Goal: Information Seeking & Learning: Learn about a topic

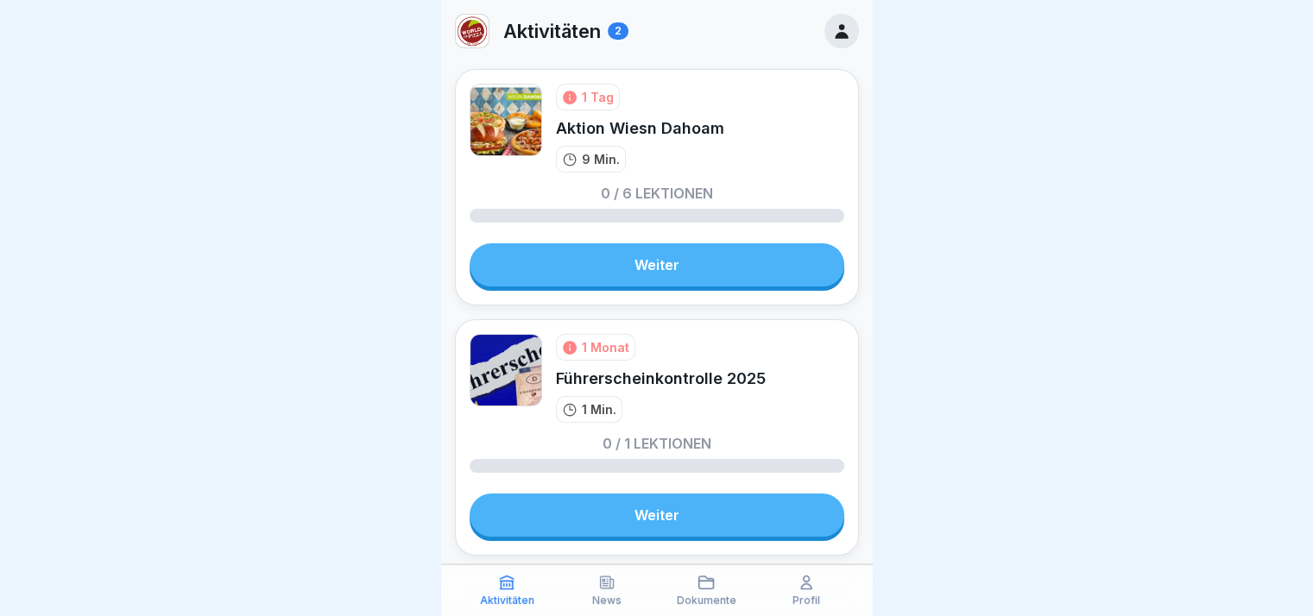
click at [712, 281] on link "Weiter" at bounding box center [657, 264] width 375 height 43
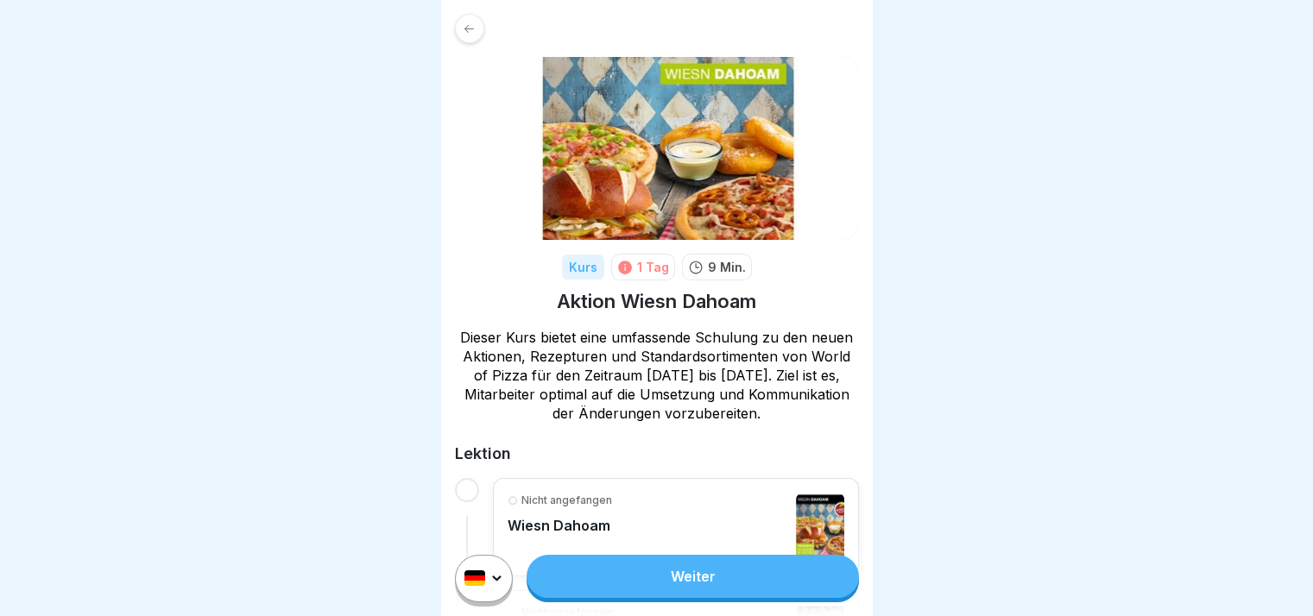
click at [757, 588] on link "Weiter" at bounding box center [692, 576] width 331 height 43
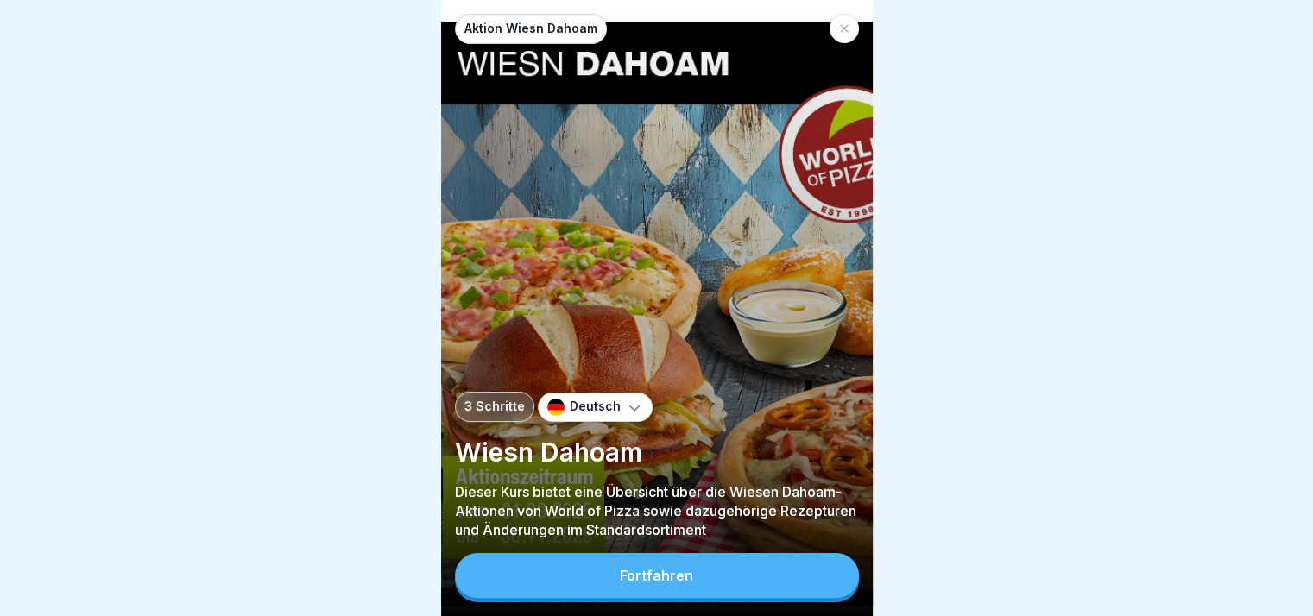
click at [757, 588] on button "Fortfahren" at bounding box center [657, 575] width 404 height 45
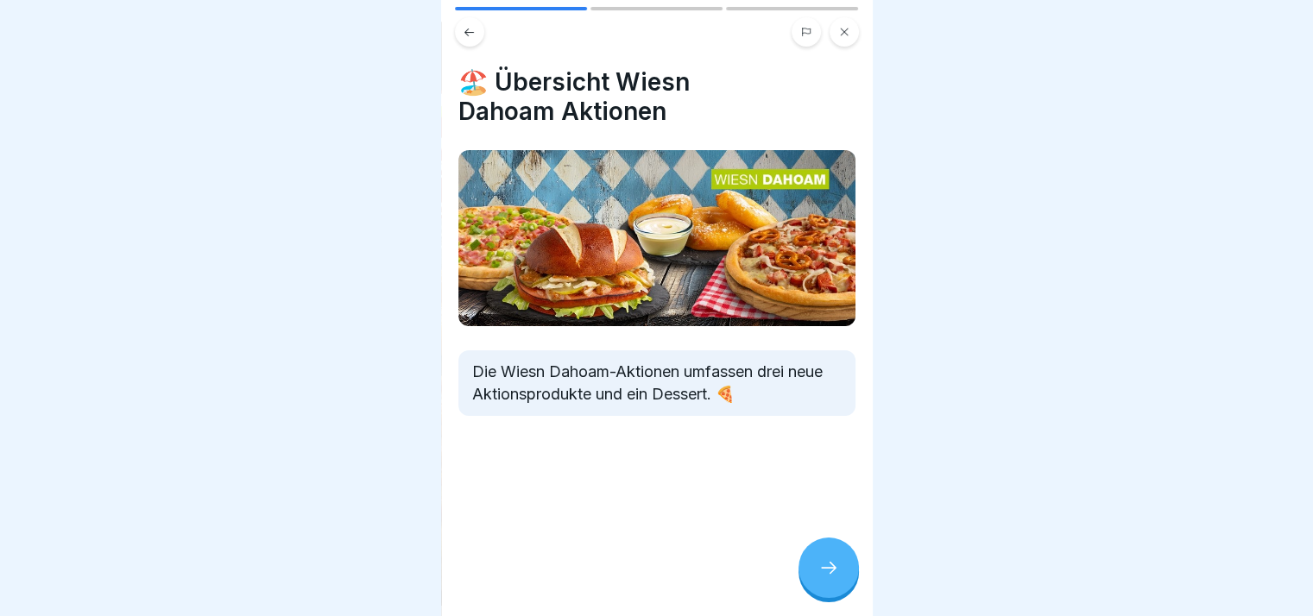
click at [830, 574] on icon at bounding box center [828, 568] width 21 height 21
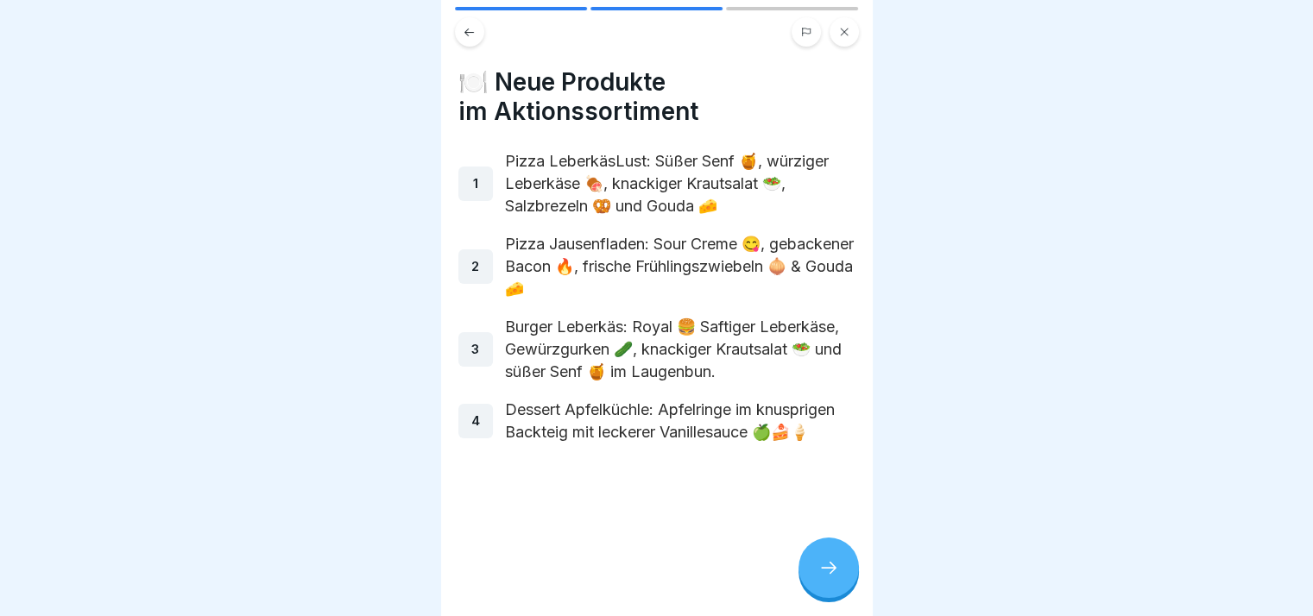
click at [830, 574] on icon at bounding box center [828, 568] width 21 height 21
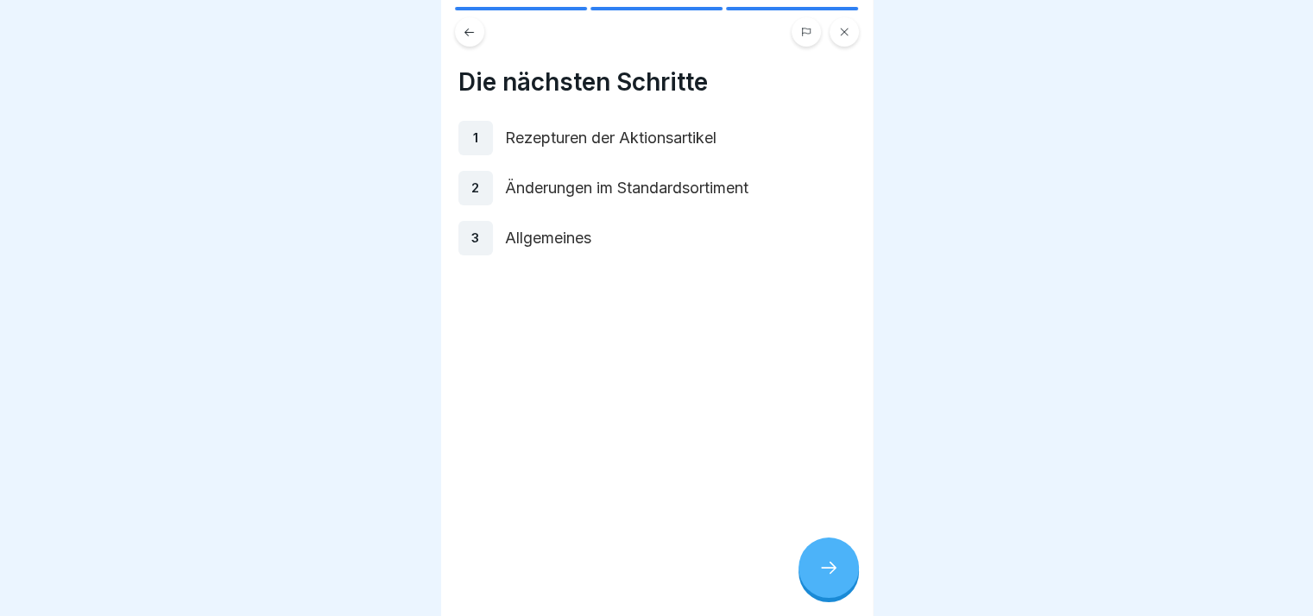
click at [830, 574] on icon at bounding box center [828, 568] width 21 height 21
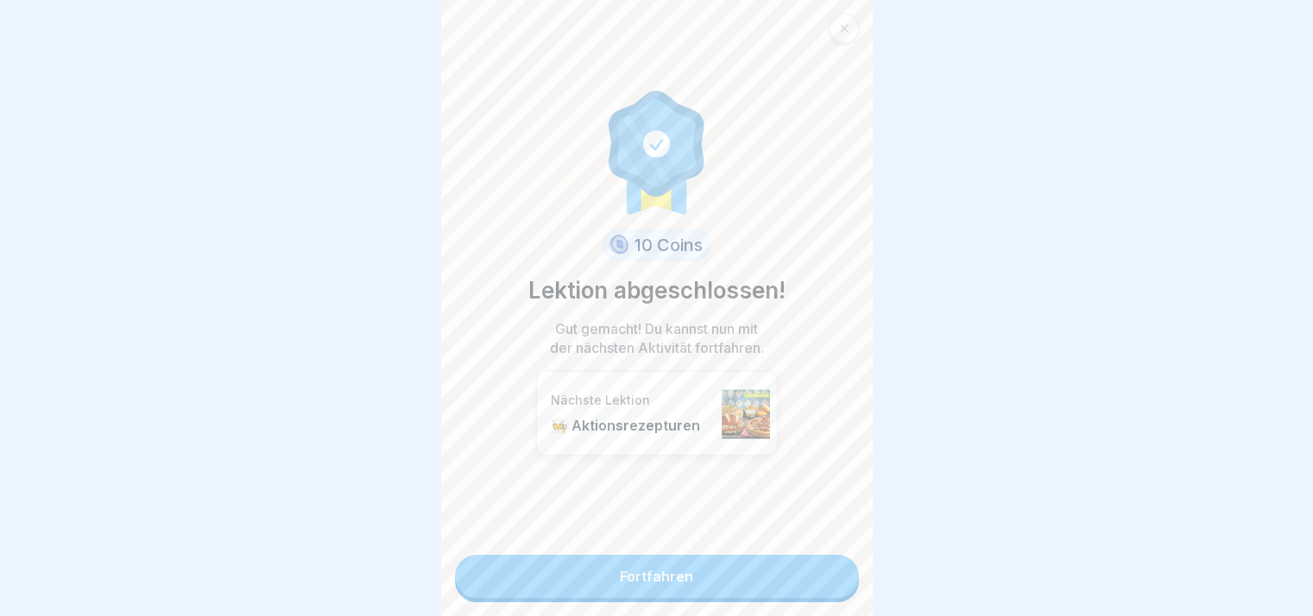
click at [830, 574] on link "Fortfahren" at bounding box center [657, 576] width 404 height 43
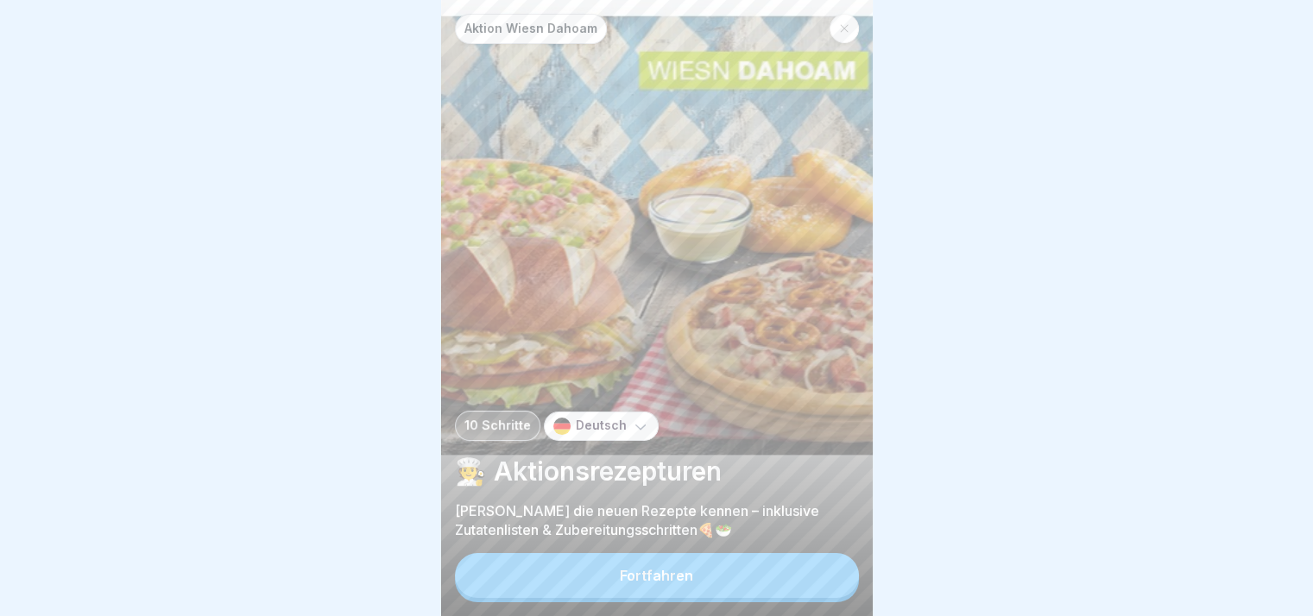
click at [830, 574] on button "Fortfahren" at bounding box center [657, 575] width 404 height 45
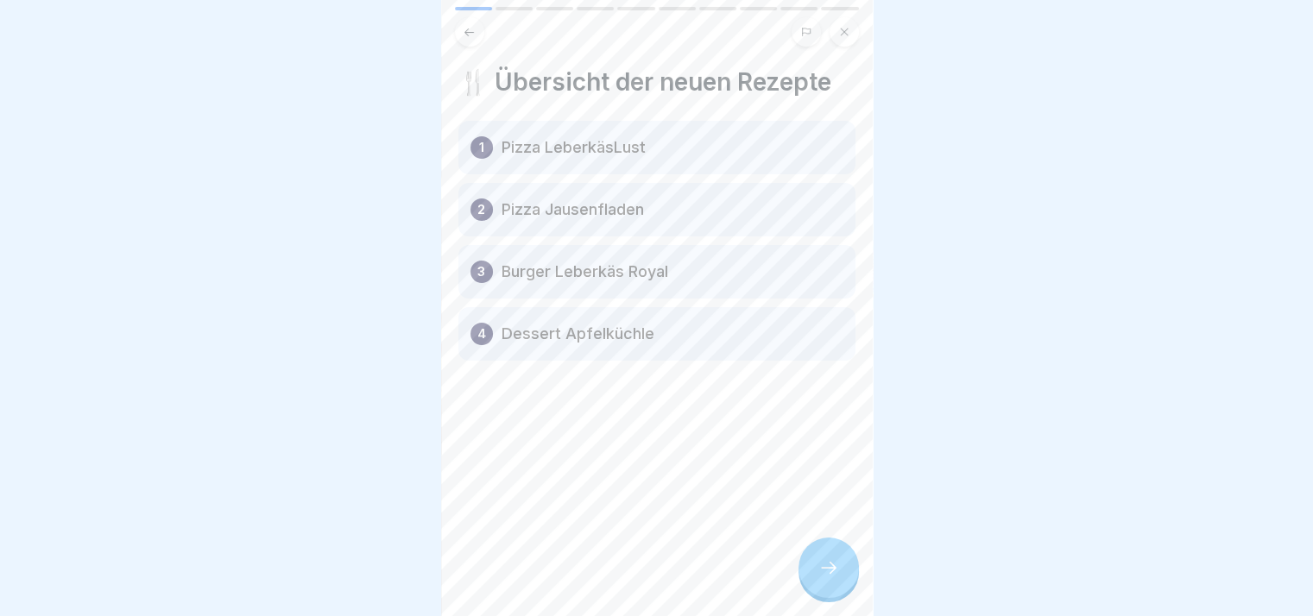
click at [830, 574] on icon at bounding box center [828, 568] width 21 height 21
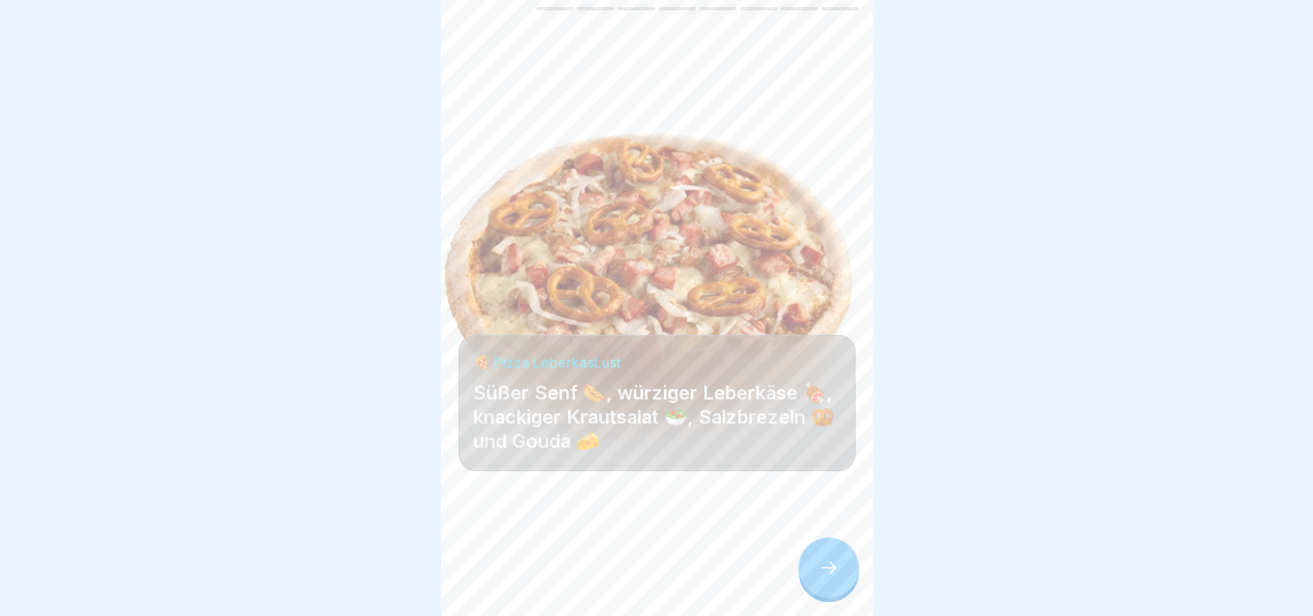
click at [830, 574] on icon at bounding box center [828, 568] width 21 height 21
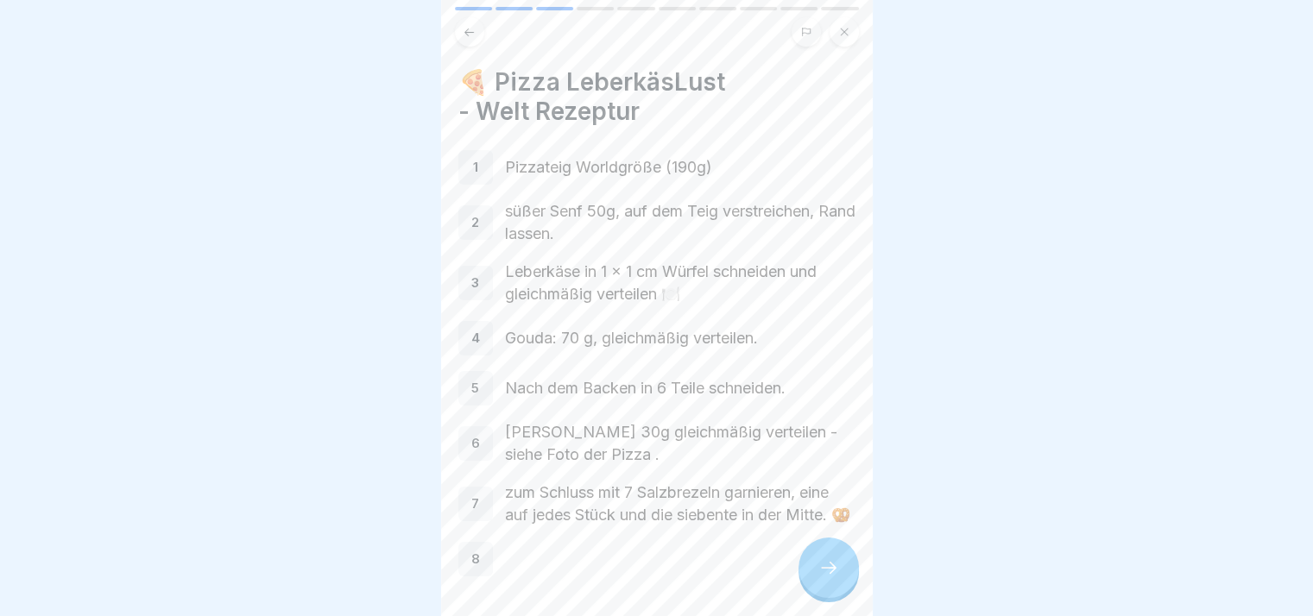
click at [830, 574] on icon at bounding box center [828, 568] width 21 height 21
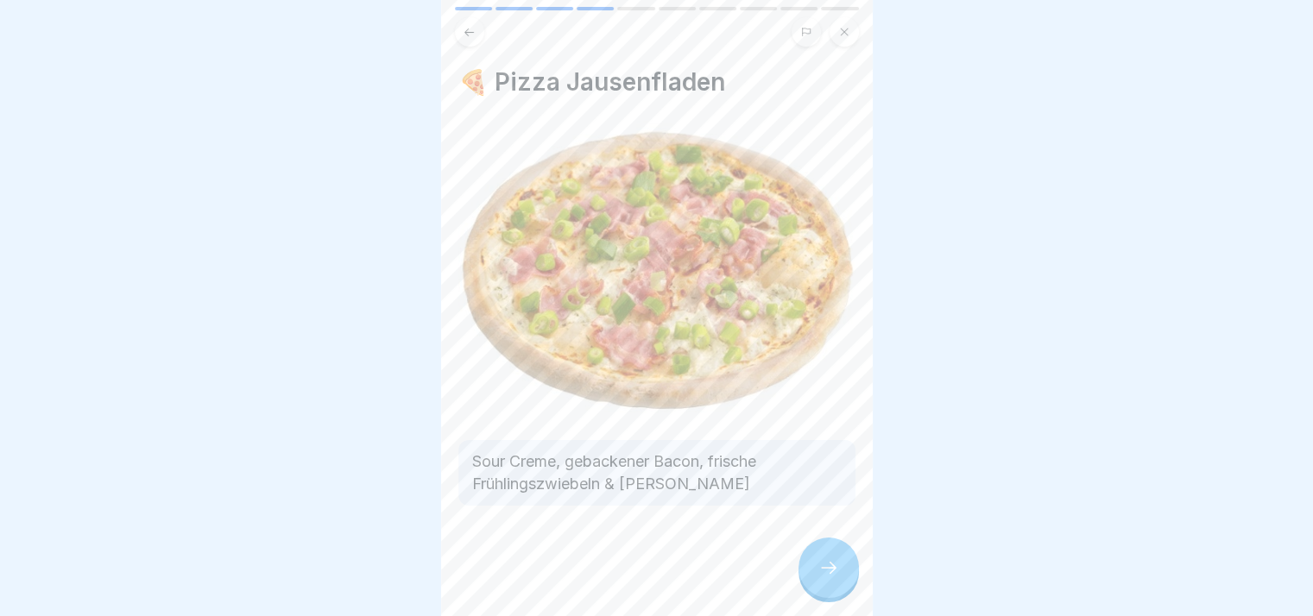
click at [830, 574] on icon at bounding box center [828, 568] width 21 height 21
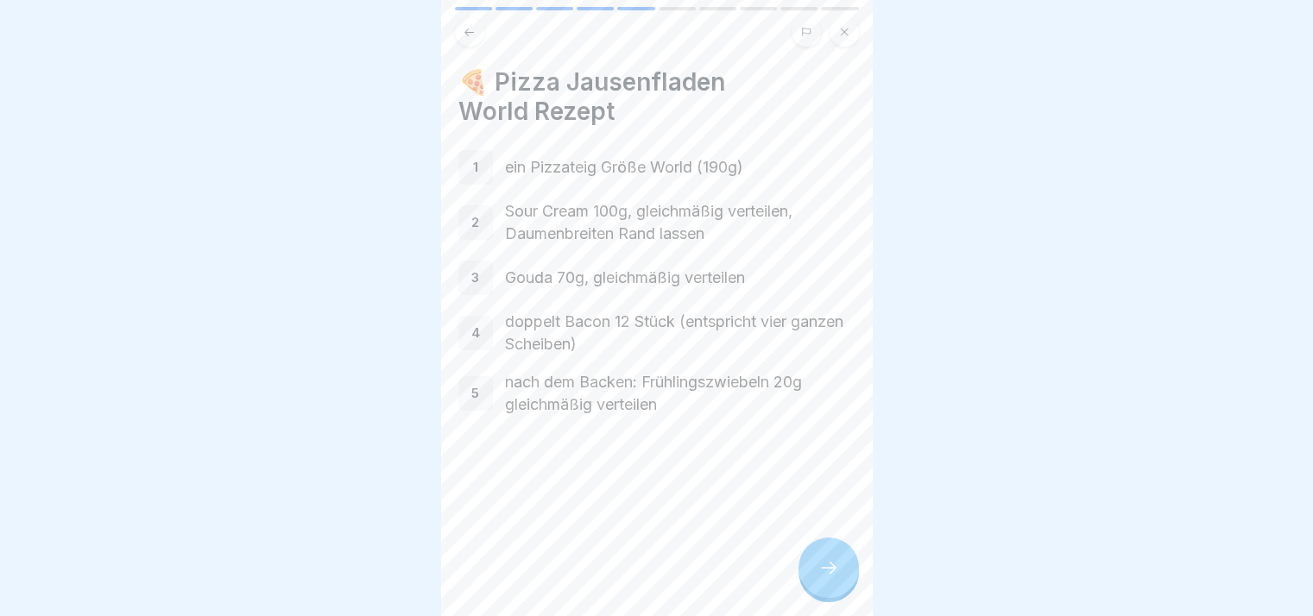
click at [830, 574] on icon at bounding box center [828, 568] width 21 height 21
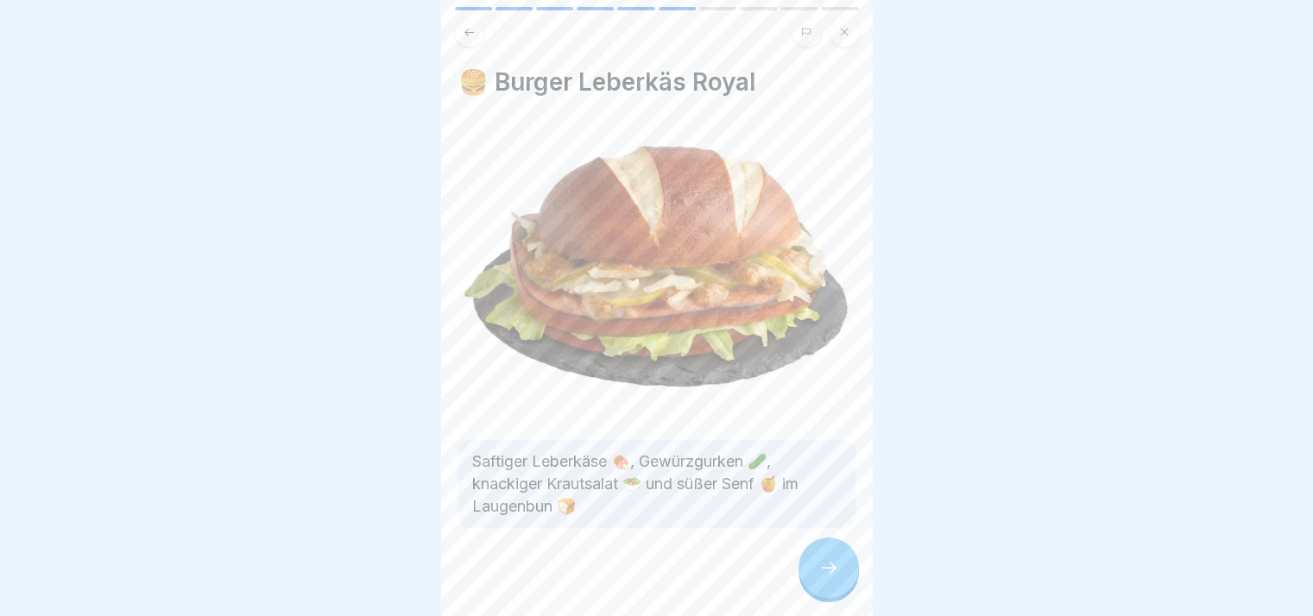
click at [830, 574] on icon at bounding box center [828, 568] width 21 height 21
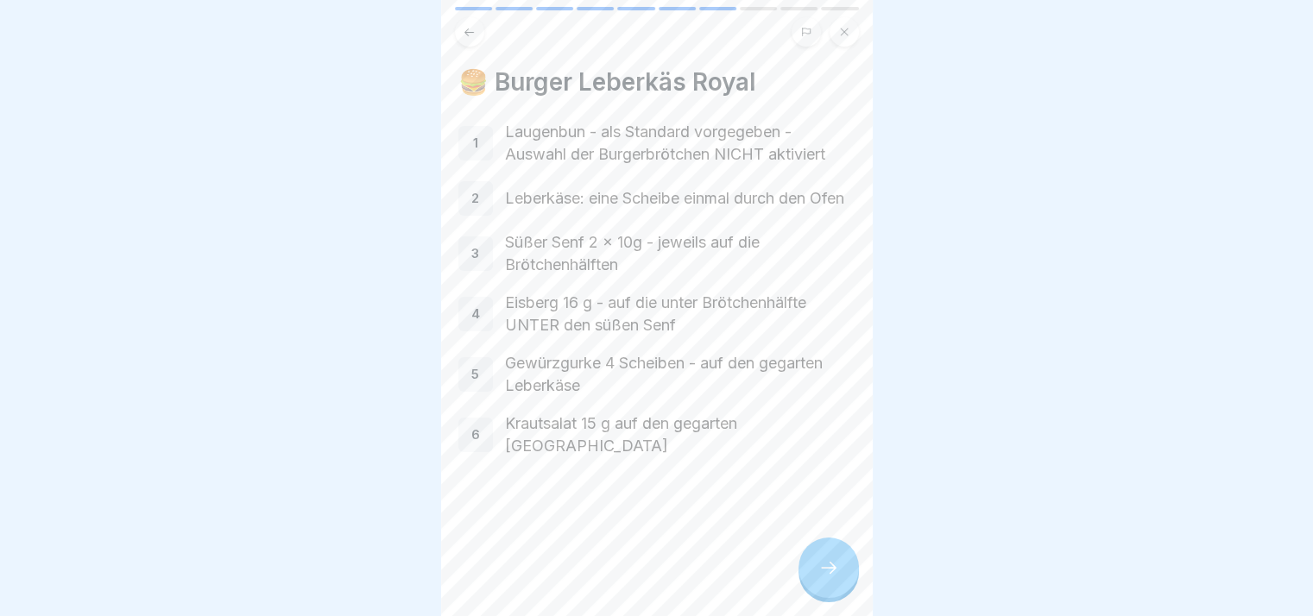
click at [830, 574] on icon at bounding box center [828, 568] width 21 height 21
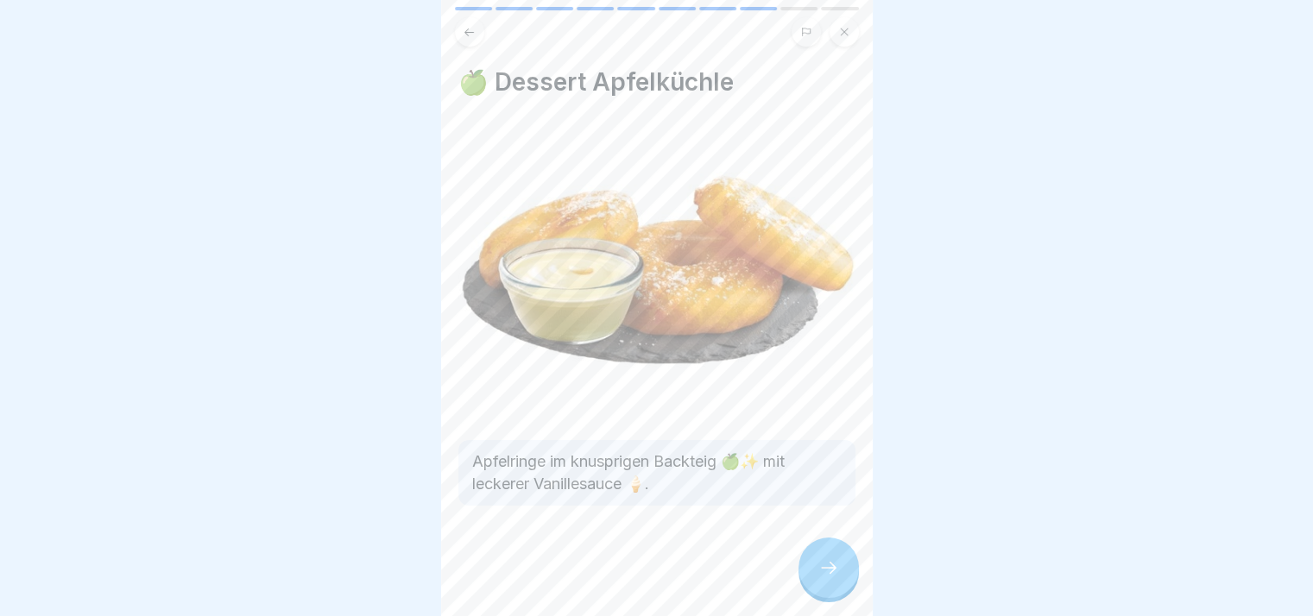
click at [830, 574] on icon at bounding box center [828, 568] width 21 height 21
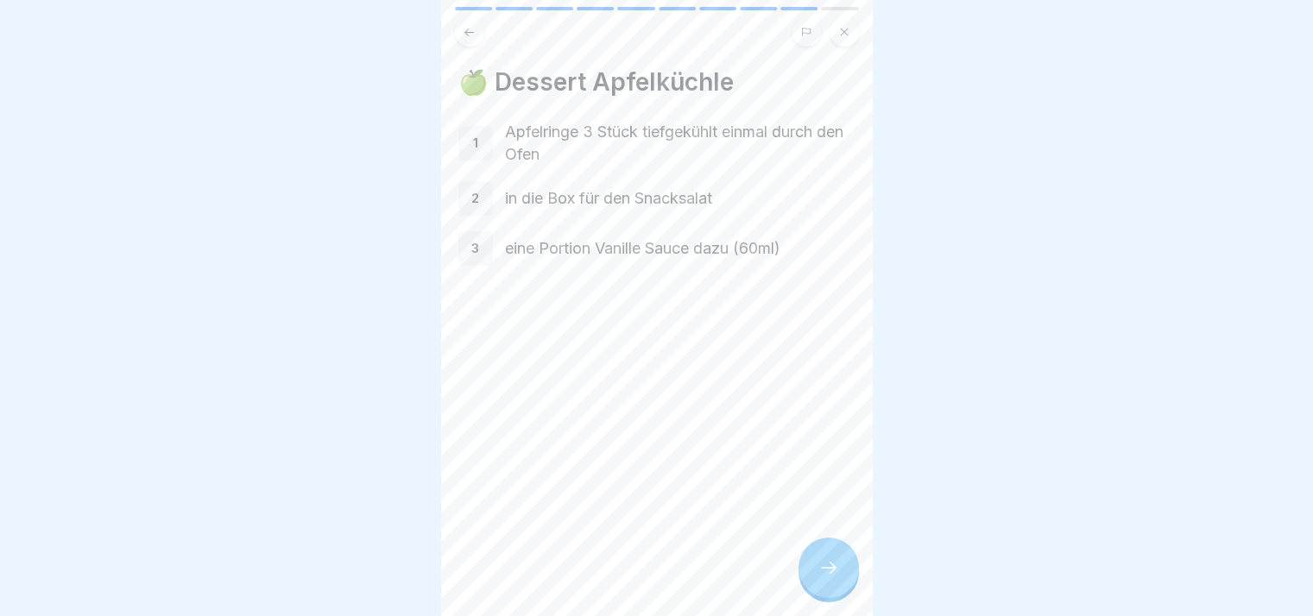
click at [830, 574] on icon at bounding box center [828, 568] width 21 height 21
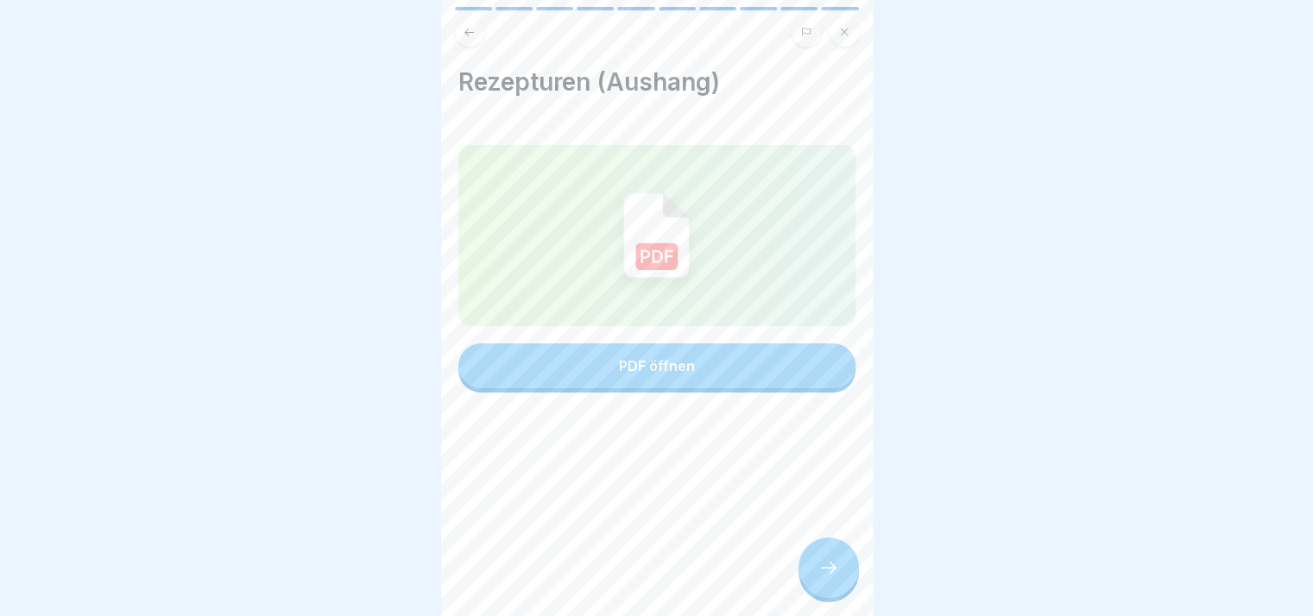
click at [750, 382] on button "PDF öffnen" at bounding box center [656, 366] width 397 height 45
click at [823, 578] on icon at bounding box center [828, 568] width 21 height 21
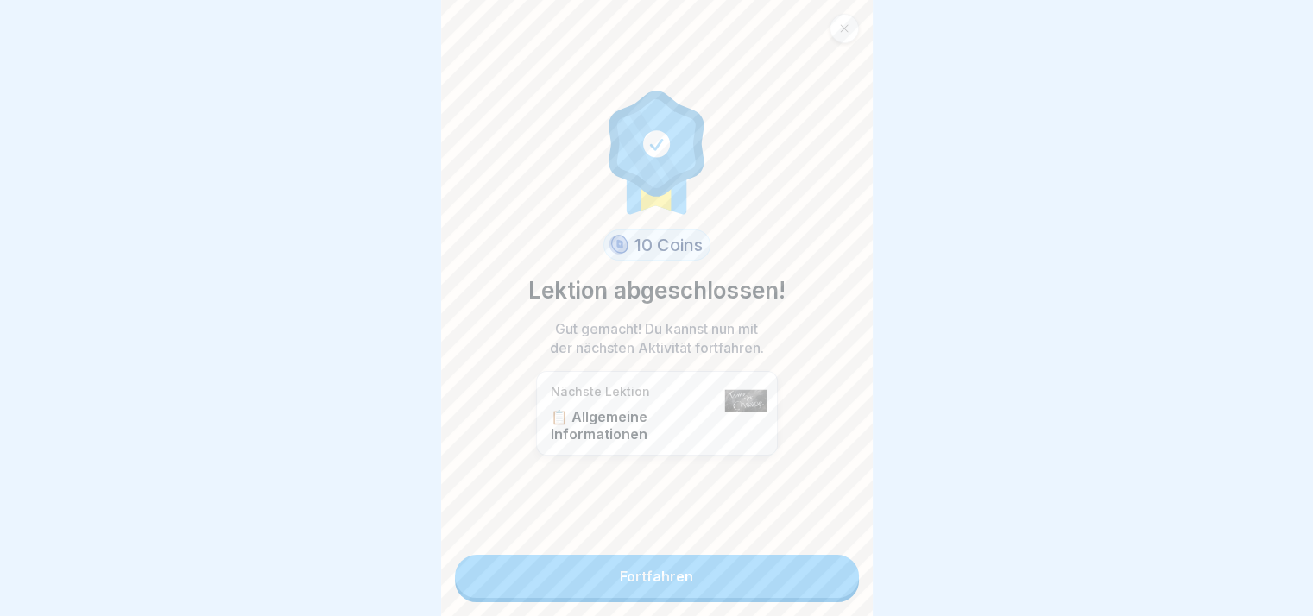
click at [823, 588] on link "Fortfahren" at bounding box center [657, 576] width 404 height 43
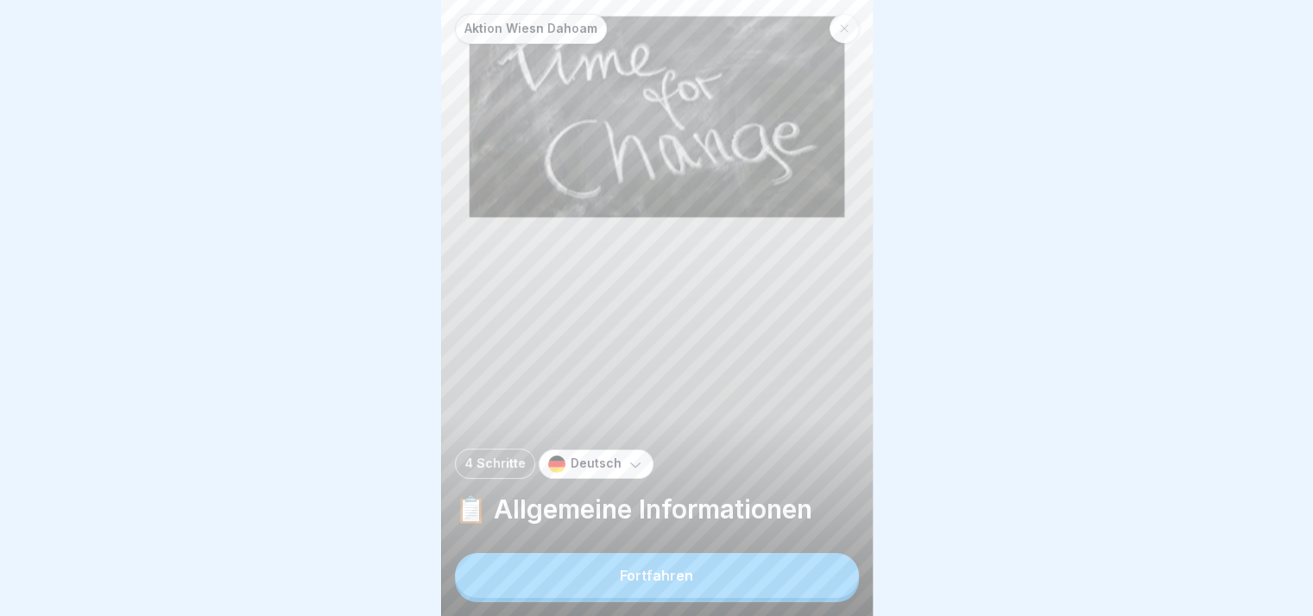
click at [823, 588] on button "Fortfahren" at bounding box center [657, 575] width 404 height 45
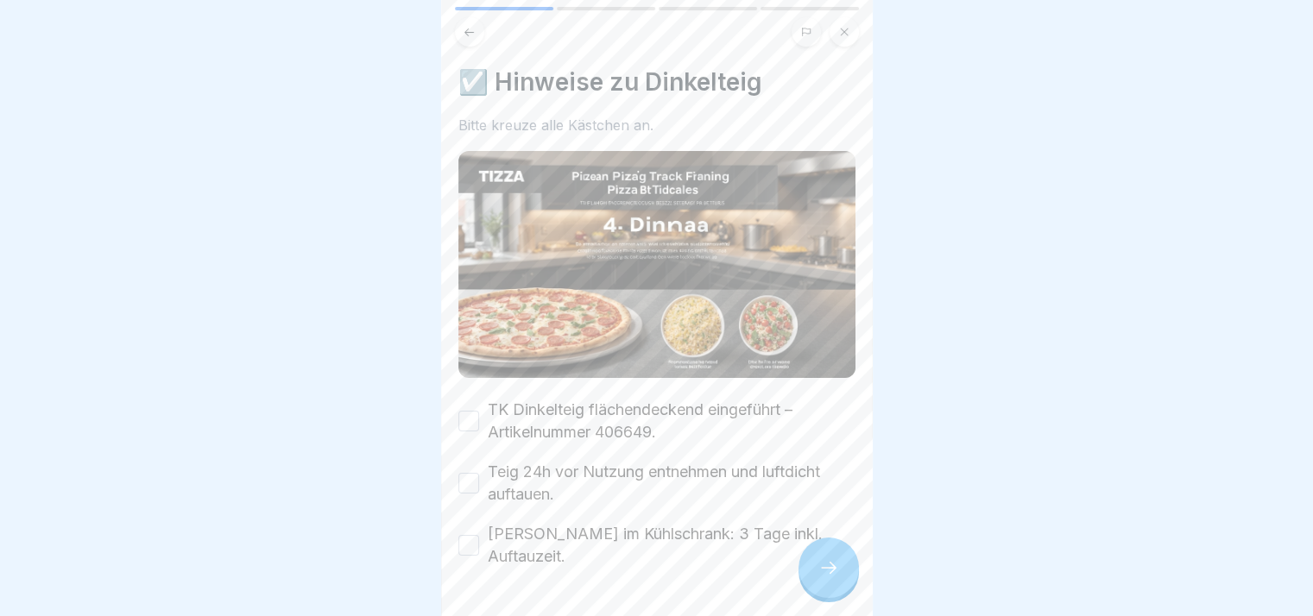
click at [823, 578] on icon at bounding box center [828, 568] width 21 height 21
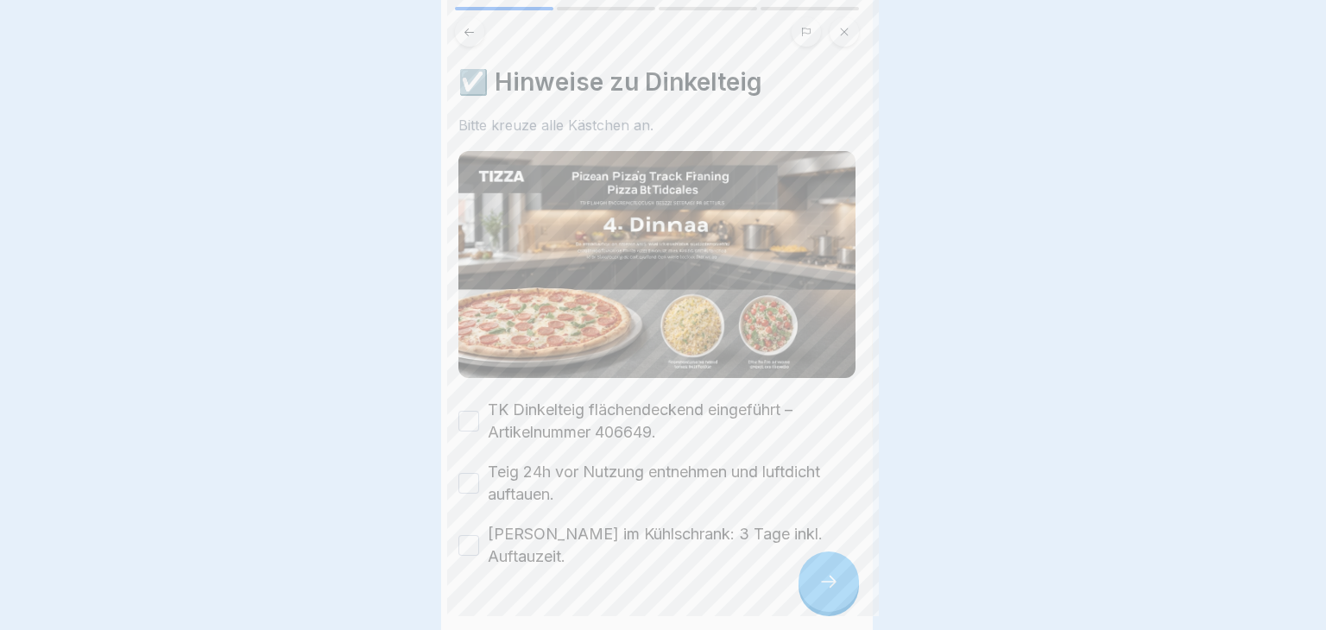
click at [823, 588] on div at bounding box center [663, 315] width 1326 height 630
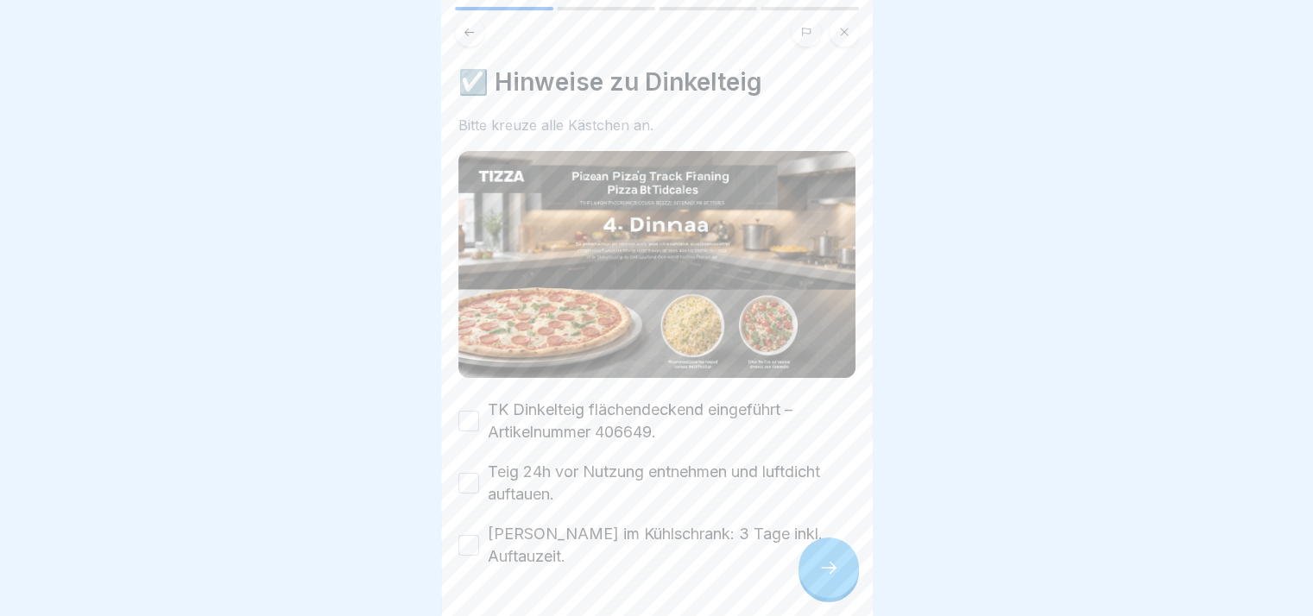
click at [452, 411] on div "☑️ Hinweise zu Dinkelteig Bitte kreuze alle Kästchen an. TK Dinkelteig flächend…" at bounding box center [657, 308] width 432 height 616
click at [468, 411] on button "TK Dinkelteig flächendeckend eingeführt – Artikelnummer 406649." at bounding box center [468, 421] width 21 height 21
click at [468, 473] on button "Teig 24h vor Nutzung entnehmen und luftdicht auftauen." at bounding box center [468, 483] width 21 height 21
click at [467, 546] on button "[PERSON_NAME] im Kühlschrank: 3 Tage inkl. Auftauzeit." at bounding box center [468, 545] width 21 height 21
click at [828, 578] on icon at bounding box center [828, 568] width 21 height 21
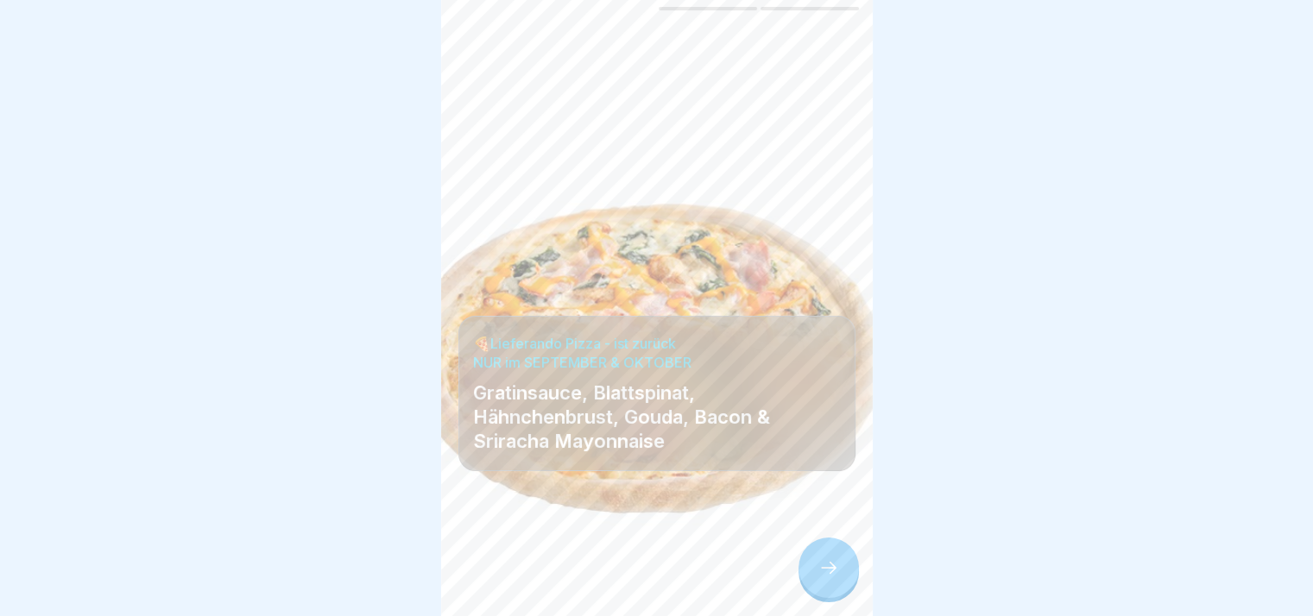
click at [824, 591] on div at bounding box center [828, 568] width 60 height 60
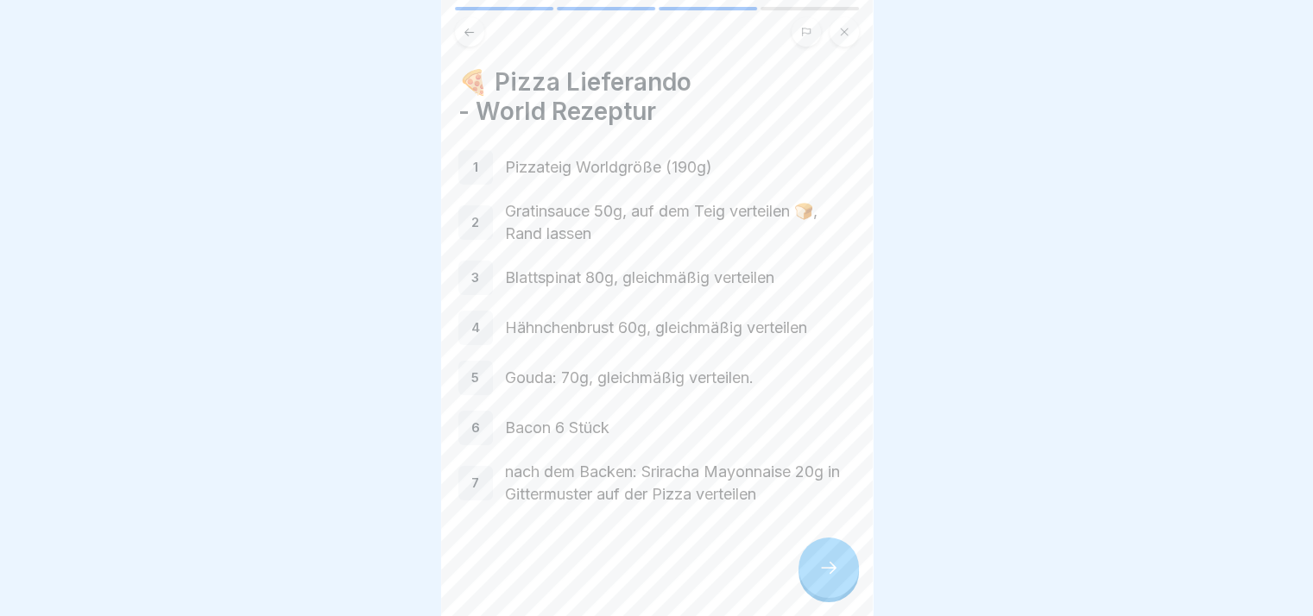
click at [824, 591] on div at bounding box center [828, 568] width 60 height 60
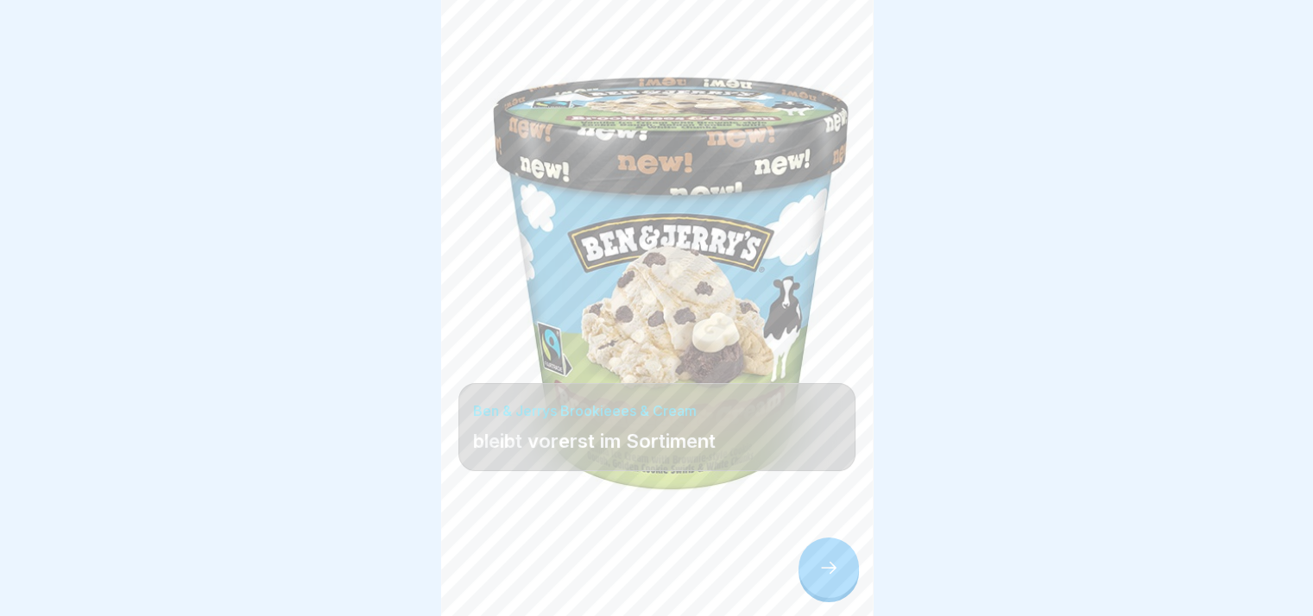
click at [824, 591] on div at bounding box center [828, 568] width 60 height 60
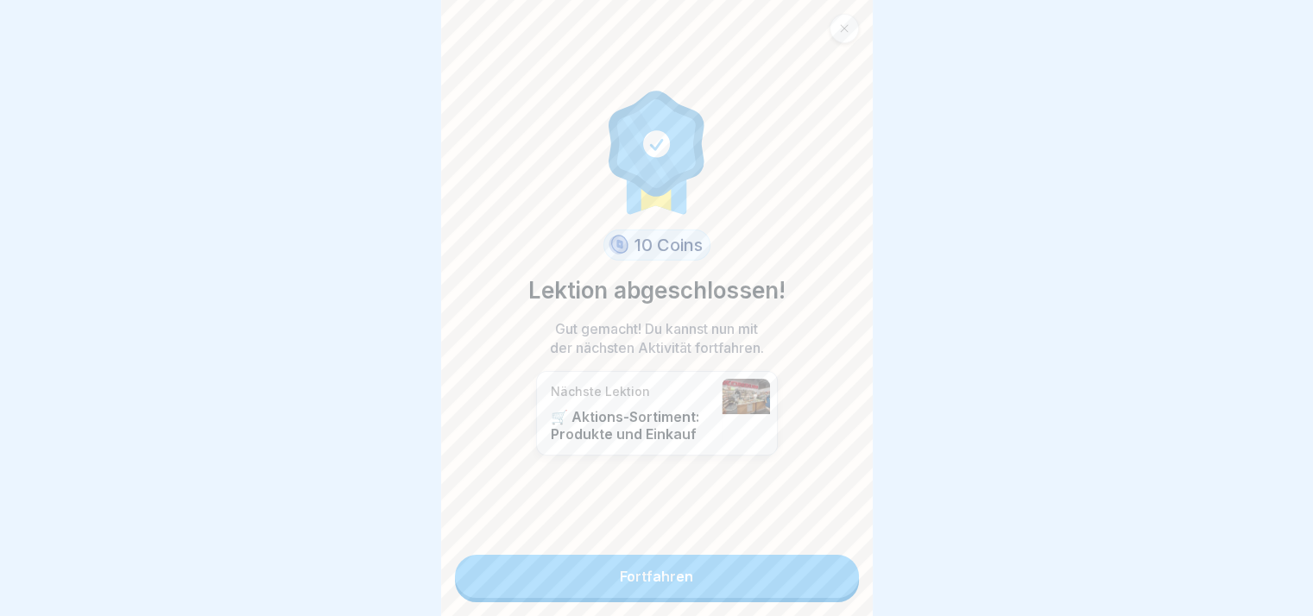
click at [824, 591] on link "Fortfahren" at bounding box center [657, 576] width 404 height 43
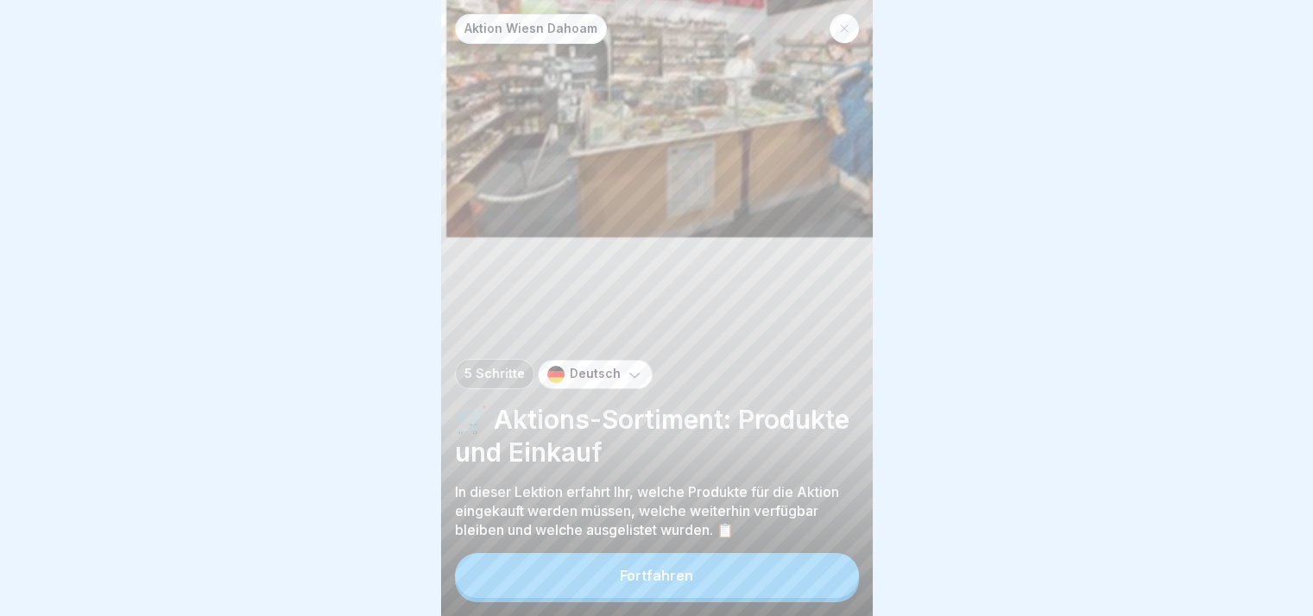
click at [824, 591] on button "Fortfahren" at bounding box center [657, 575] width 404 height 45
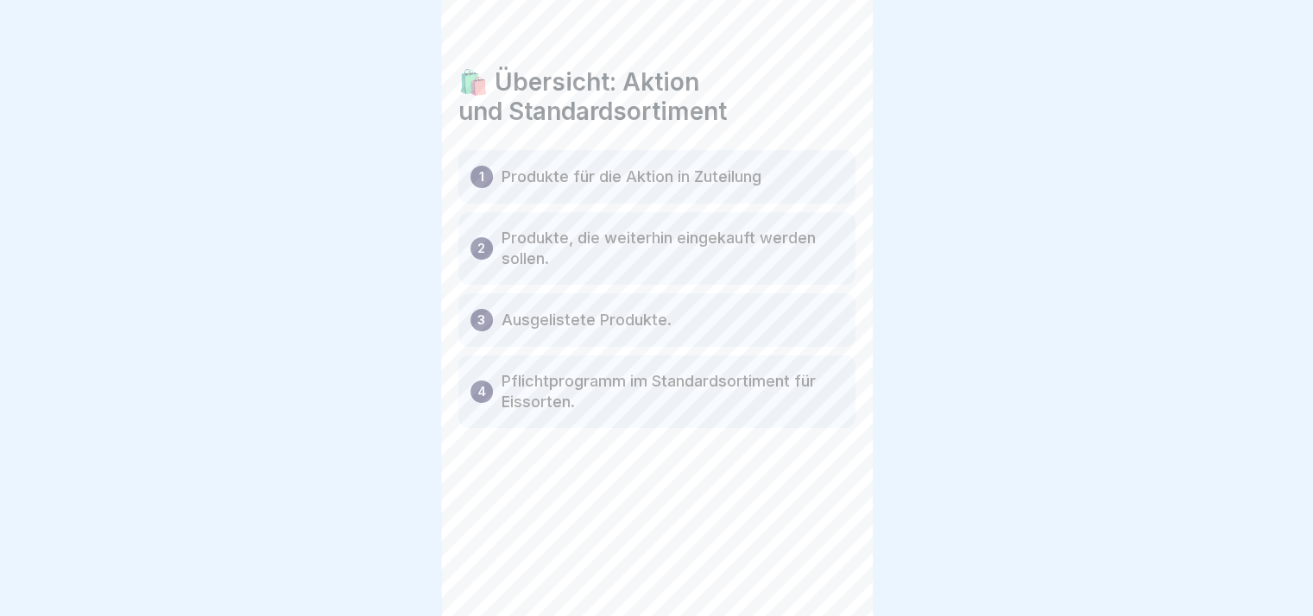
click at [824, 591] on div "Aktion Wiesn Dahoam 5 Schritte Deutsch 🛒 Aktions-Sortiment: Produkte und Einkau…" at bounding box center [657, 308] width 432 height 616
click at [824, 591] on div at bounding box center [828, 568] width 60 height 60
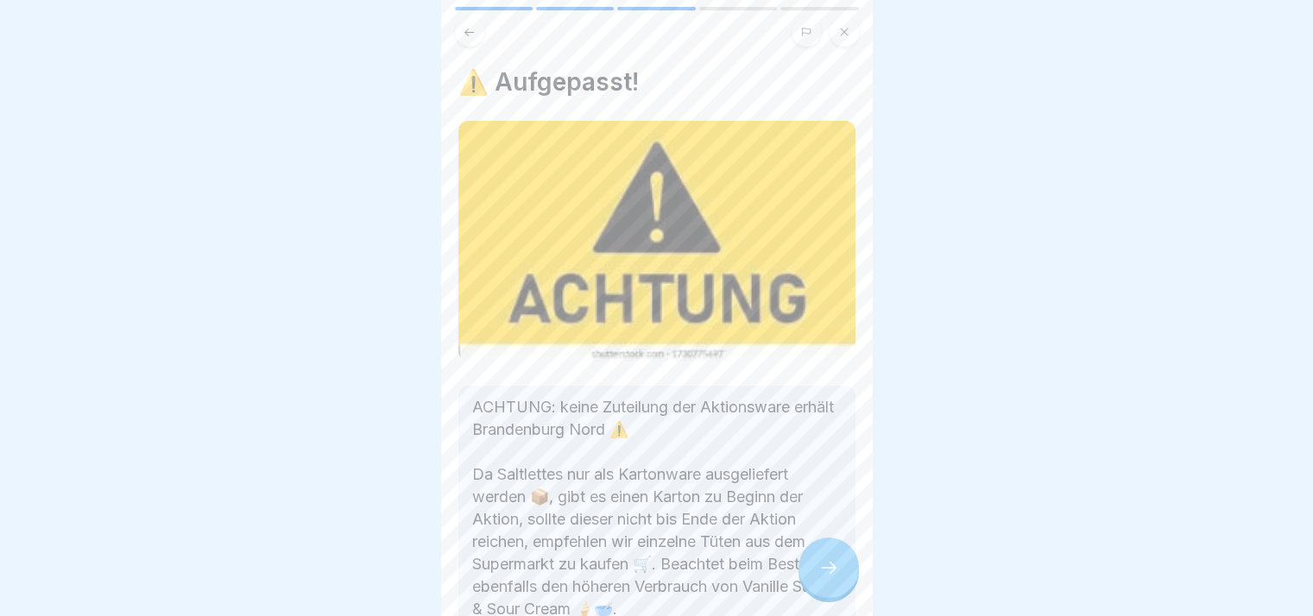
click at [824, 591] on div at bounding box center [828, 568] width 60 height 60
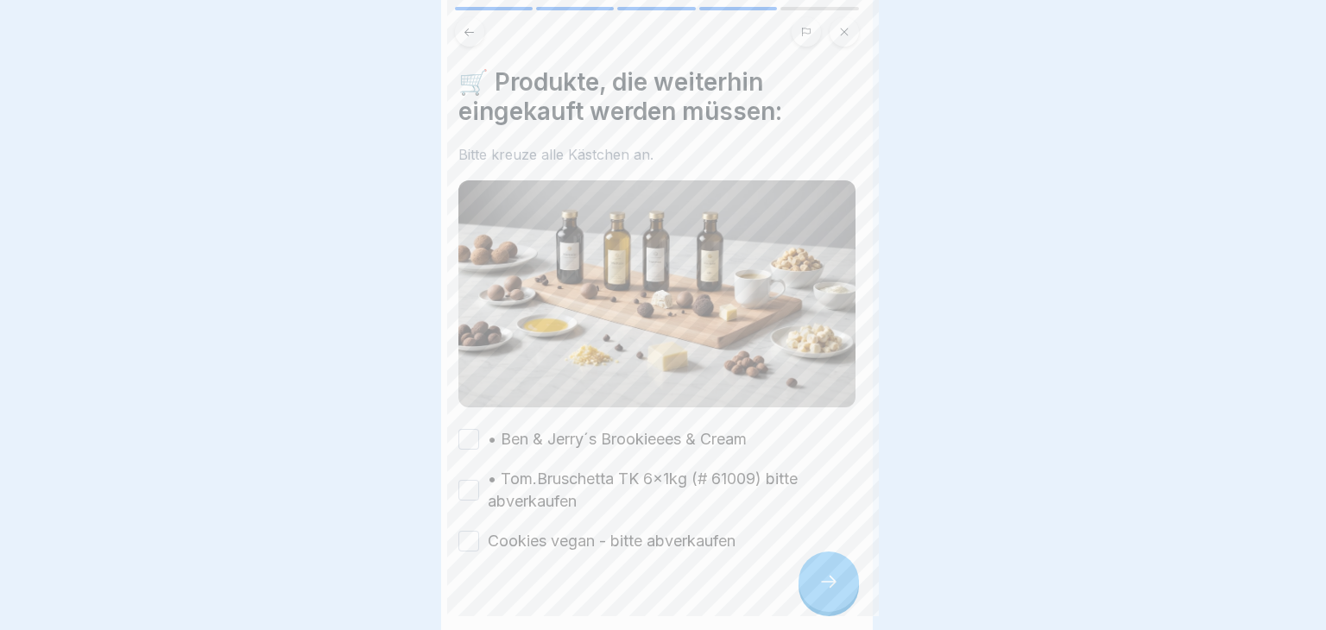
click at [824, 591] on div at bounding box center [663, 315] width 1326 height 630
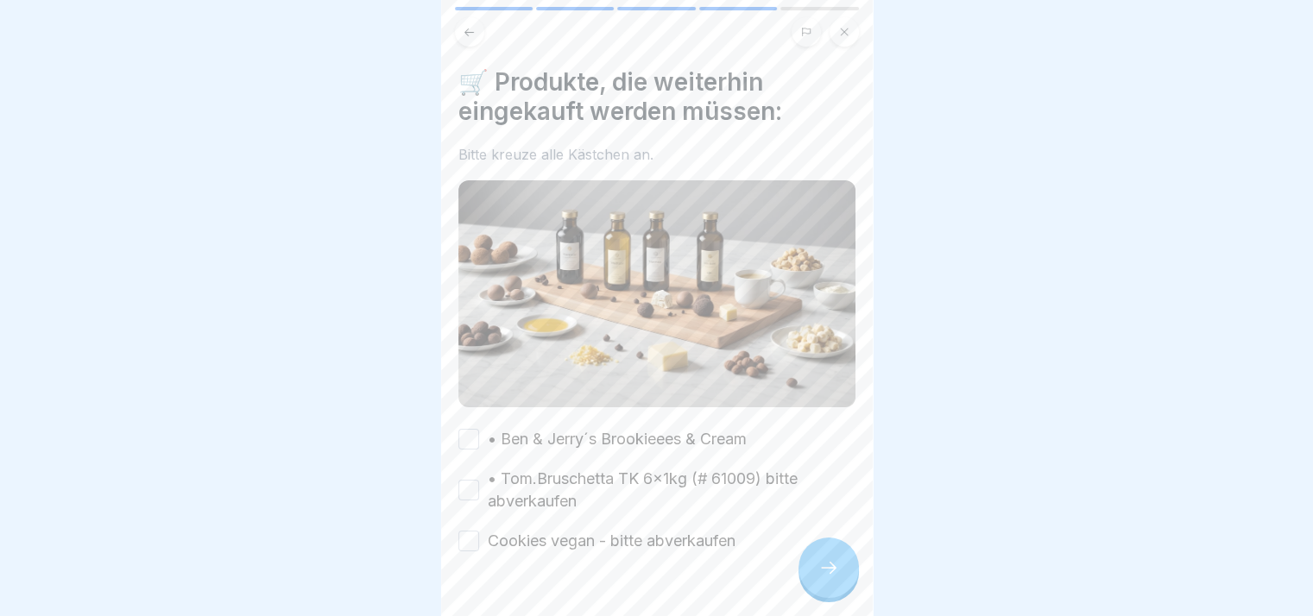
click at [669, 442] on label "• Ben & Jerry´s Brookieees & Cream" at bounding box center [617, 439] width 259 height 22
click at [479, 442] on button "• Ben & Jerry´s Brookieees & Cream" at bounding box center [468, 439] width 21 height 21
click at [649, 468] on label "• Tom.Bruschetta TK 6x1kg (# 61009) bitte abverkaufen" at bounding box center [672, 490] width 368 height 45
click at [479, 480] on button "• Tom.Bruschetta TK 6x1kg (# 61009) bitte abverkaufen" at bounding box center [468, 490] width 21 height 21
click at [649, 530] on label "Cookies vegan - bitte abverkaufen" at bounding box center [612, 541] width 248 height 22
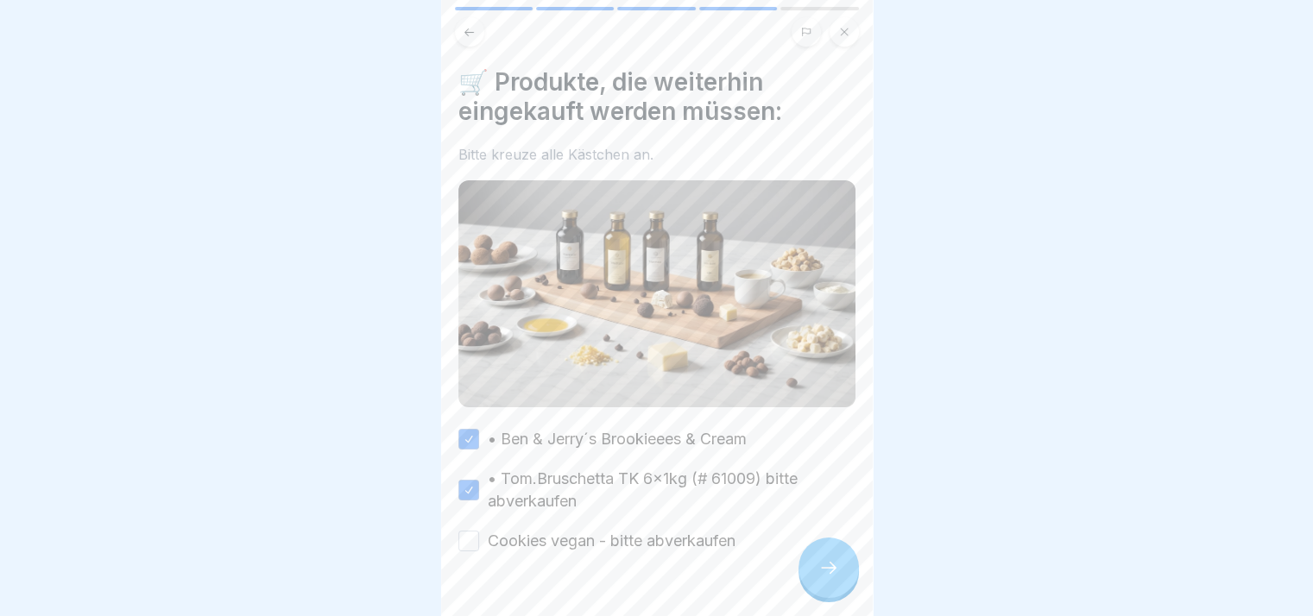
click at [479, 531] on button "Cookies vegan - bitte abverkaufen" at bounding box center [468, 541] width 21 height 21
click at [841, 596] on div at bounding box center [828, 568] width 60 height 60
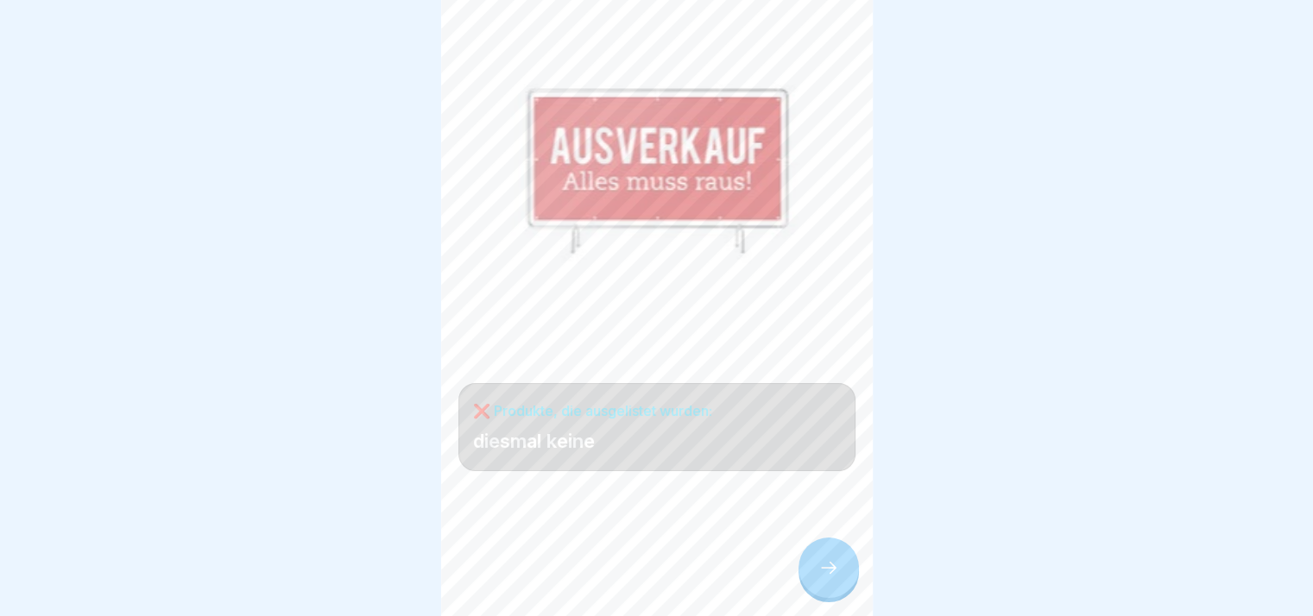
click at [841, 596] on div at bounding box center [828, 568] width 60 height 60
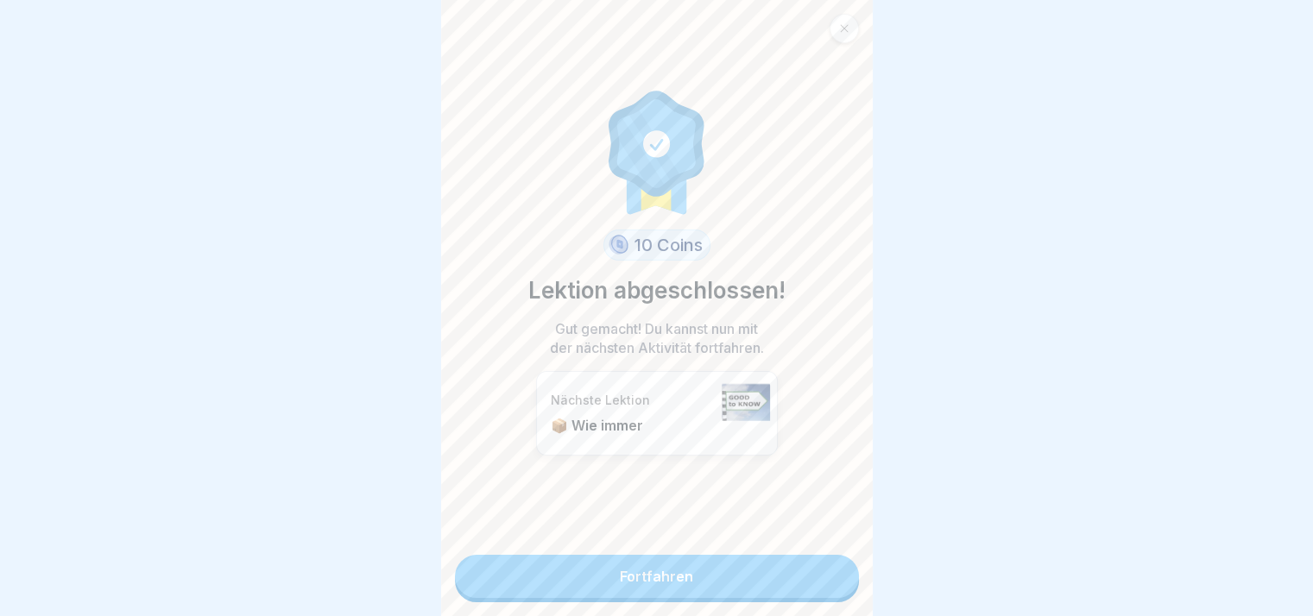
click at [841, 596] on link "Fortfahren" at bounding box center [657, 576] width 404 height 43
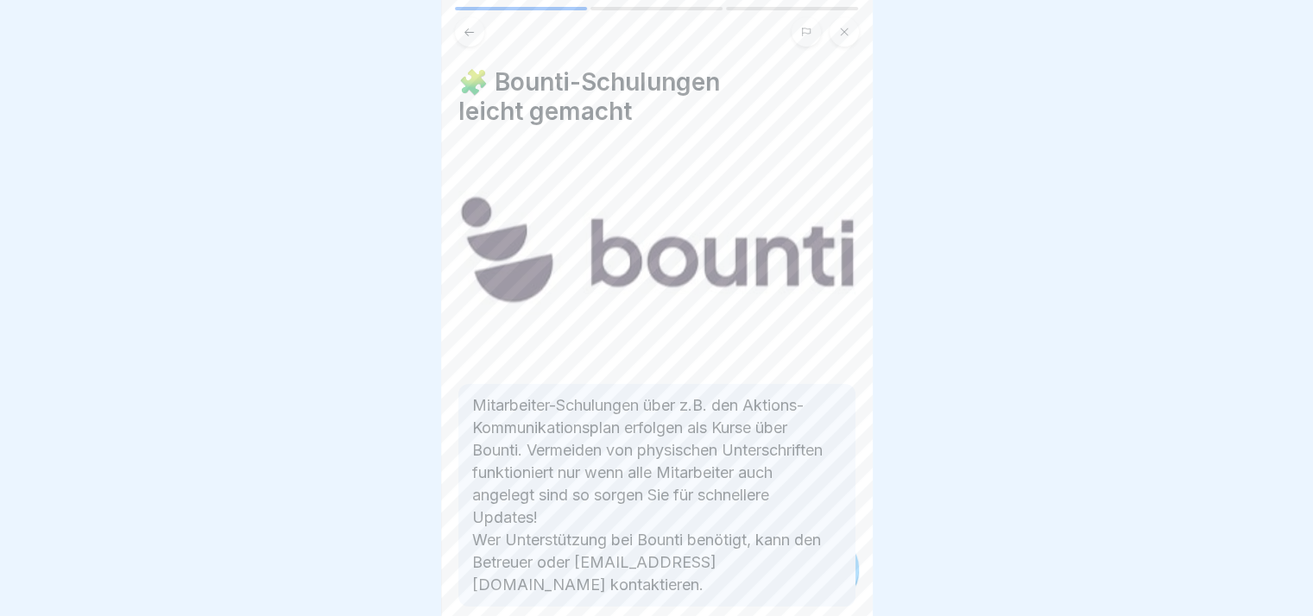
click at [841, 596] on div "Mitarbeiter-Schulungen über z.B. den Aktions-Kommunikationsplan erfolgen als Ku…" at bounding box center [656, 495] width 397 height 223
click at [841, 596] on div at bounding box center [828, 568] width 60 height 60
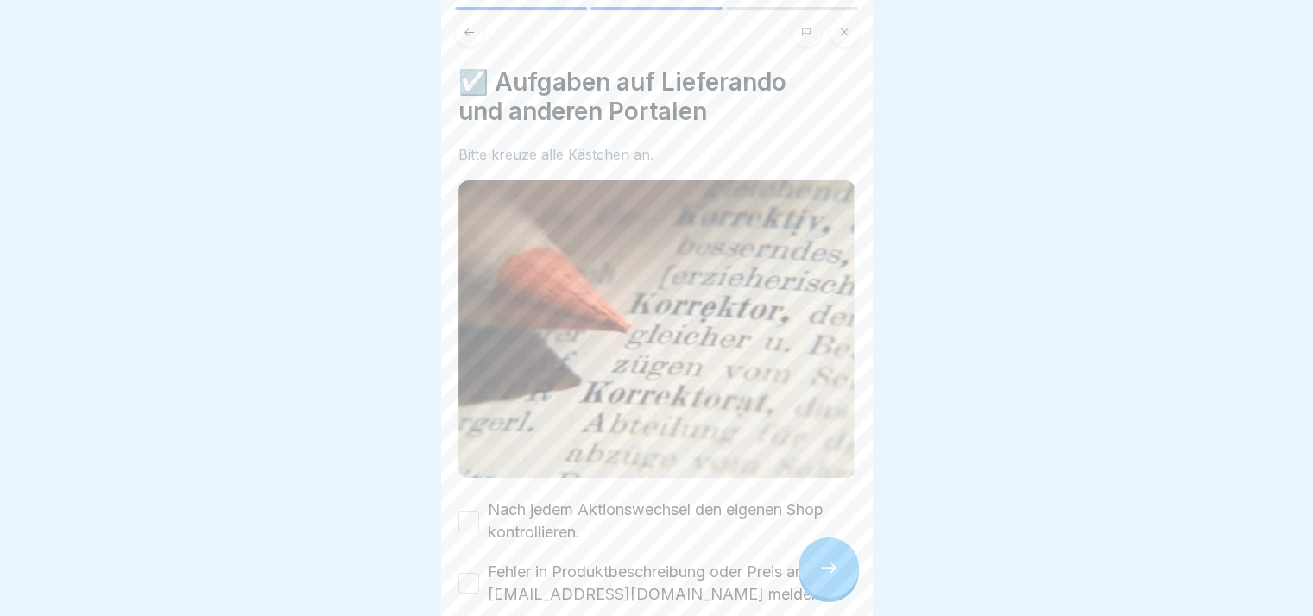
click at [841, 596] on div at bounding box center [828, 568] width 60 height 60
click at [495, 518] on label "Nach jedem Aktionswechsel den eigenen Shop kontrollieren." at bounding box center [672, 521] width 368 height 45
click at [479, 518] on button "Nach jedem Aktionswechsel den eigenen Shop kontrollieren." at bounding box center [468, 521] width 21 height 21
click at [497, 577] on label "Fehler in Produktbeschreibung oder Preis an [EMAIL_ADDRESS][DOMAIN_NAME] melden." at bounding box center [672, 583] width 368 height 45
click at [479, 577] on button "Fehler in Produktbeschreibung oder Preis an [EMAIL_ADDRESS][DOMAIN_NAME] melden." at bounding box center [468, 583] width 21 height 21
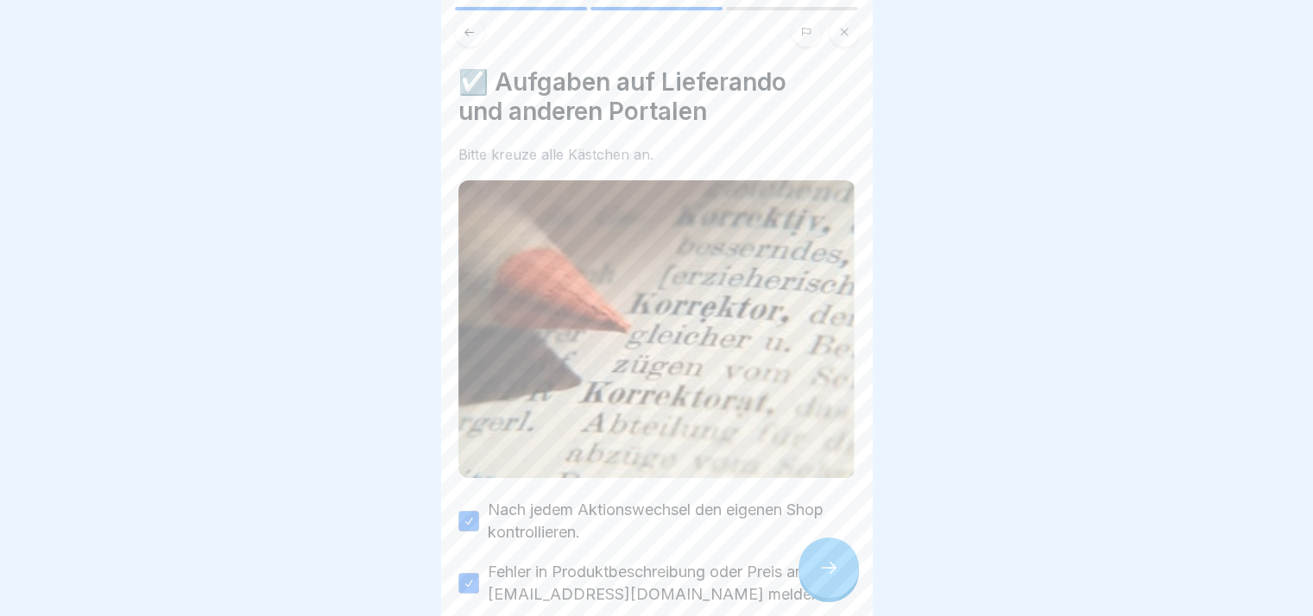
scroll to position [145, 0]
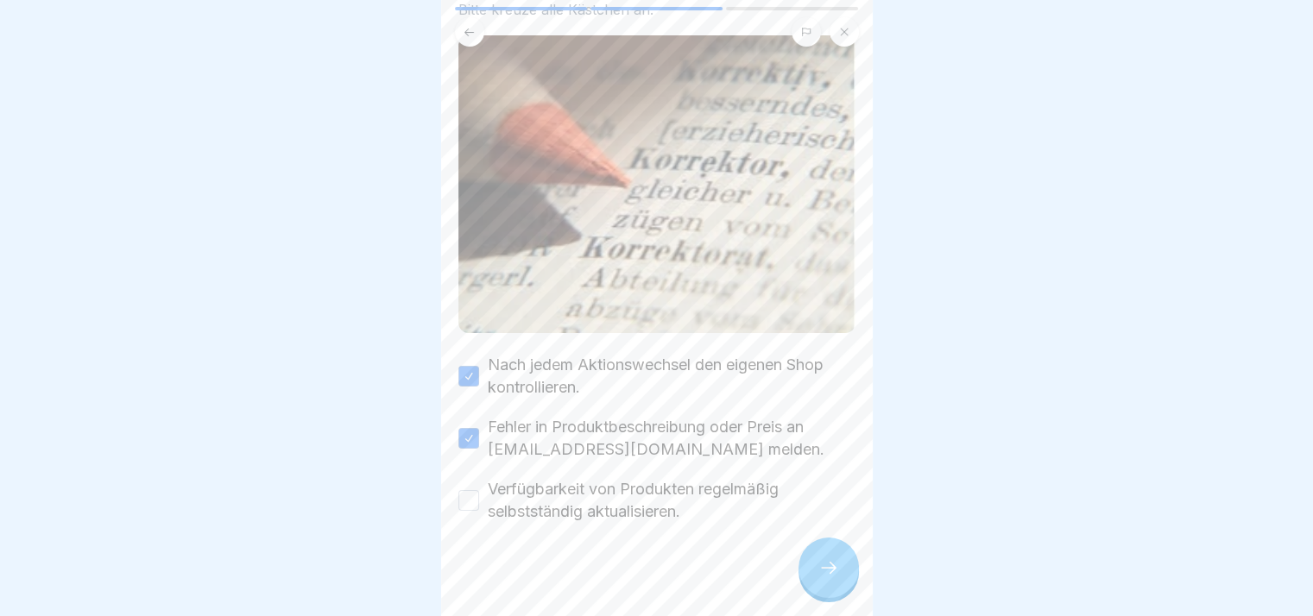
click at [667, 488] on label "Verfügbarkeit von Produkten regelmäßig selbstständig aktualisieren." at bounding box center [672, 500] width 368 height 45
click at [479, 490] on button "Verfügbarkeit von Produkten regelmäßig selbstständig aktualisieren." at bounding box center [468, 500] width 21 height 21
click at [826, 578] on icon at bounding box center [828, 568] width 21 height 21
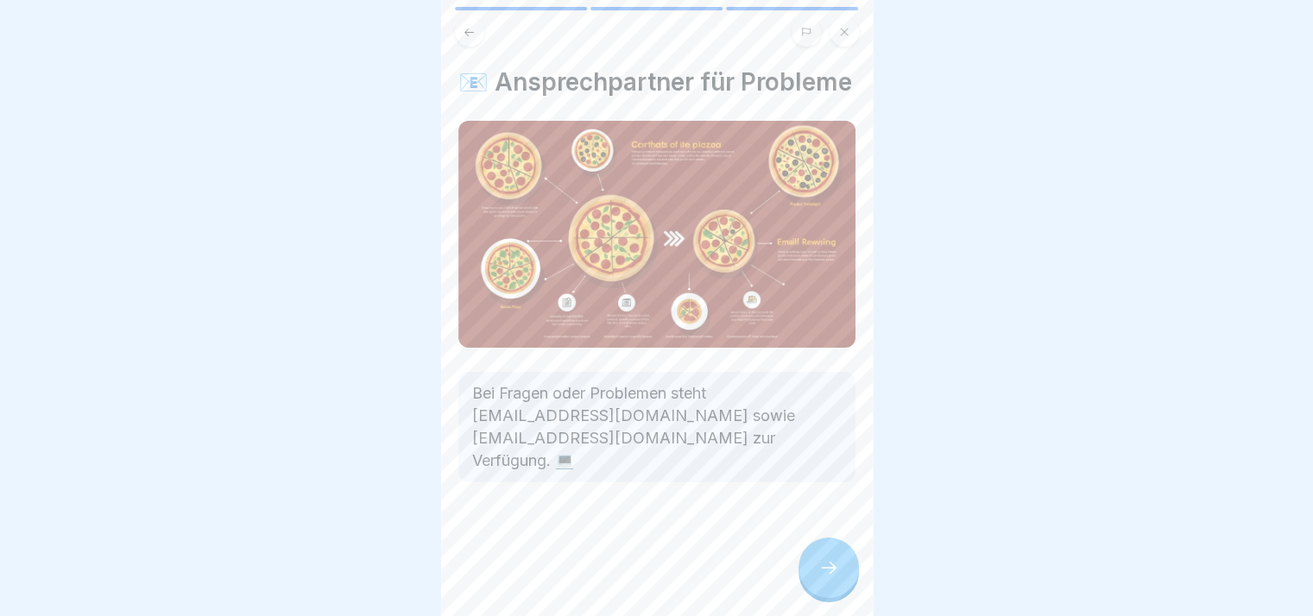
click at [826, 578] on icon at bounding box center [828, 568] width 21 height 21
click at [887, 588] on link "Fortfahren" at bounding box center [1089, 576] width 404 height 43
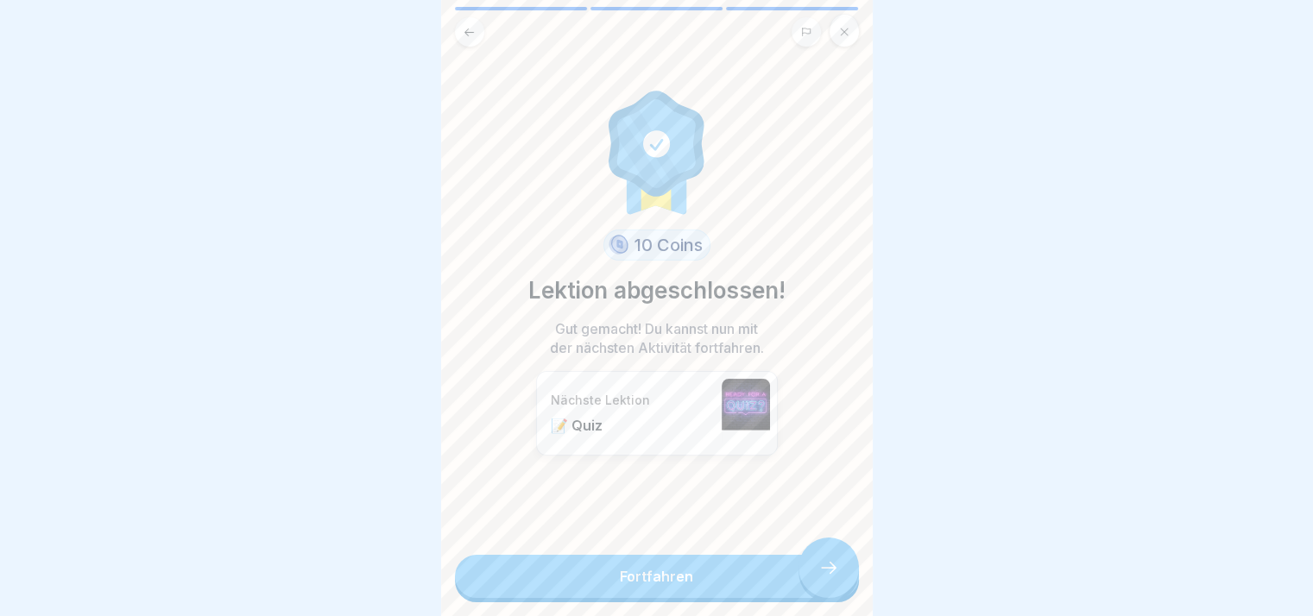
click at [826, 588] on link "Fortfahren" at bounding box center [657, 576] width 404 height 43
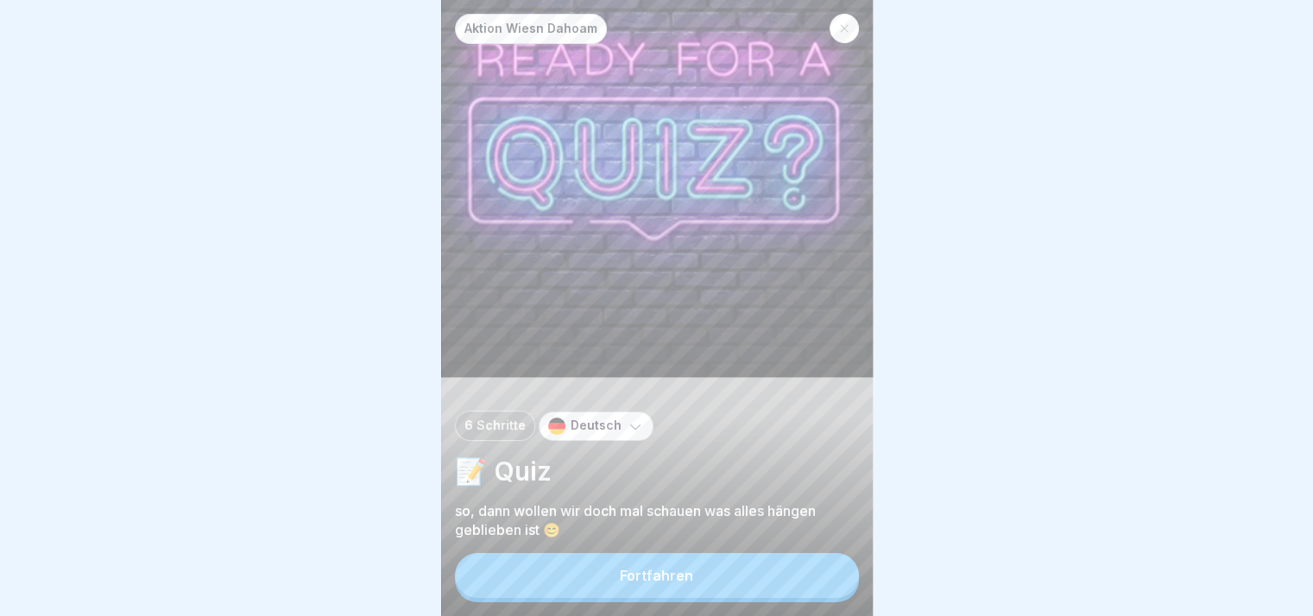
drag, startPoint x: 826, startPoint y: 588, endPoint x: 829, endPoint y: 577, distance: 10.7
click at [829, 577] on button "Fortfahren" at bounding box center [657, 575] width 404 height 45
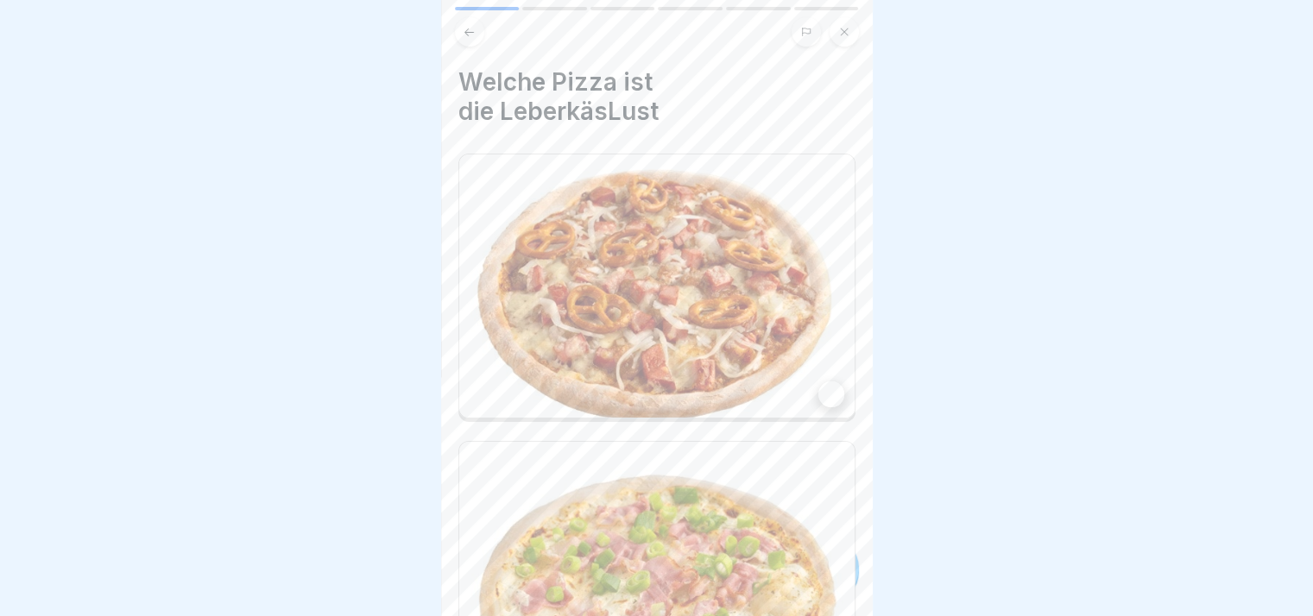
click at [441, 577] on div "Aktion Wiesn Dahoam 6 Schritte Deutsch 📝 Quiz so, dann wollen wir doch mal scha…" at bounding box center [225, 308] width 432 height 616
click at [829, 577] on div "Aktion Wiesn Dahoam 6 Schritte Deutsch 📝 Quiz so, dann wollen wir doch mal scha…" at bounding box center [657, 308] width 432 height 616
click at [829, 577] on icon at bounding box center [828, 568] width 21 height 21
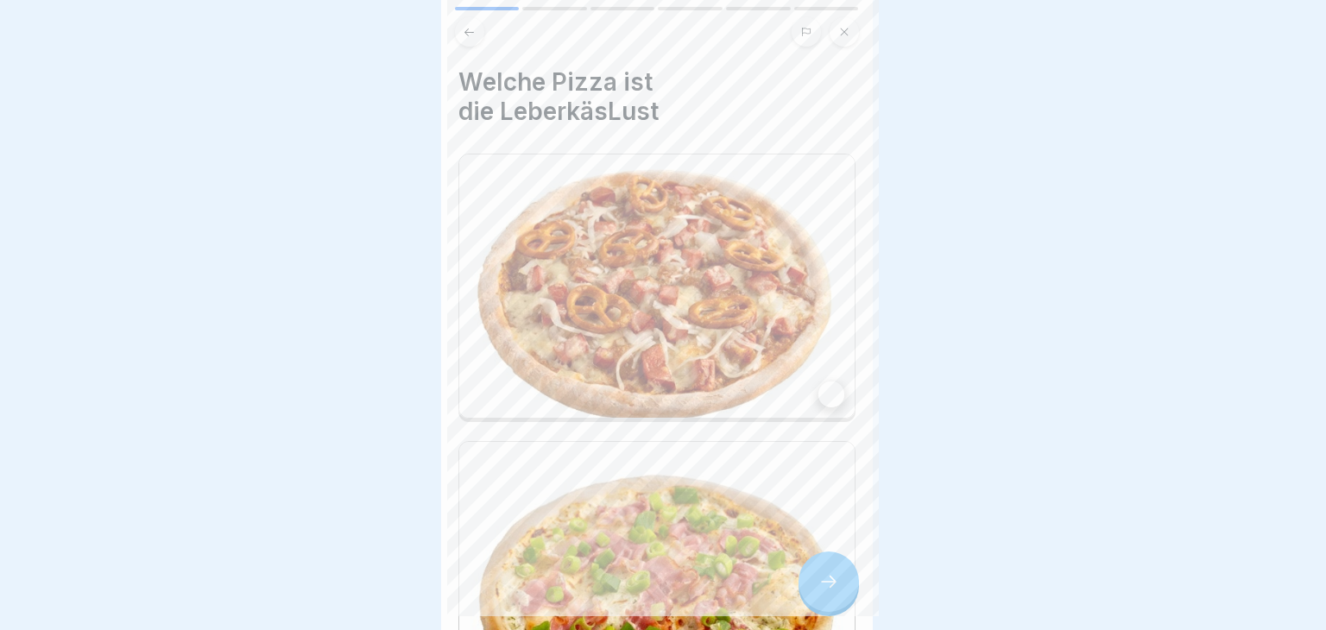
click at [829, 577] on div at bounding box center [663, 315] width 1326 height 630
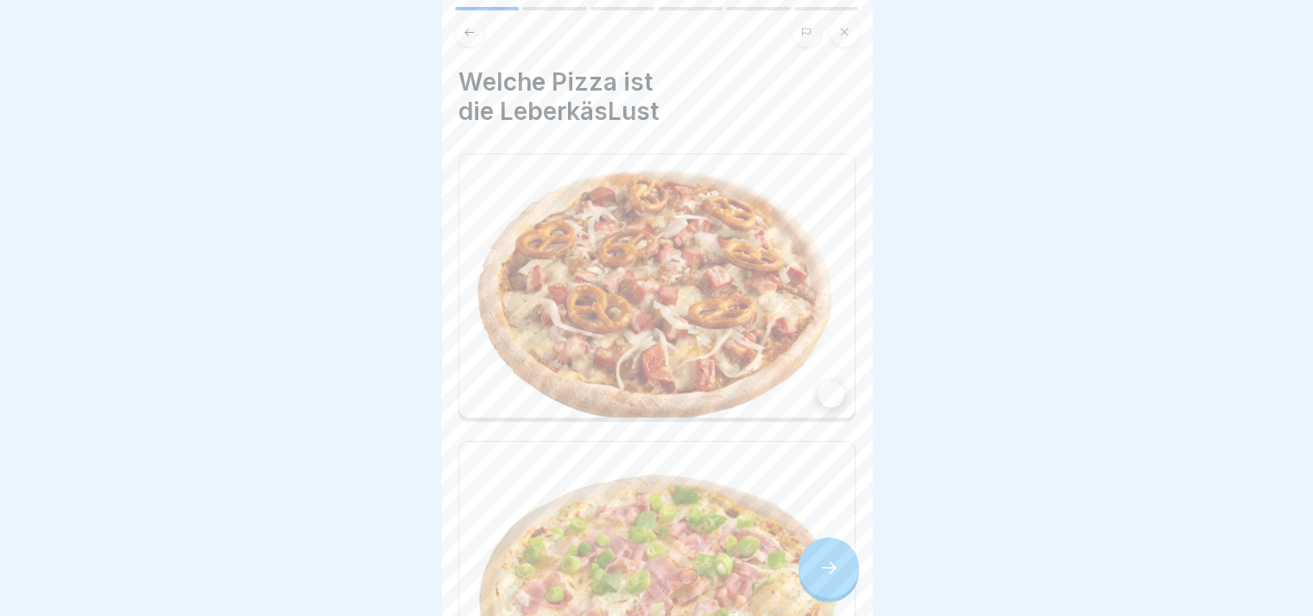
click at [835, 373] on img at bounding box center [656, 286] width 395 height 263
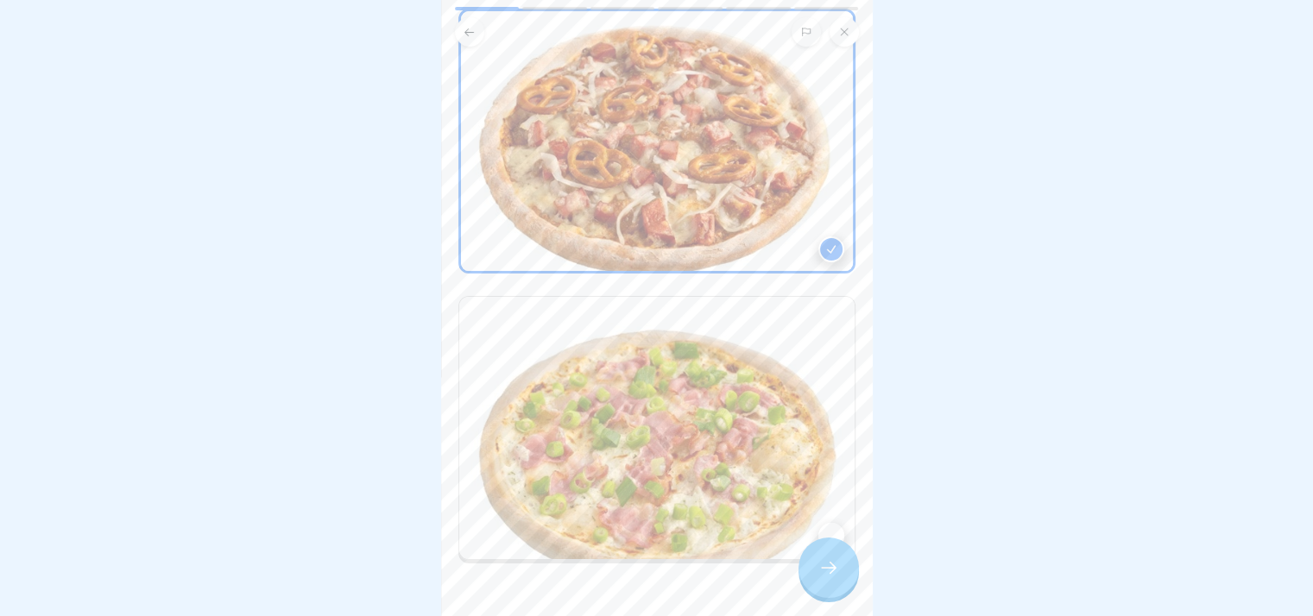
scroll to position [155, 0]
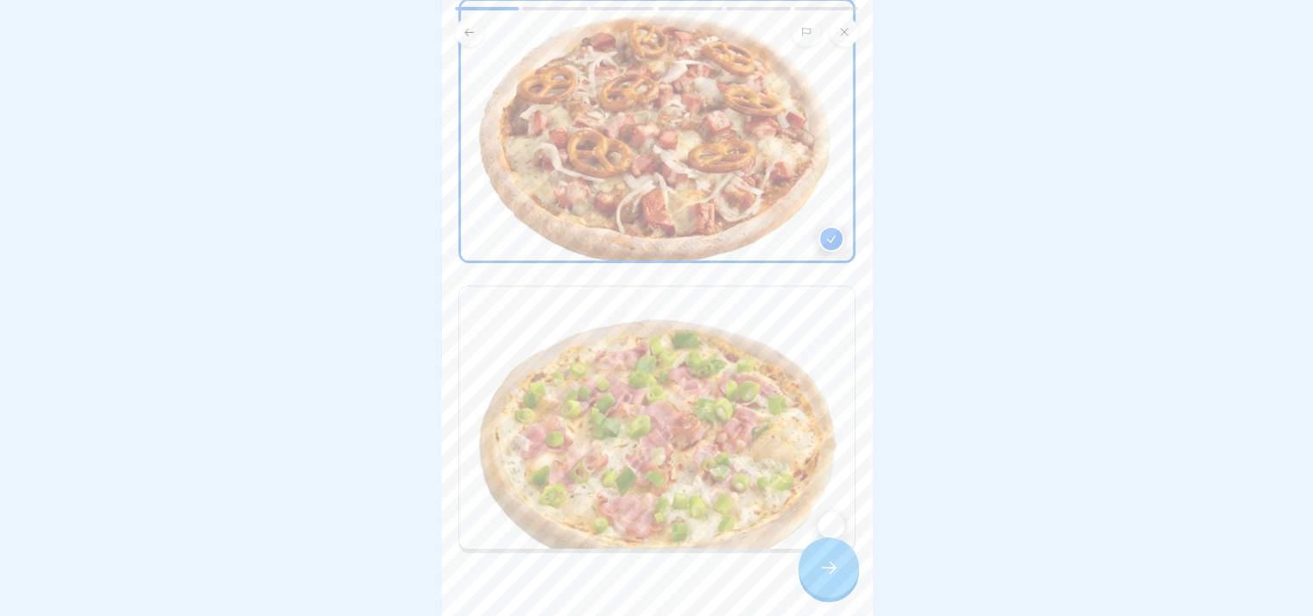
click at [839, 598] on div at bounding box center [828, 568] width 60 height 60
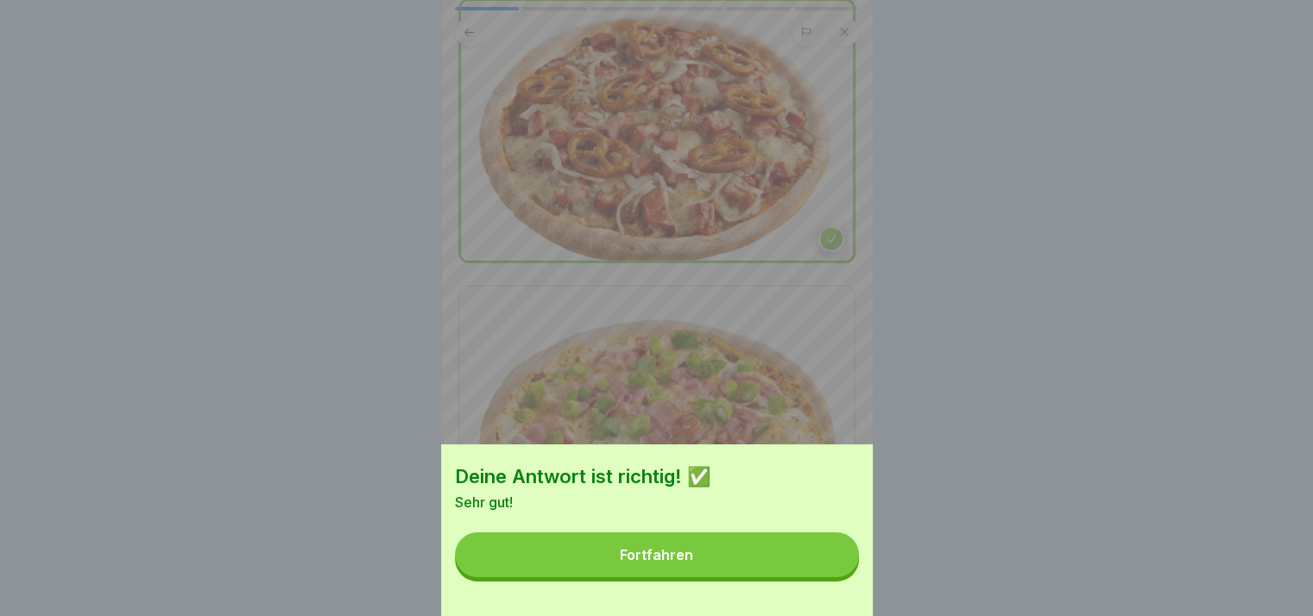
click at [839, 600] on div "Deine Antwort ist richtig! ✅ Sehr gut! Fortfahren" at bounding box center [657, 531] width 432 height 172
click at [799, 577] on button "Fortfahren" at bounding box center [657, 555] width 404 height 45
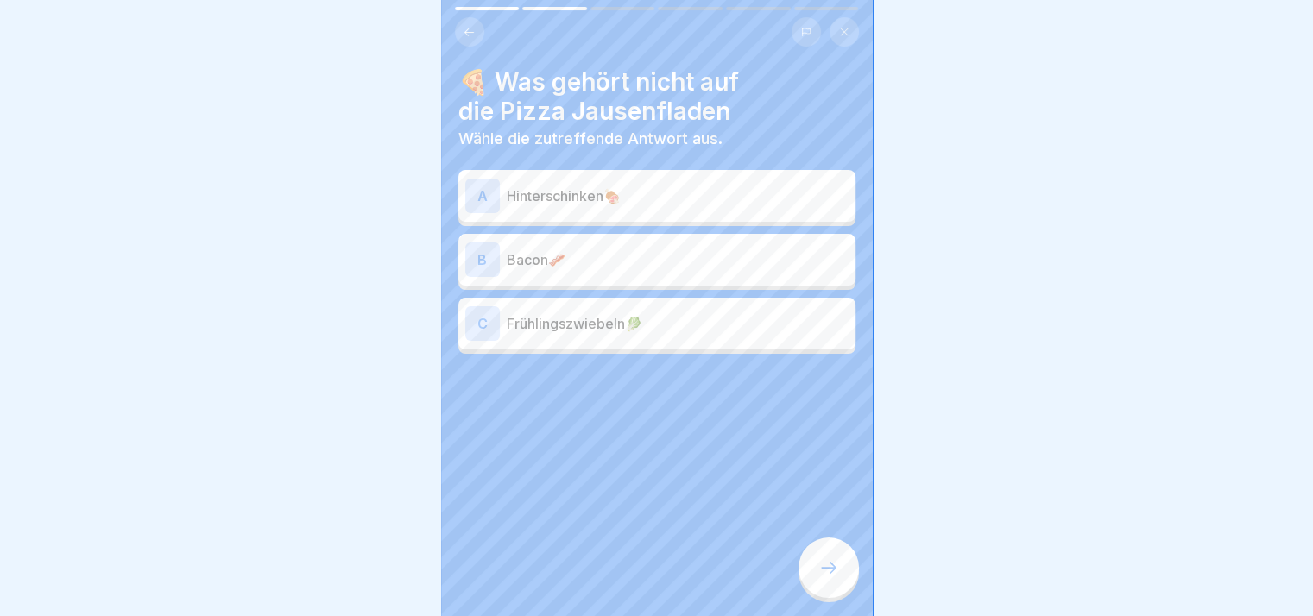
click at [694, 317] on p "Frühlingszwiebeln🥬" at bounding box center [678, 323] width 342 height 21
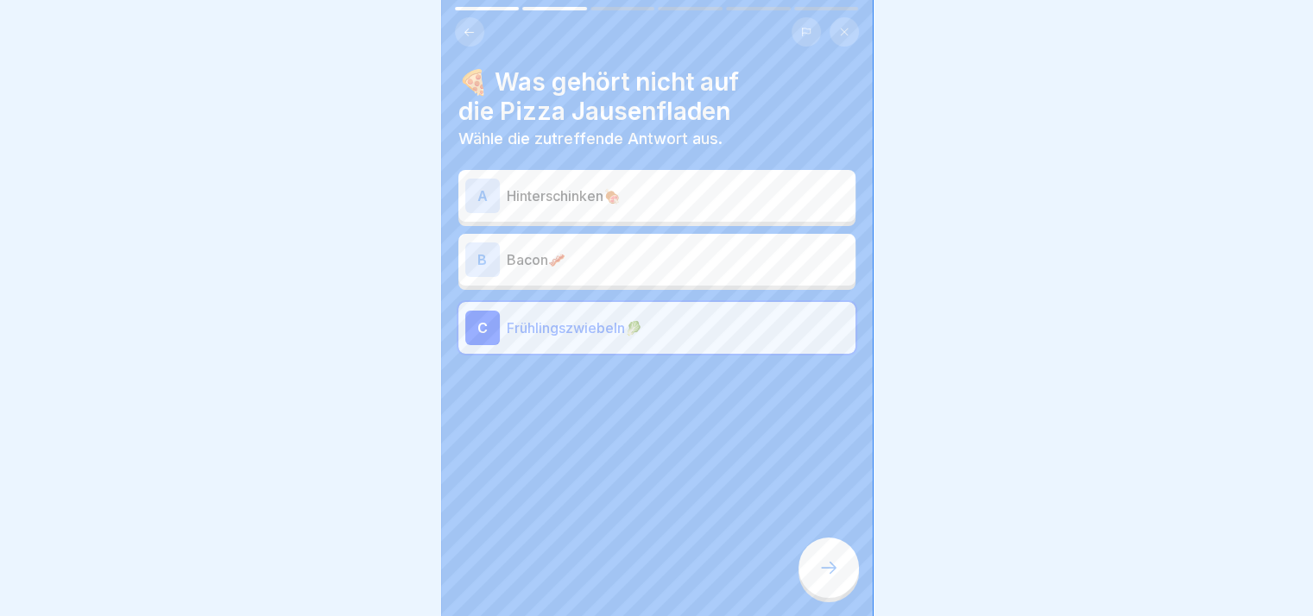
click at [820, 578] on icon at bounding box center [828, 568] width 21 height 21
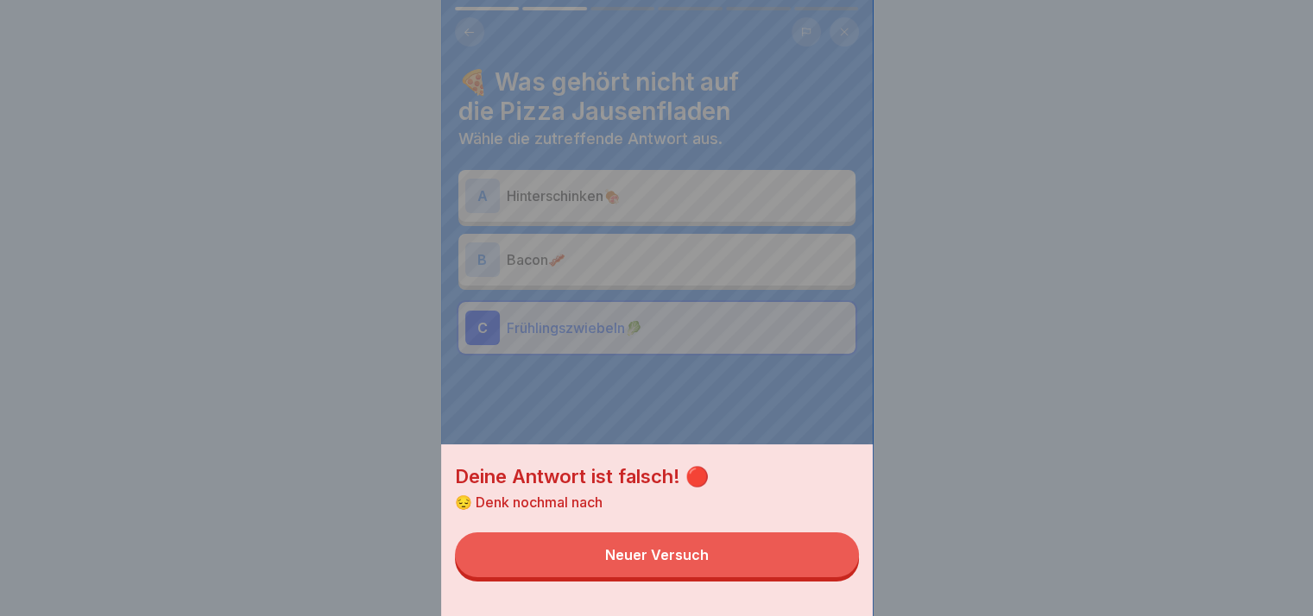
click at [805, 577] on button "Neuer Versuch" at bounding box center [657, 555] width 404 height 45
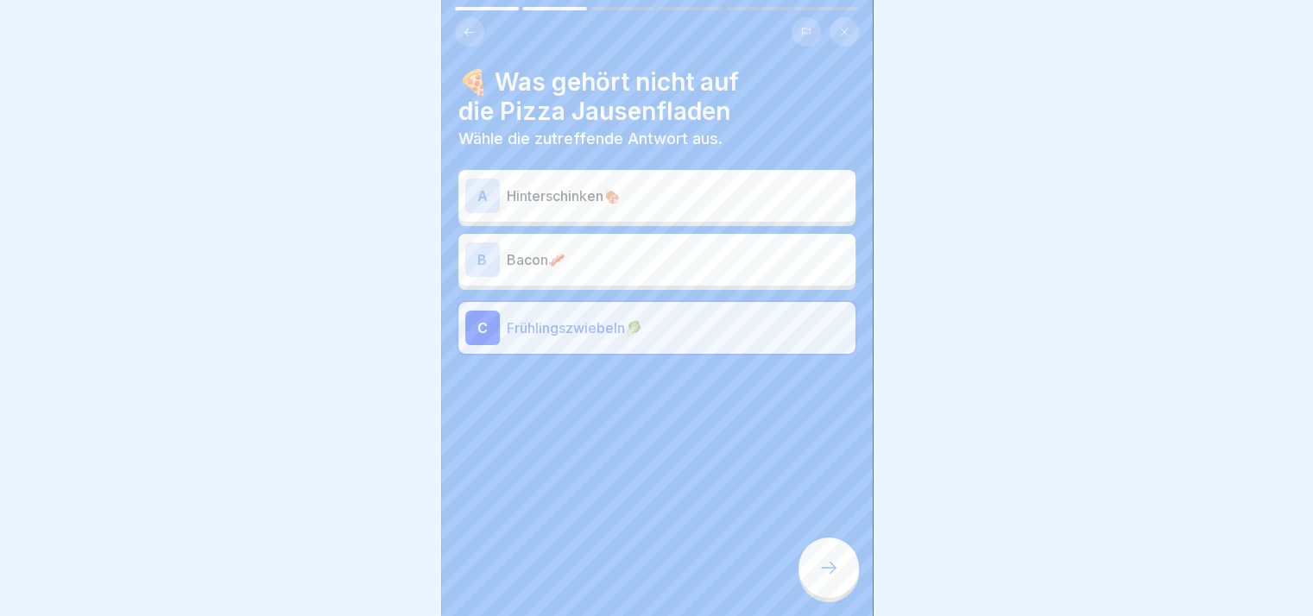
click at [692, 287] on div "A Hinterschinken🍖 B Bacon🥓 C Frühlingszwiebeln🥬" at bounding box center [656, 264] width 397 height 180
click at [724, 282] on div "B Bacon🥓" at bounding box center [656, 260] width 397 height 52
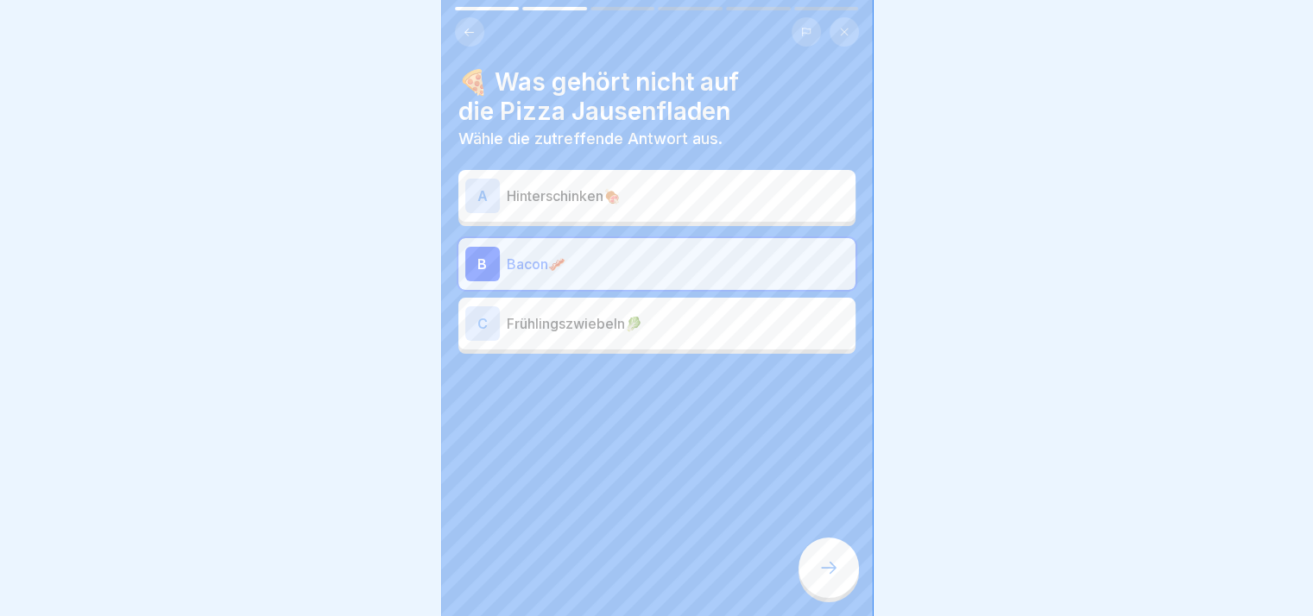
click at [816, 580] on div at bounding box center [828, 568] width 60 height 60
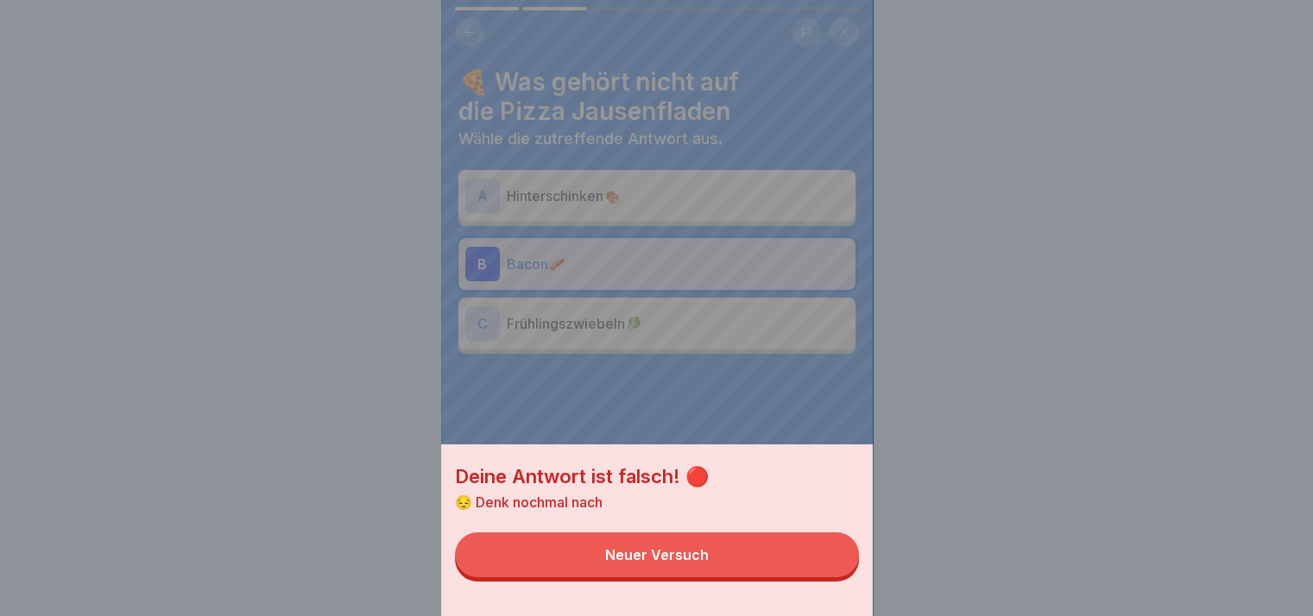
click at [772, 571] on button "Neuer Versuch" at bounding box center [657, 555] width 404 height 45
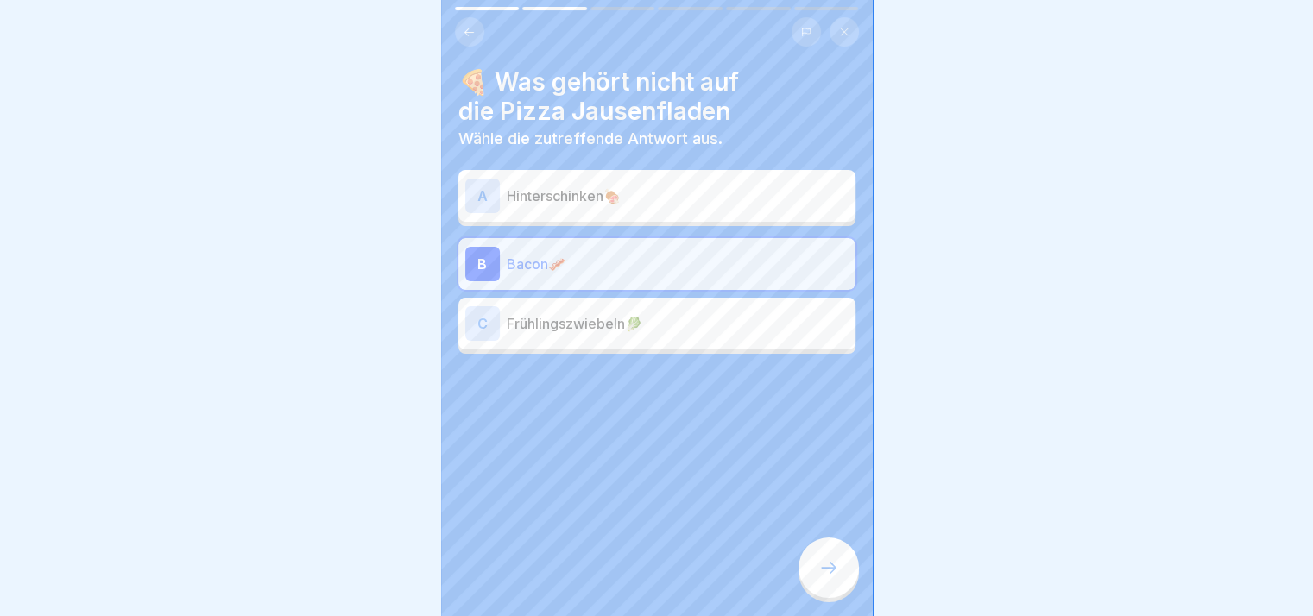
click at [636, 205] on div "A Hinterschinken🍖" at bounding box center [656, 196] width 383 height 35
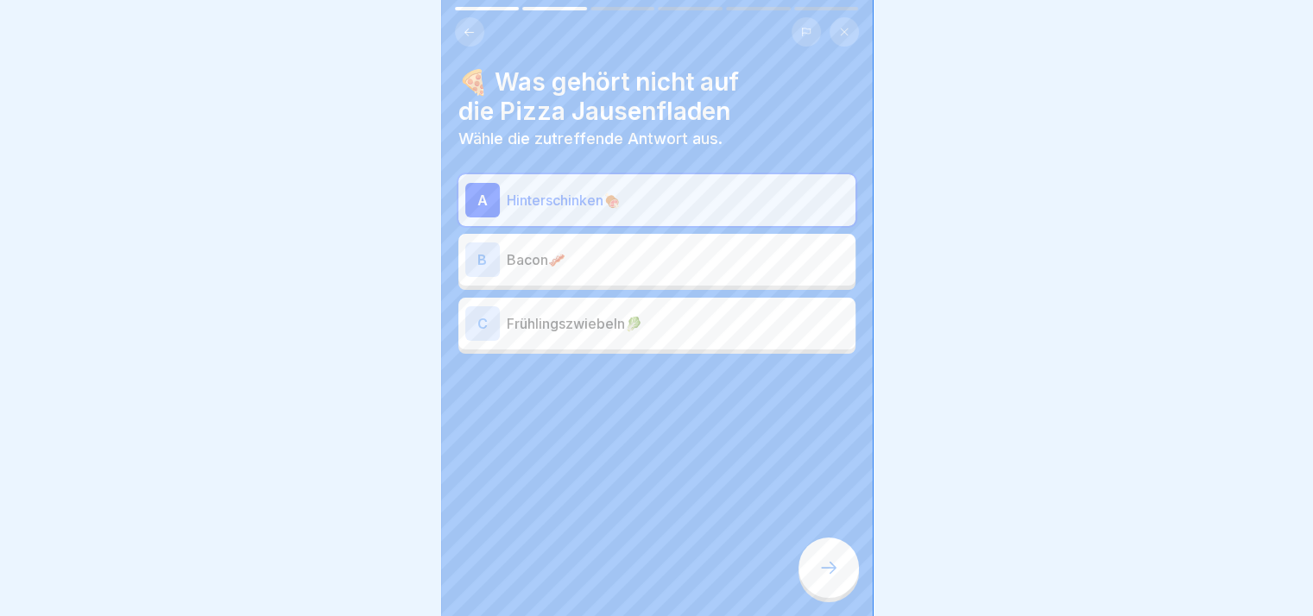
click at [815, 553] on div "Aktion Wiesn Dahoam 6 Schritte Deutsch 📝 Quiz so, dann wollen wir doch mal scha…" at bounding box center [657, 308] width 432 height 616
click at [832, 578] on icon at bounding box center [828, 568] width 21 height 21
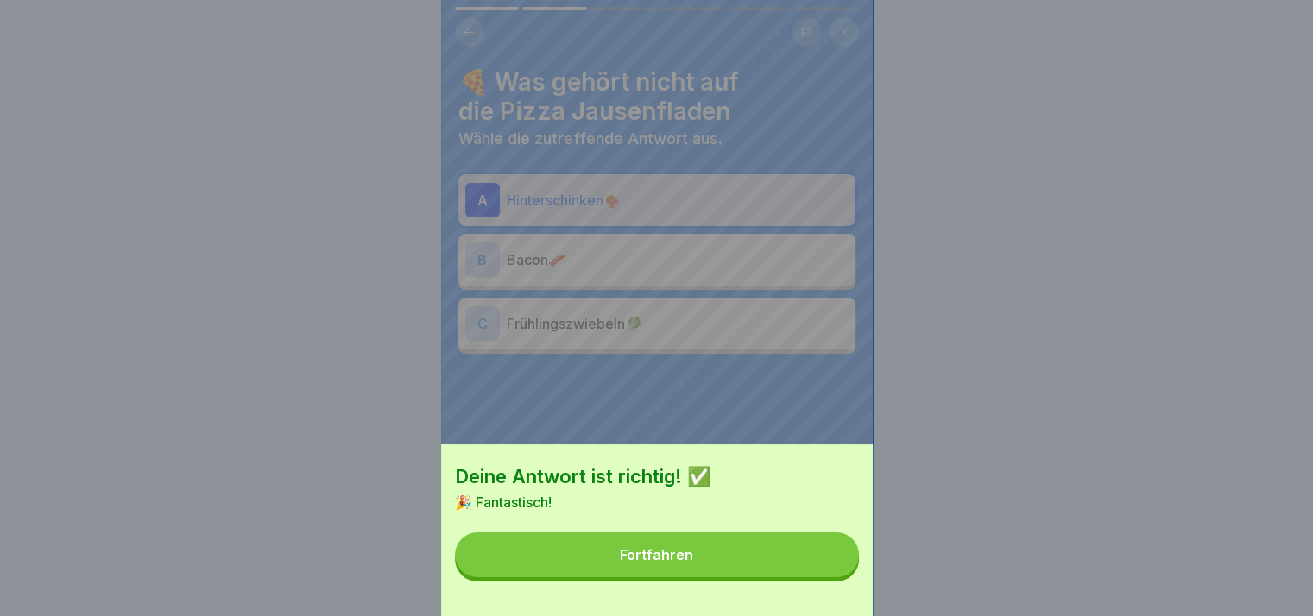
click at [780, 540] on div "Deine Antwort ist richtig! ✅ 🎉 Fantastisch! Fortfahren" at bounding box center [657, 531] width 432 height 172
click at [811, 577] on button "Fortfahren" at bounding box center [657, 555] width 404 height 45
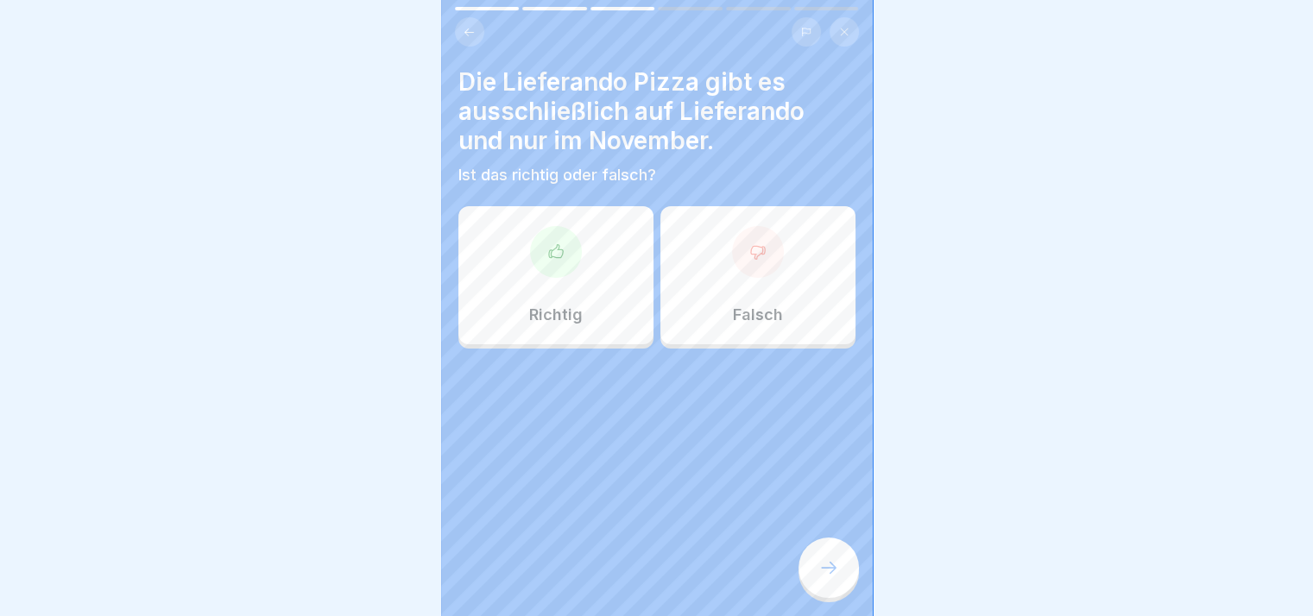
click at [508, 268] on div "Richtig" at bounding box center [555, 275] width 195 height 138
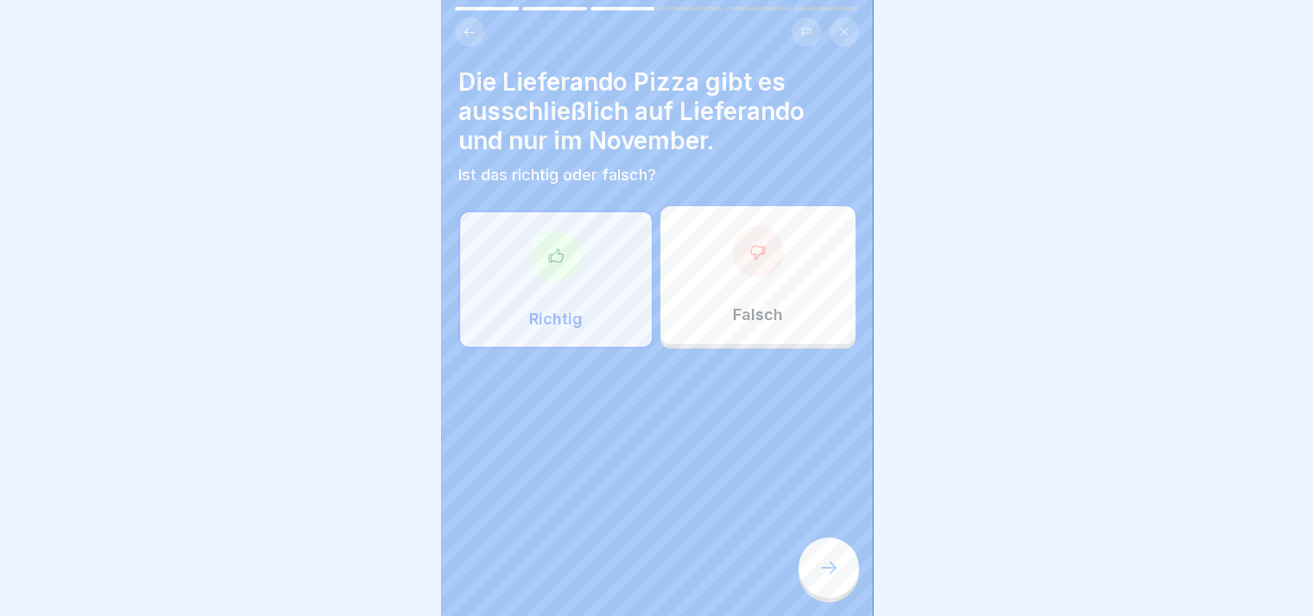
click at [817, 552] on div "Aktion Wiesn Dahoam 6 Schritte Deutsch 📝 Quiz so, dann wollen wir doch mal scha…" at bounding box center [657, 308] width 432 height 616
click at [811, 580] on div at bounding box center [828, 568] width 60 height 60
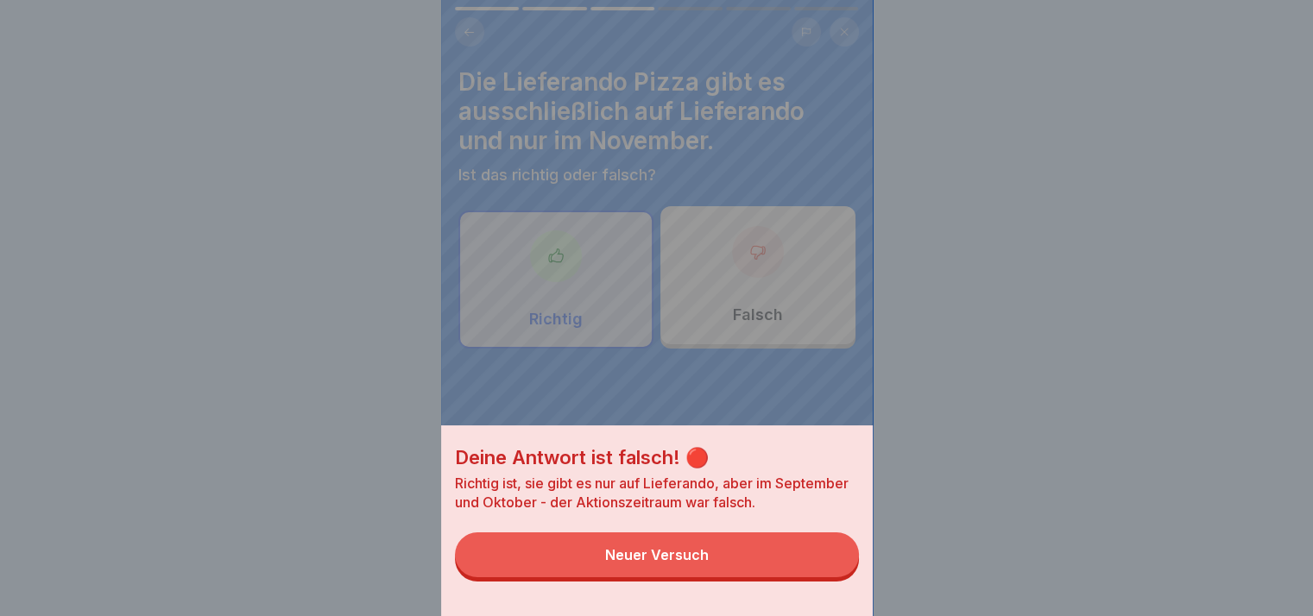
click at [811, 577] on button "Neuer Versuch" at bounding box center [657, 555] width 404 height 45
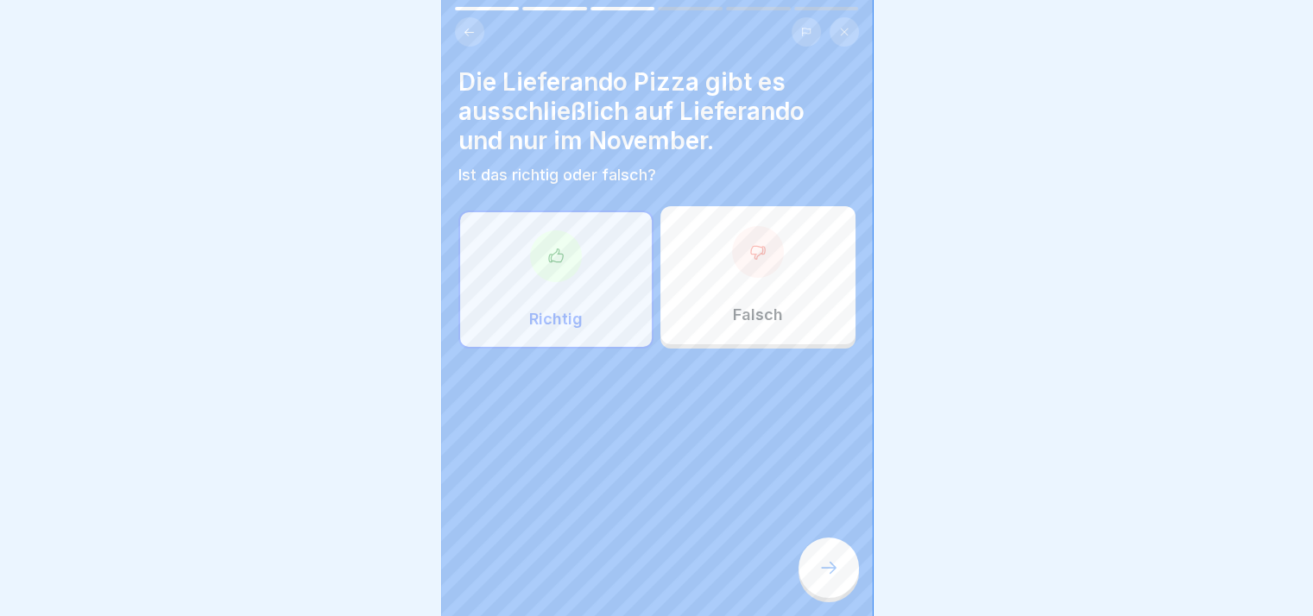
click at [790, 286] on div "Falsch" at bounding box center [757, 275] width 195 height 138
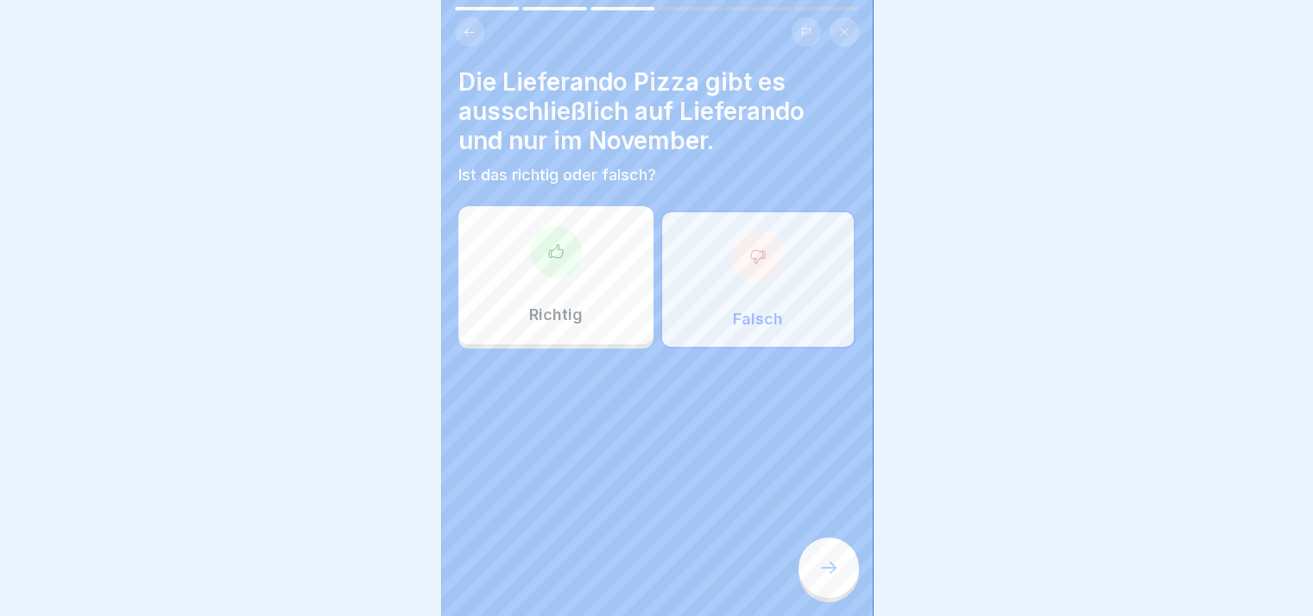
click at [838, 578] on icon at bounding box center [828, 568] width 21 height 21
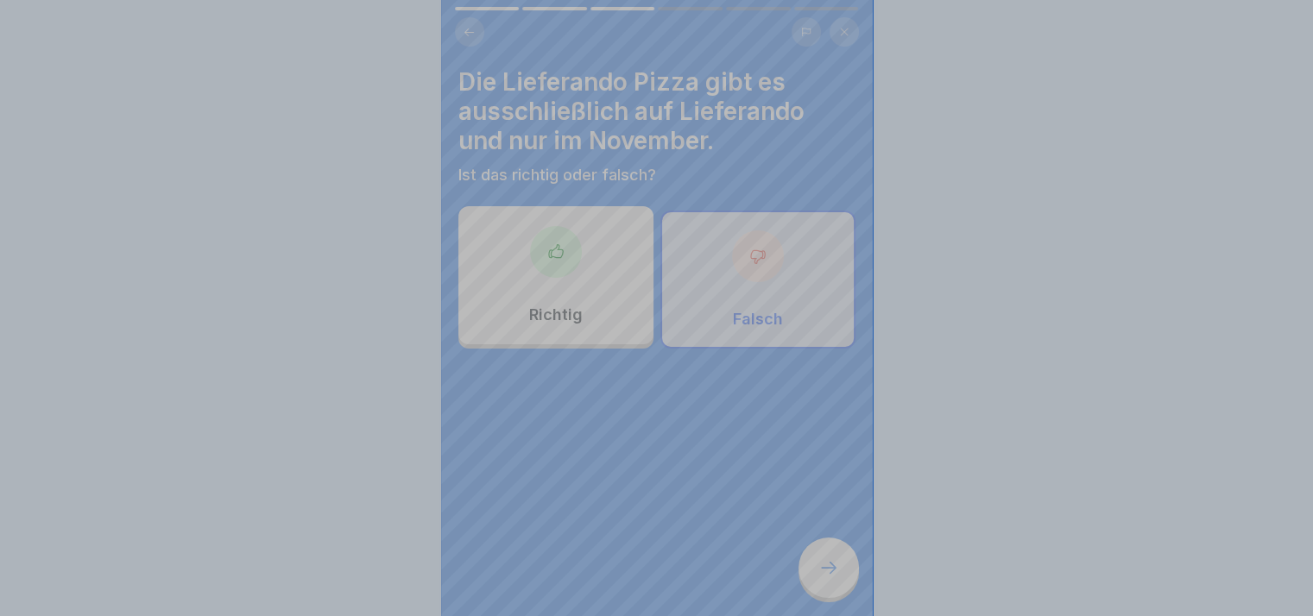
click at [838, 580] on div "Deine Antwort ist richtig! ✅ Gut aufgepasst - das war aber auch gemein. Fortfah…" at bounding box center [657, 530] width 432 height 616
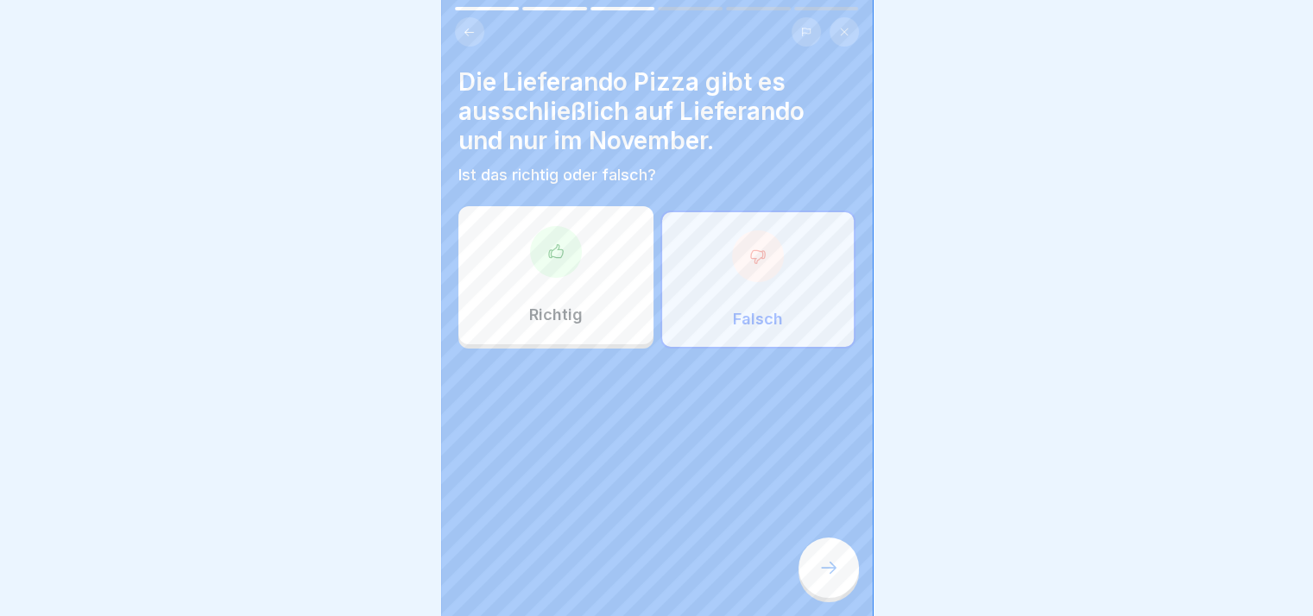
click at [838, 578] on icon at bounding box center [828, 568] width 21 height 21
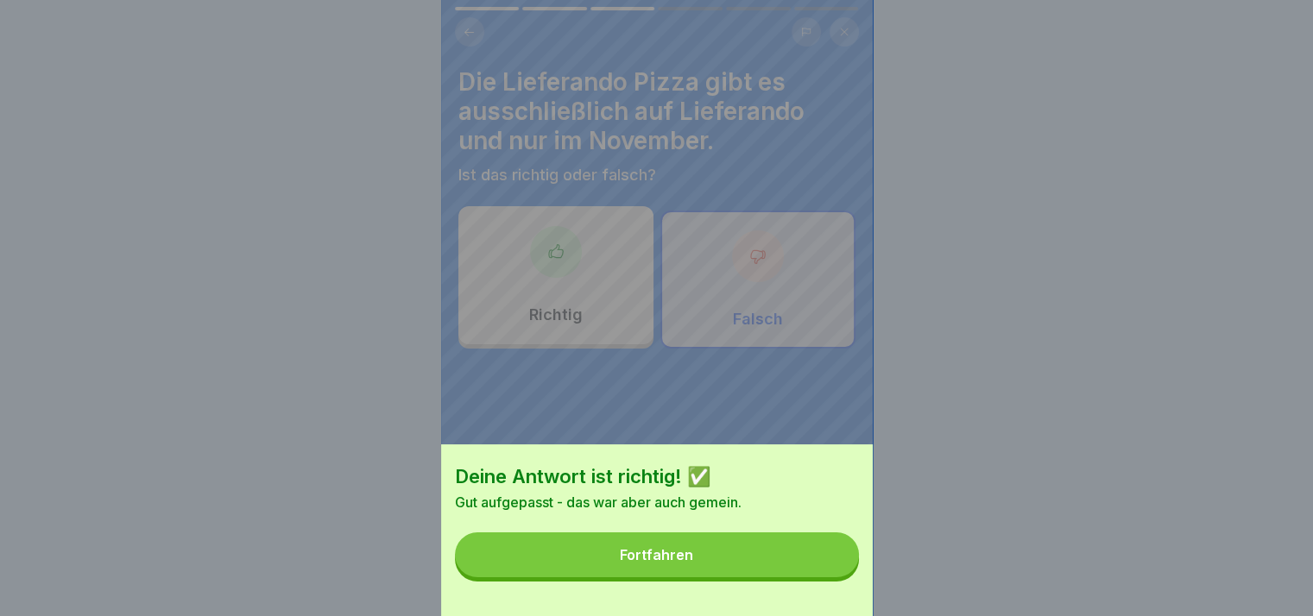
click at [825, 577] on button "Fortfahren" at bounding box center [657, 555] width 404 height 45
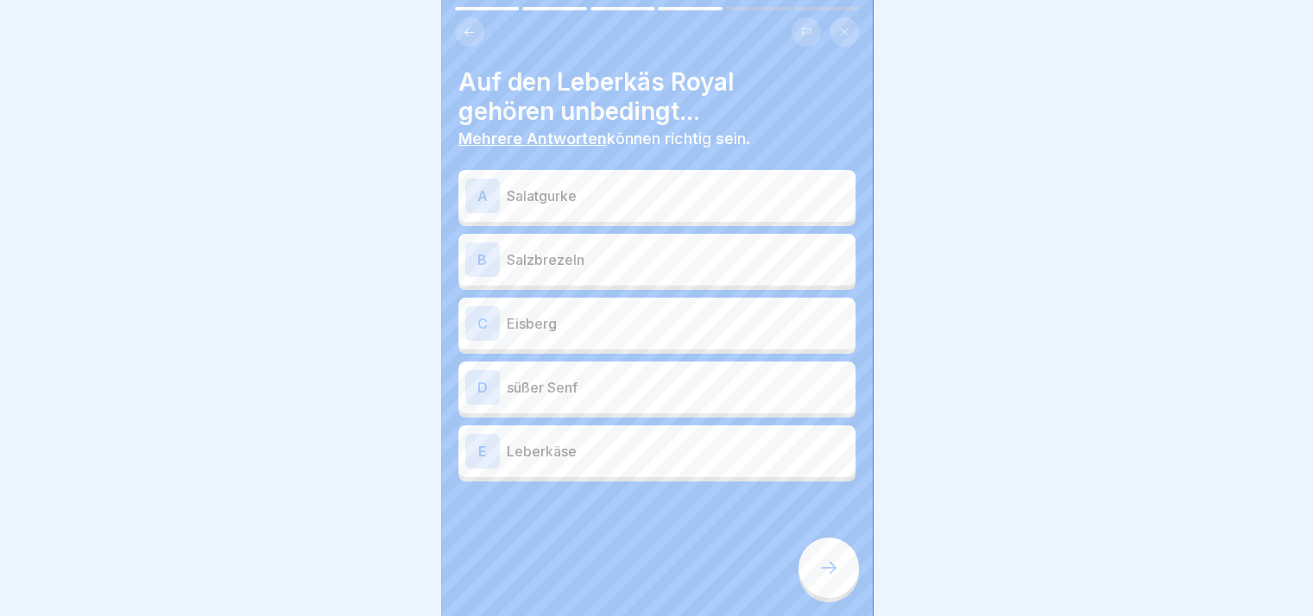
click at [825, 578] on icon at bounding box center [828, 568] width 21 height 21
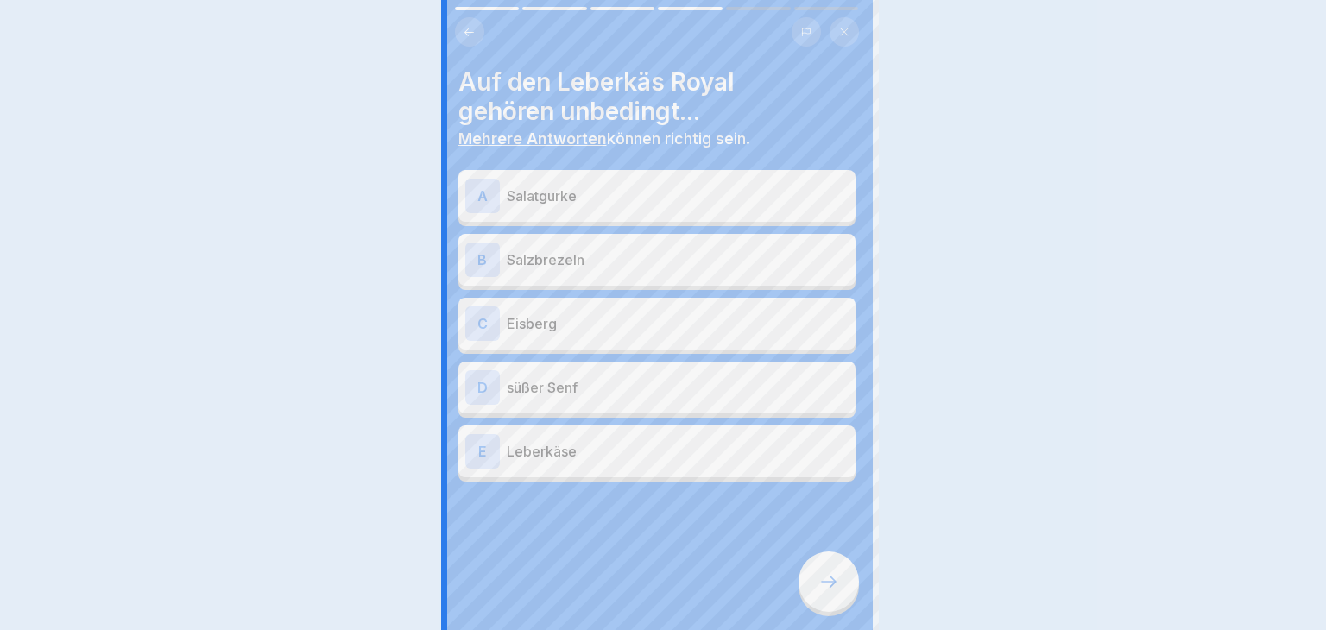
click at [825, 580] on div at bounding box center [663, 315] width 1326 height 630
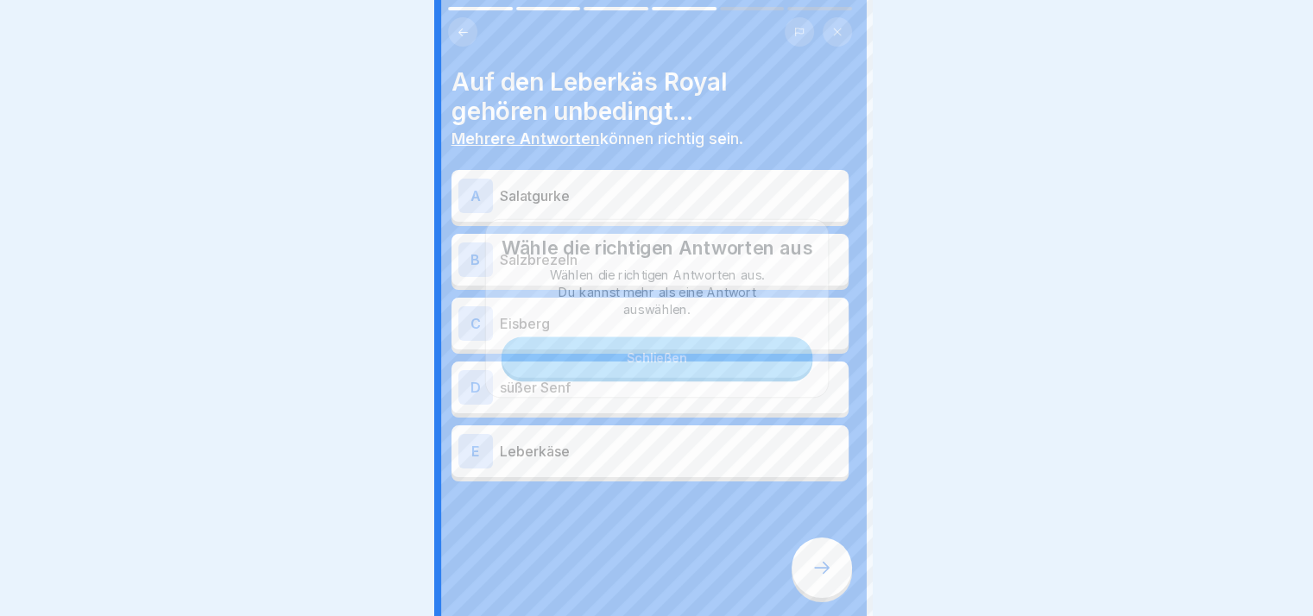
click at [825, 578] on icon at bounding box center [821, 568] width 21 height 21
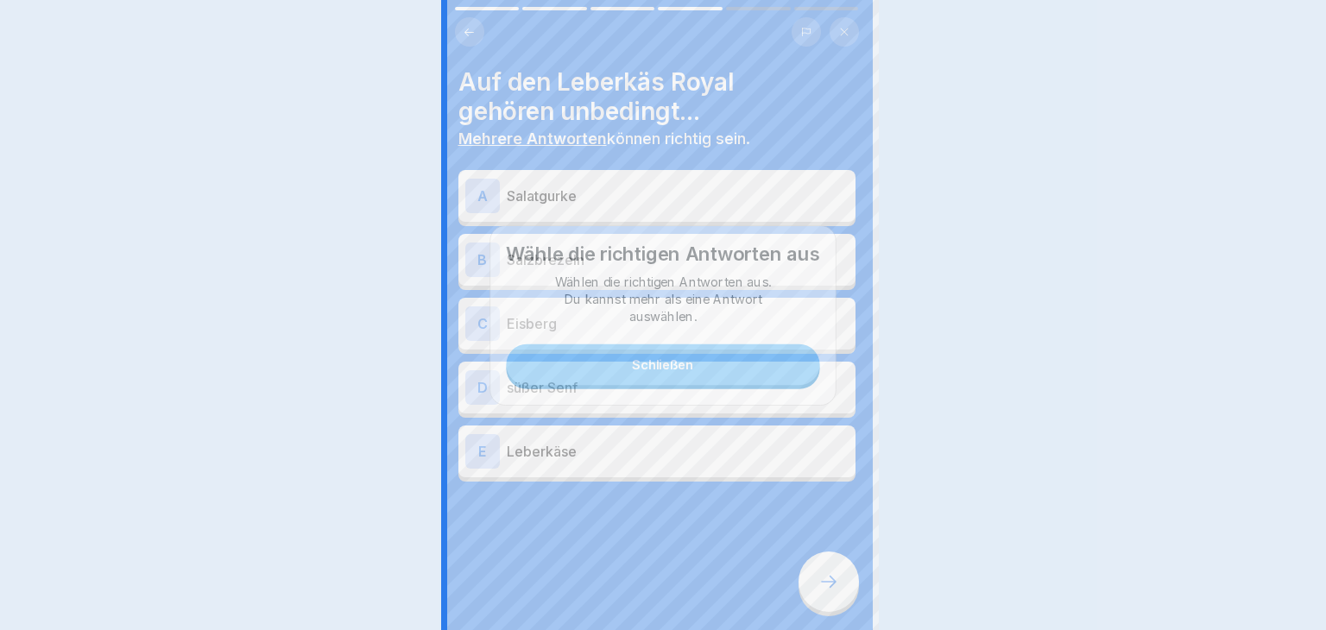
click at [825, 580] on div at bounding box center [663, 315] width 1326 height 630
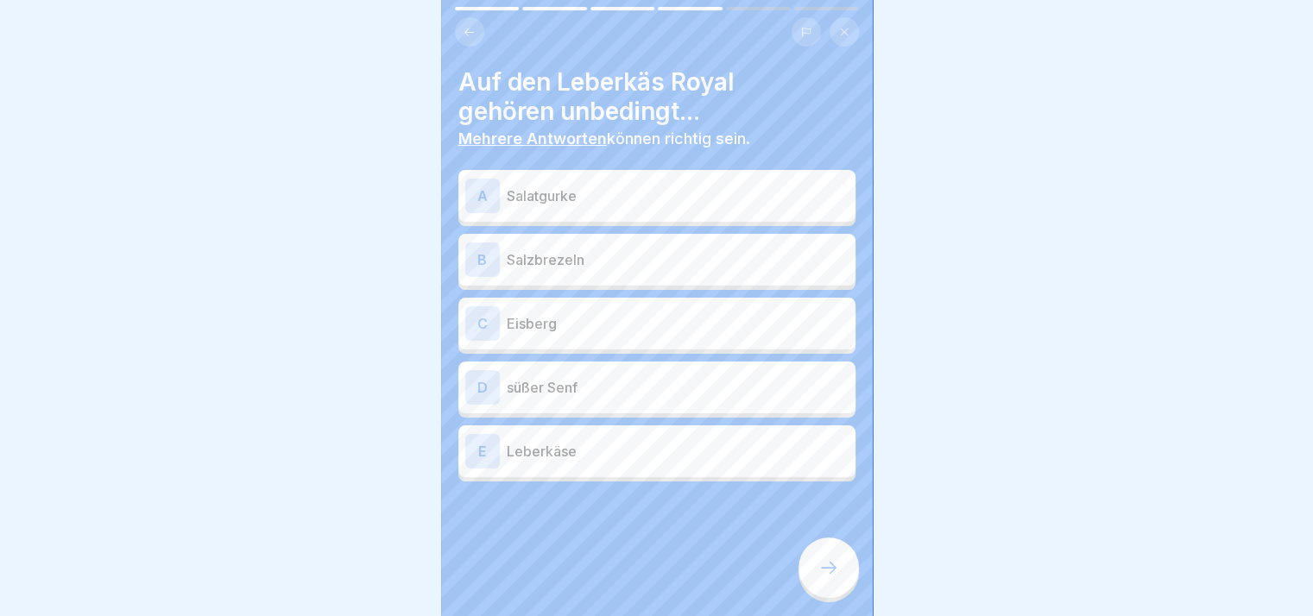
click at [582, 177] on div "A Salatgurke" at bounding box center [656, 196] width 397 height 52
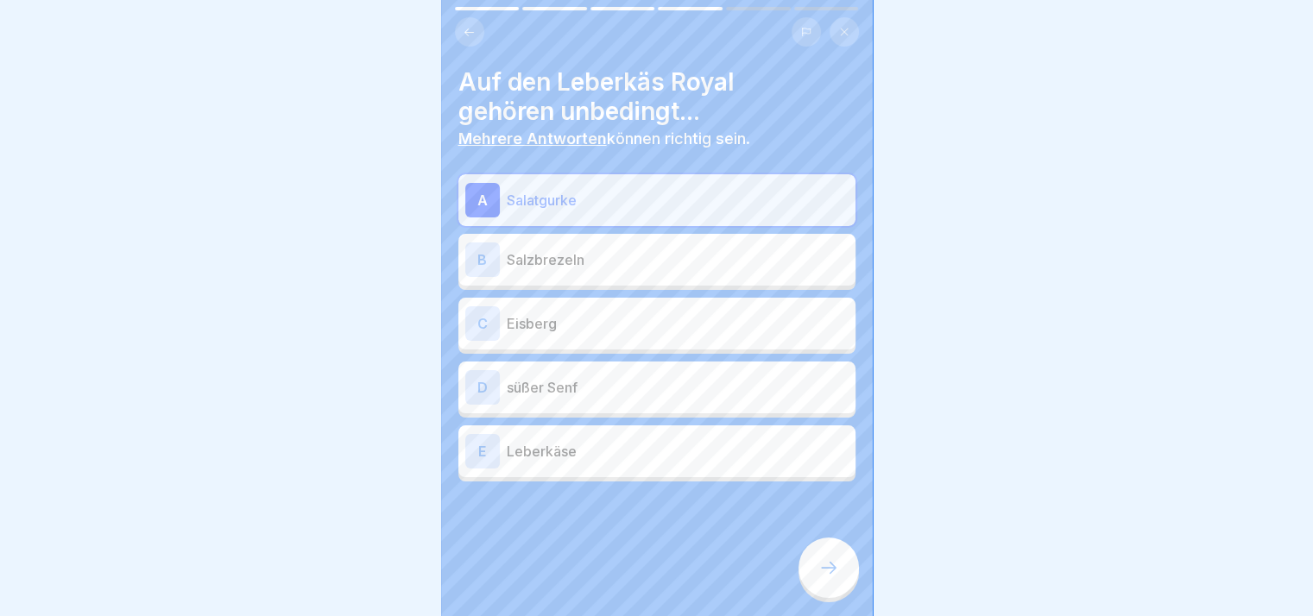
click at [611, 290] on div "A Salatgurke B Salzbrezeln C Eisberg D süßer Senf E Leberkäse" at bounding box center [656, 327] width 397 height 307
click at [813, 578] on div at bounding box center [828, 568] width 60 height 60
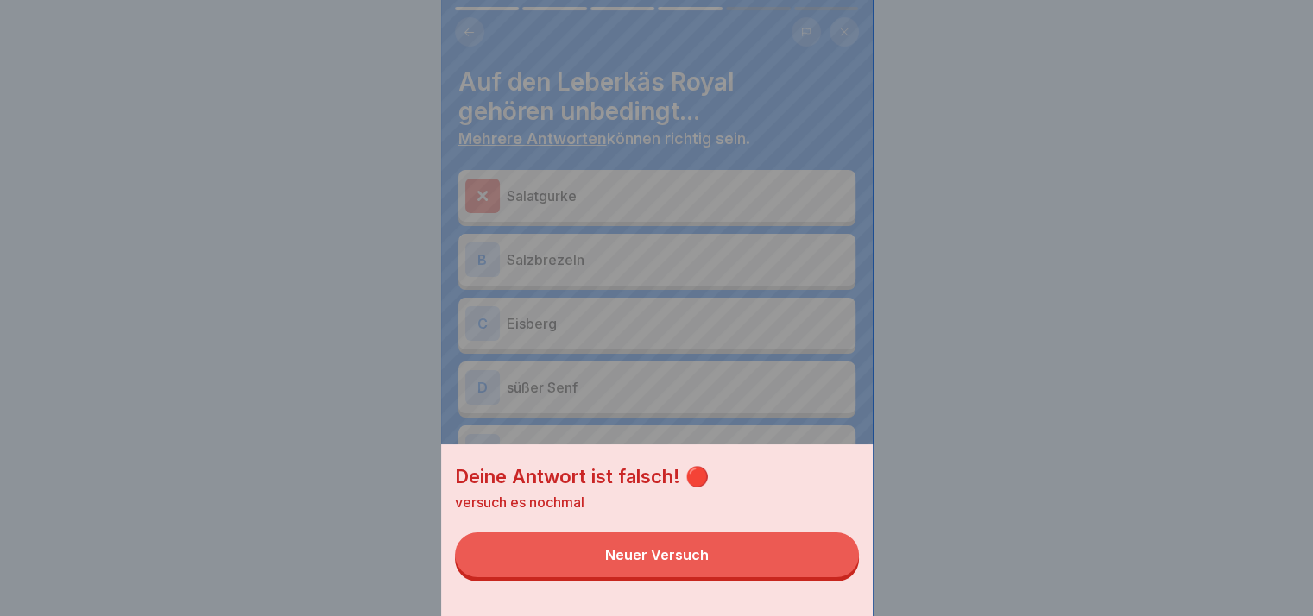
click at [724, 577] on button "Neuer Versuch" at bounding box center [657, 555] width 404 height 45
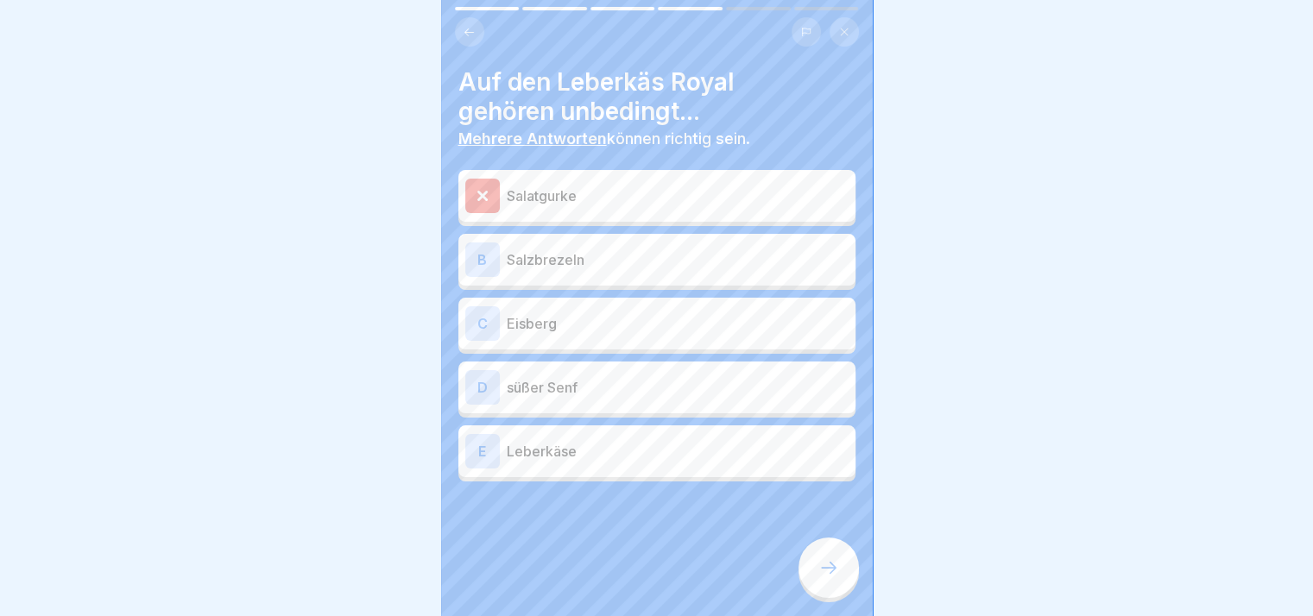
click at [591, 279] on div "B Salzbrezeln" at bounding box center [656, 260] width 397 height 52
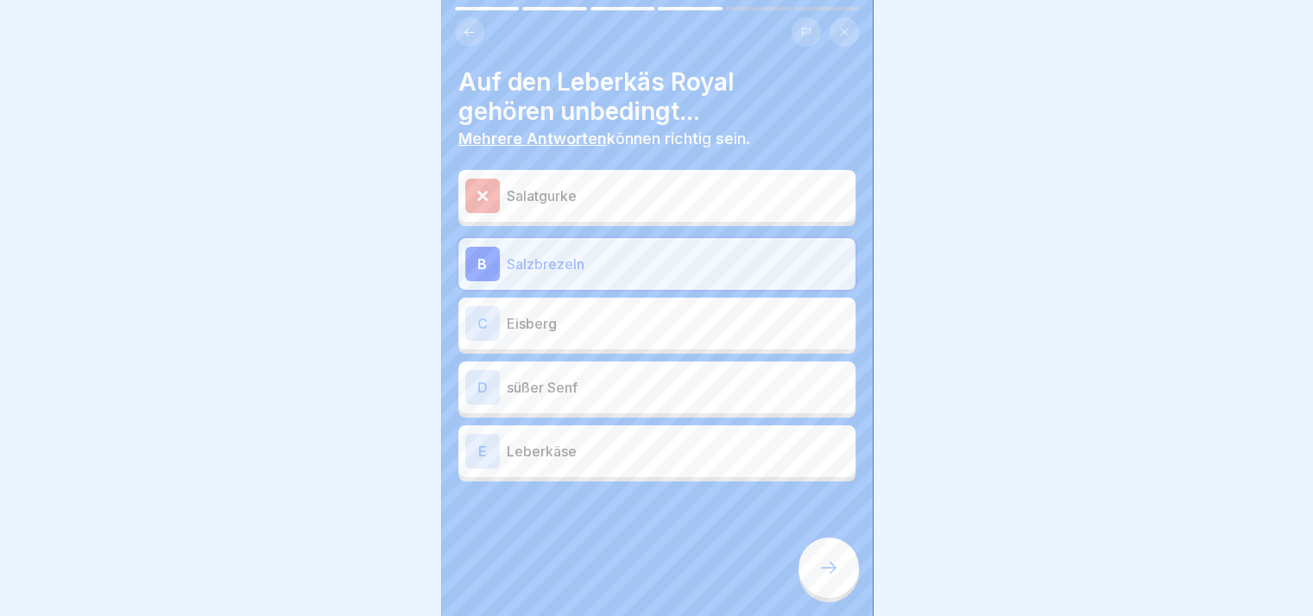
click at [602, 327] on p "Eisberg" at bounding box center [678, 323] width 342 height 21
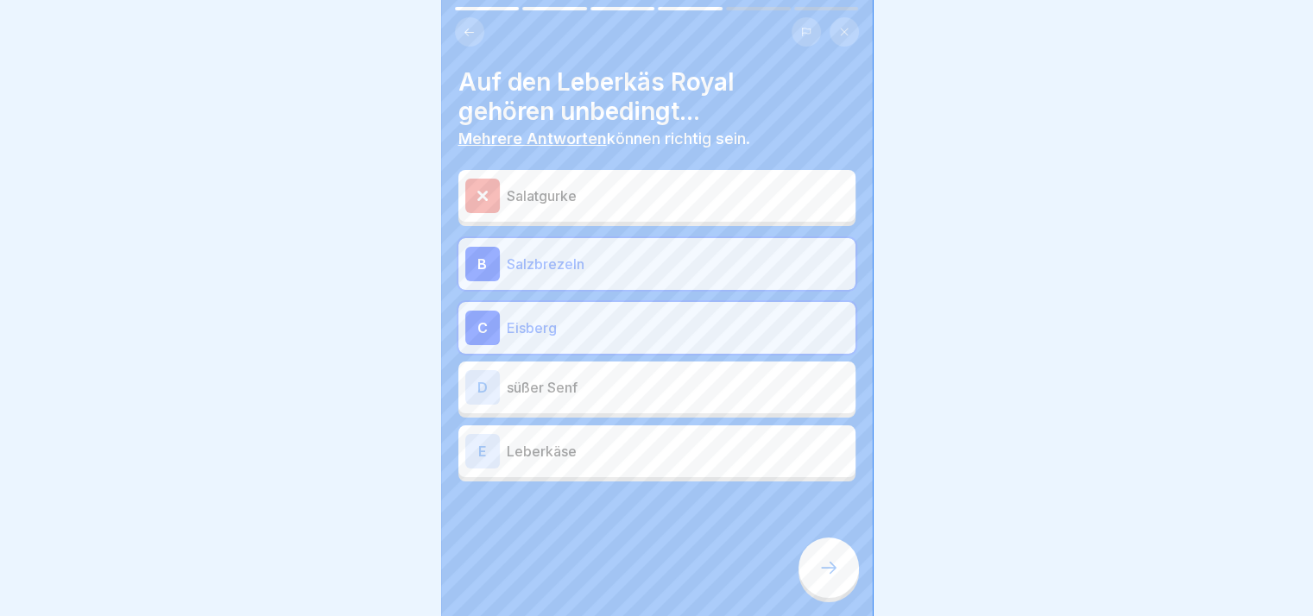
click at [608, 394] on p "süßer Senf" at bounding box center [678, 387] width 342 height 21
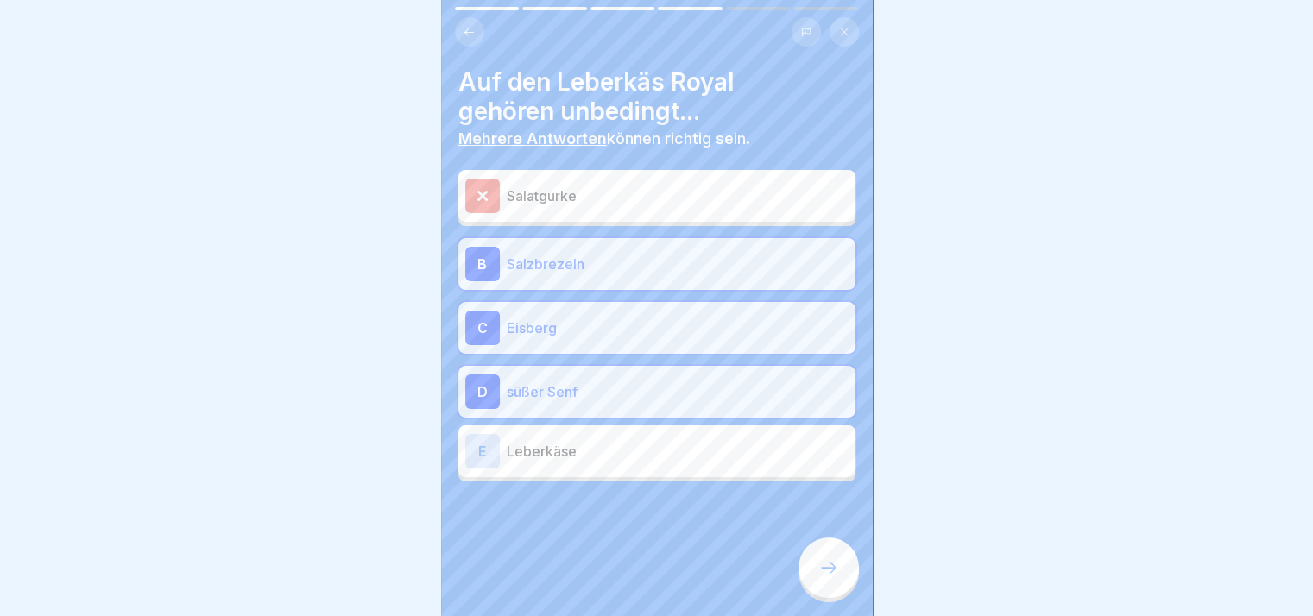
click at [622, 455] on p "Leberkäse" at bounding box center [678, 451] width 342 height 21
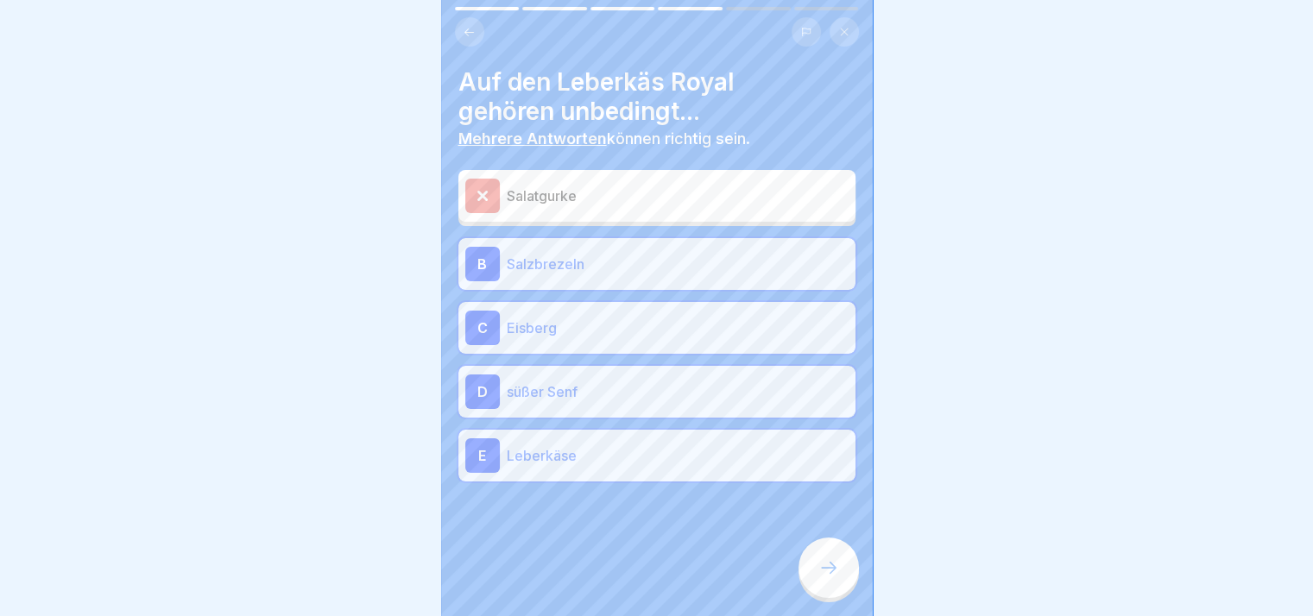
click at [817, 591] on div at bounding box center [828, 568] width 60 height 60
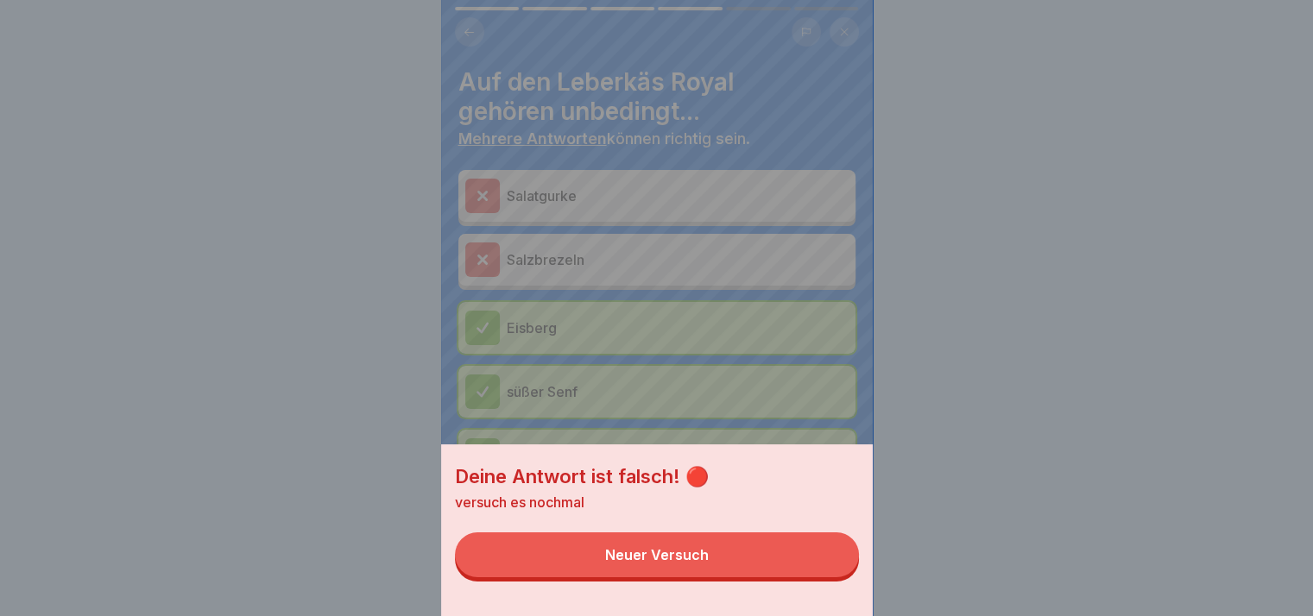
click at [817, 591] on div "Deine Antwort ist falsch! 🔴 versuch es nochmal Neuer Versuch" at bounding box center [657, 531] width 432 height 172
click at [820, 577] on button "Neuer Versuch" at bounding box center [657, 555] width 404 height 45
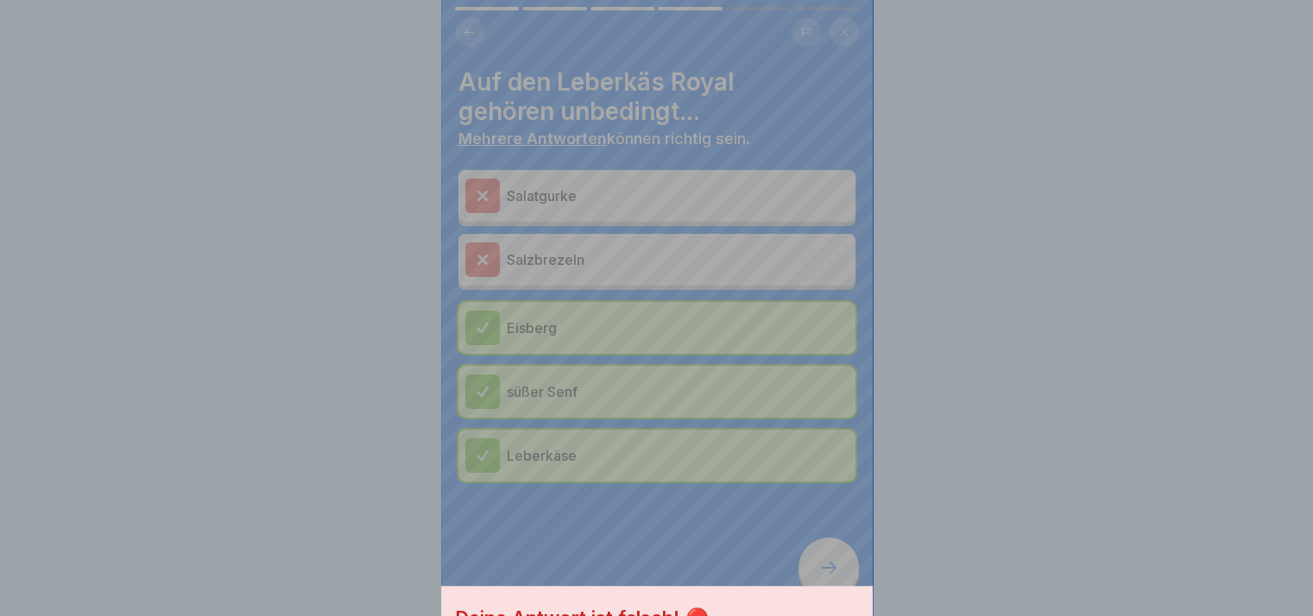
click at [820, 581] on div "Deine Antwort ist falsch! 🔴 versuch es nochmal Neuer Versuch" at bounding box center [656, 308] width 1313 height 616
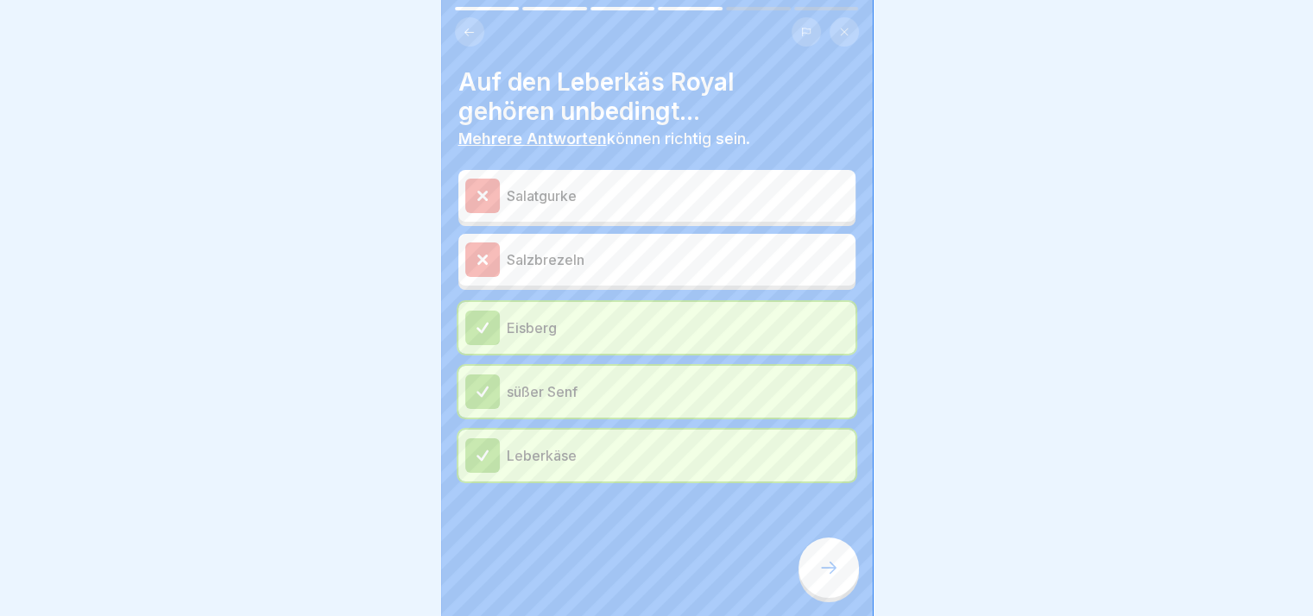
click at [820, 578] on icon at bounding box center [828, 568] width 21 height 21
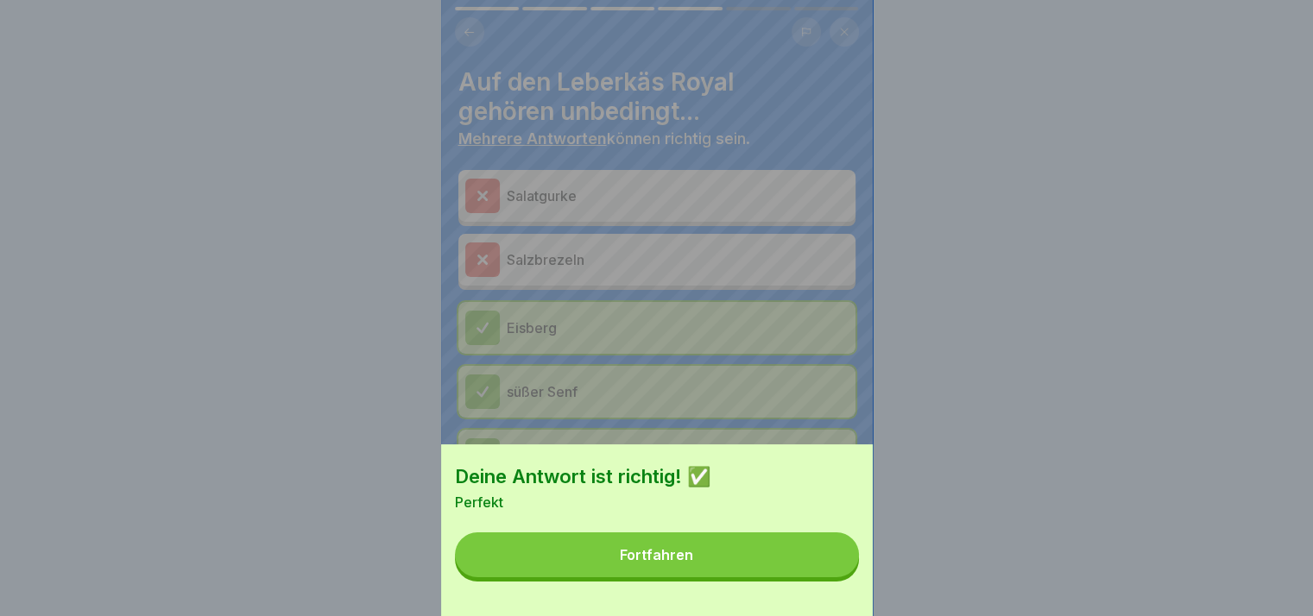
click at [820, 577] on button "Fortfahren" at bounding box center [657, 555] width 404 height 45
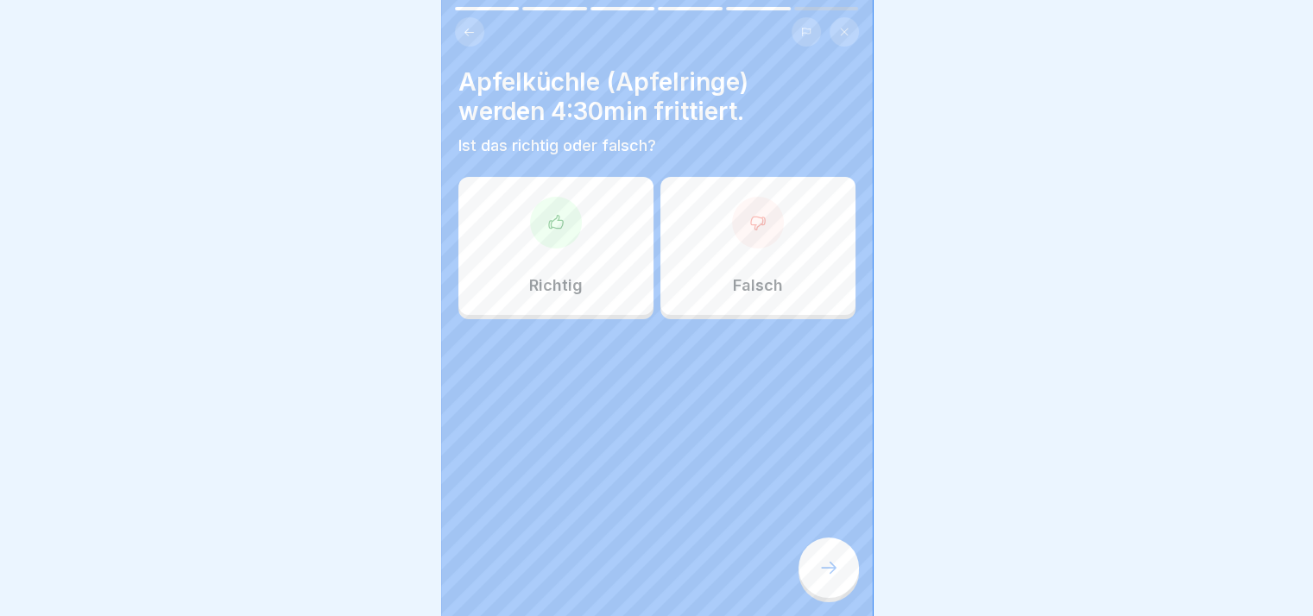
click at [532, 208] on div at bounding box center [556, 223] width 52 height 52
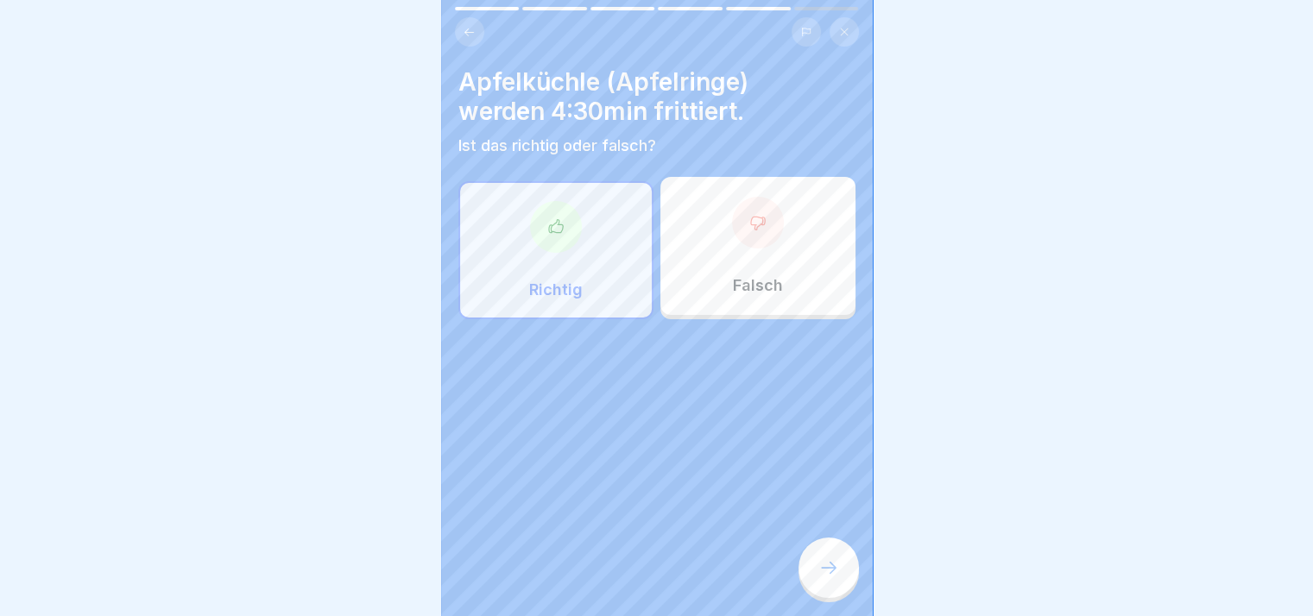
click at [727, 261] on div "Falsch" at bounding box center [757, 246] width 195 height 138
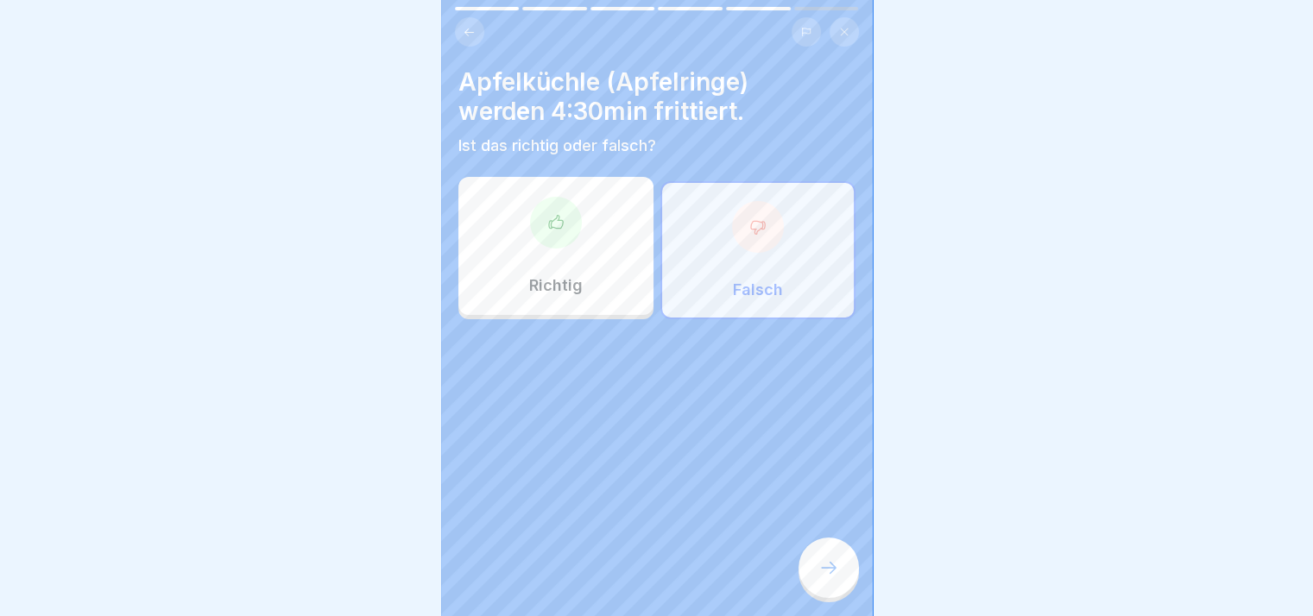
click at [815, 565] on div at bounding box center [828, 568] width 60 height 60
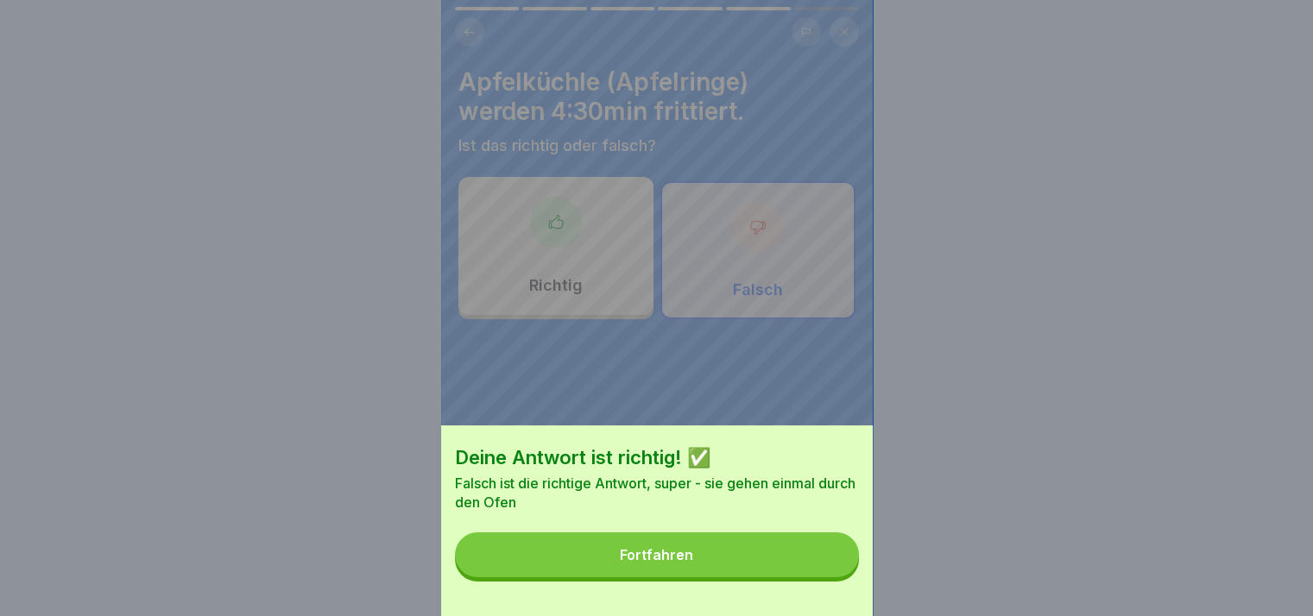
click at [767, 565] on button "Fortfahren" at bounding box center [657, 555] width 404 height 45
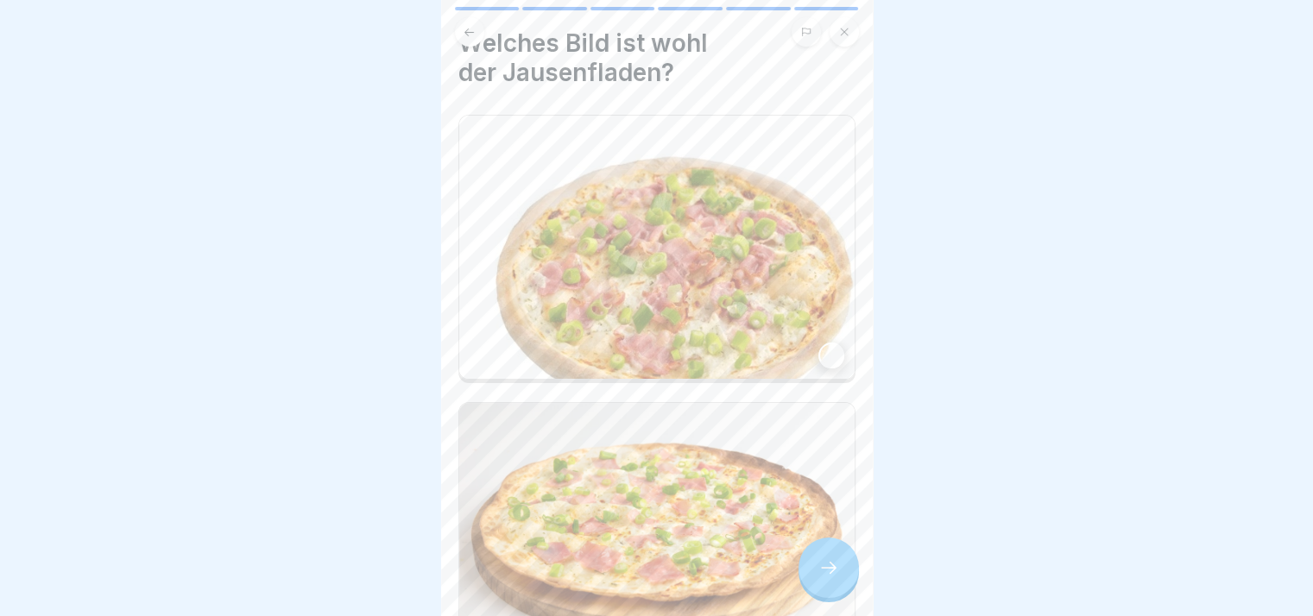
scroll to position [53, 0]
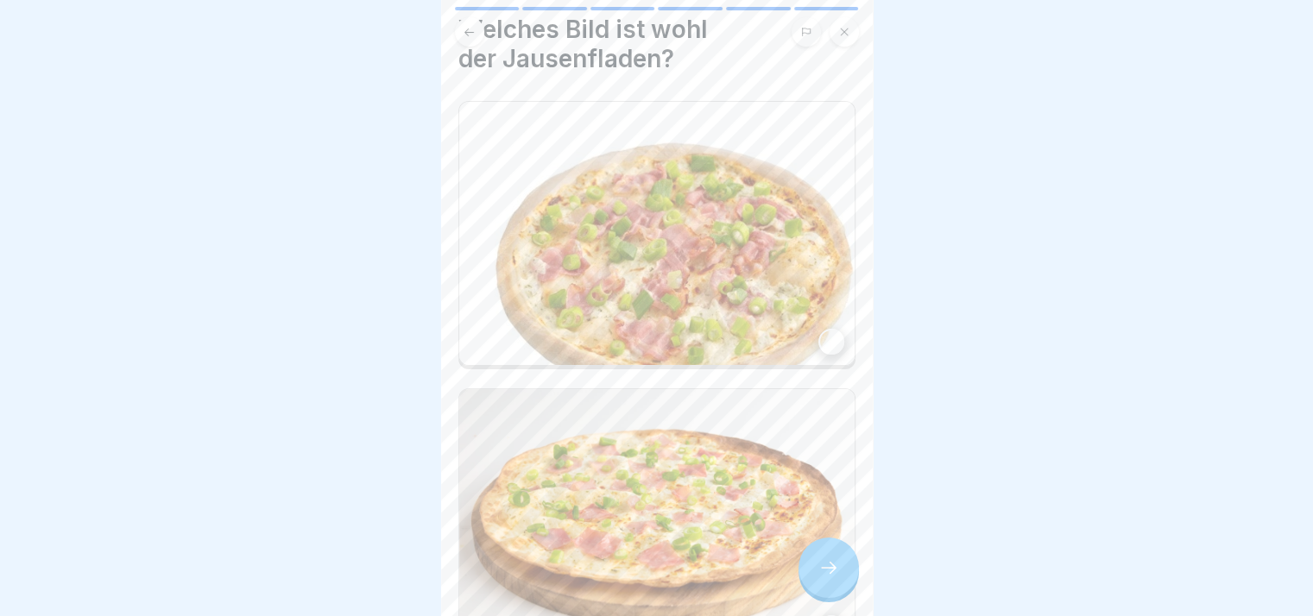
click at [764, 287] on img at bounding box center [656, 233] width 395 height 263
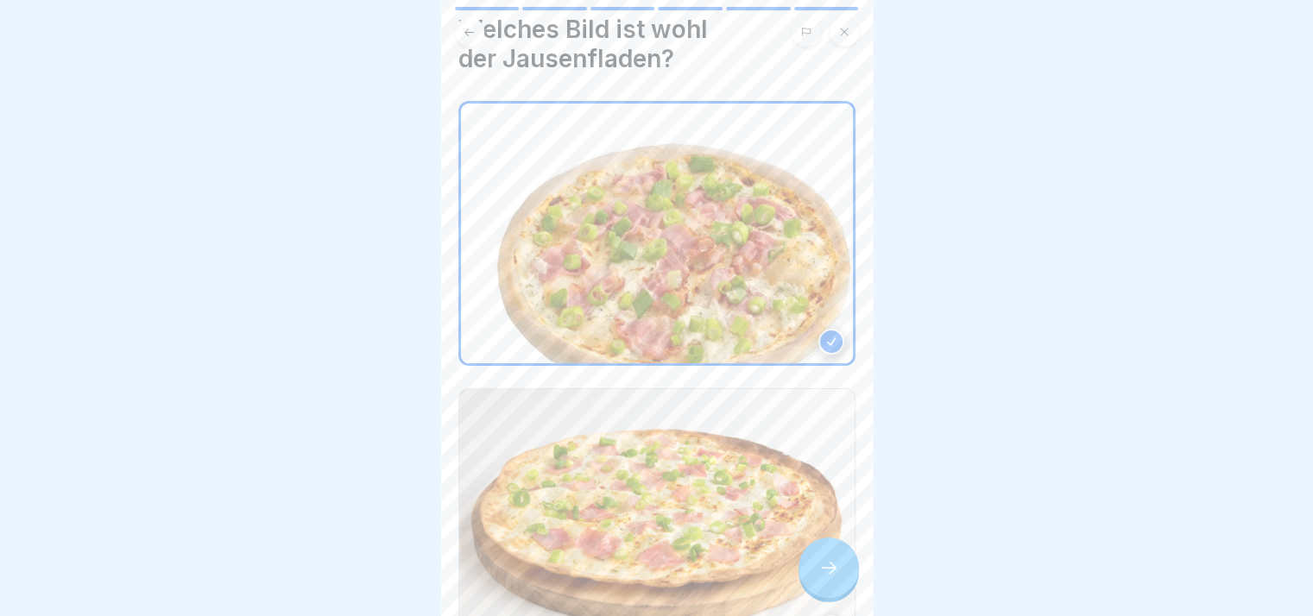
click at [836, 578] on icon at bounding box center [828, 568] width 21 height 21
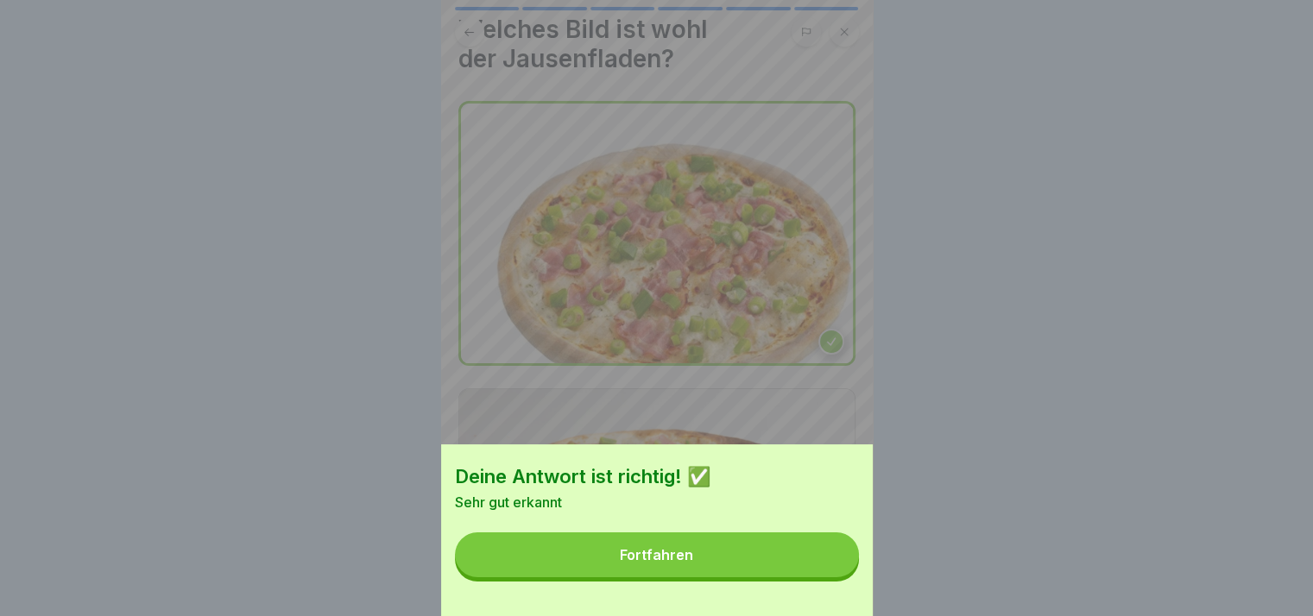
click at [836, 577] on button "Fortfahren" at bounding box center [657, 555] width 404 height 45
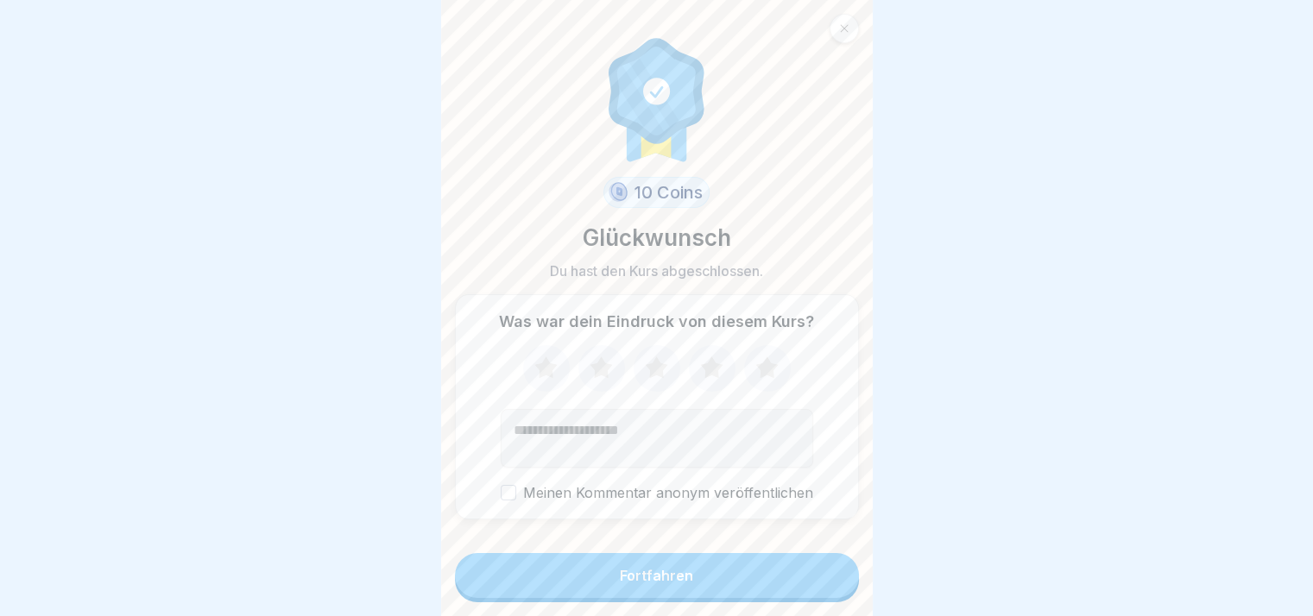
click at [836, 589] on button "Fortfahren" at bounding box center [657, 575] width 404 height 45
